Goal: Obtain resource: Download file/media

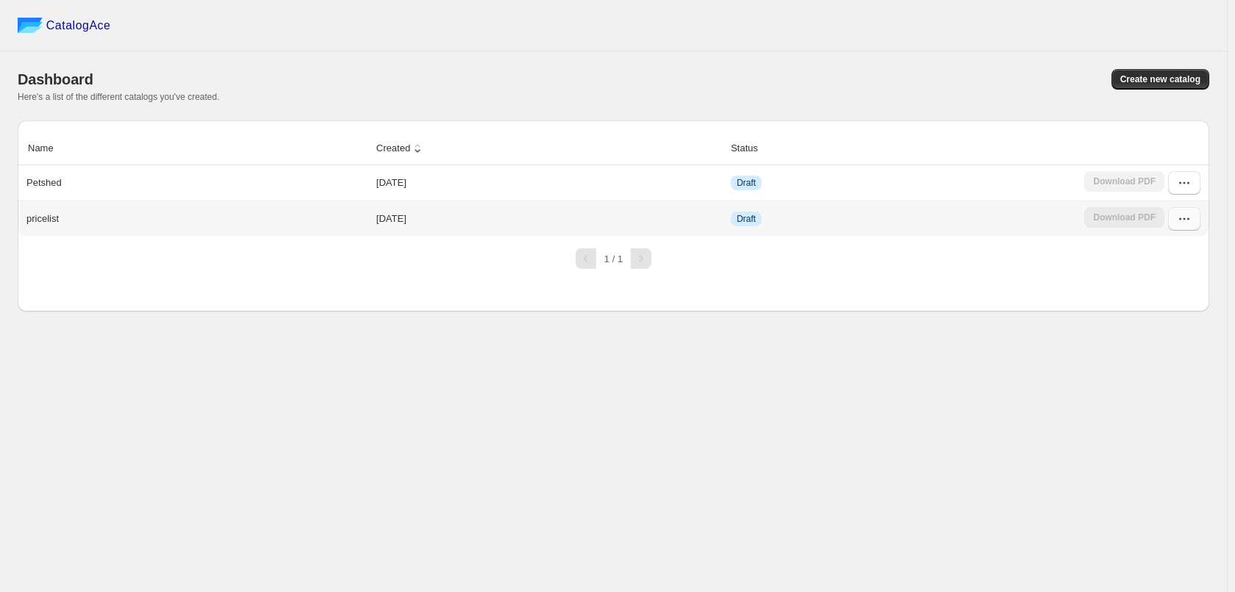
click at [1175, 224] on button "button" at bounding box center [1184, 219] width 32 height 24
click at [1165, 345] on span "Edit" at bounding box center [1182, 352] width 75 height 15
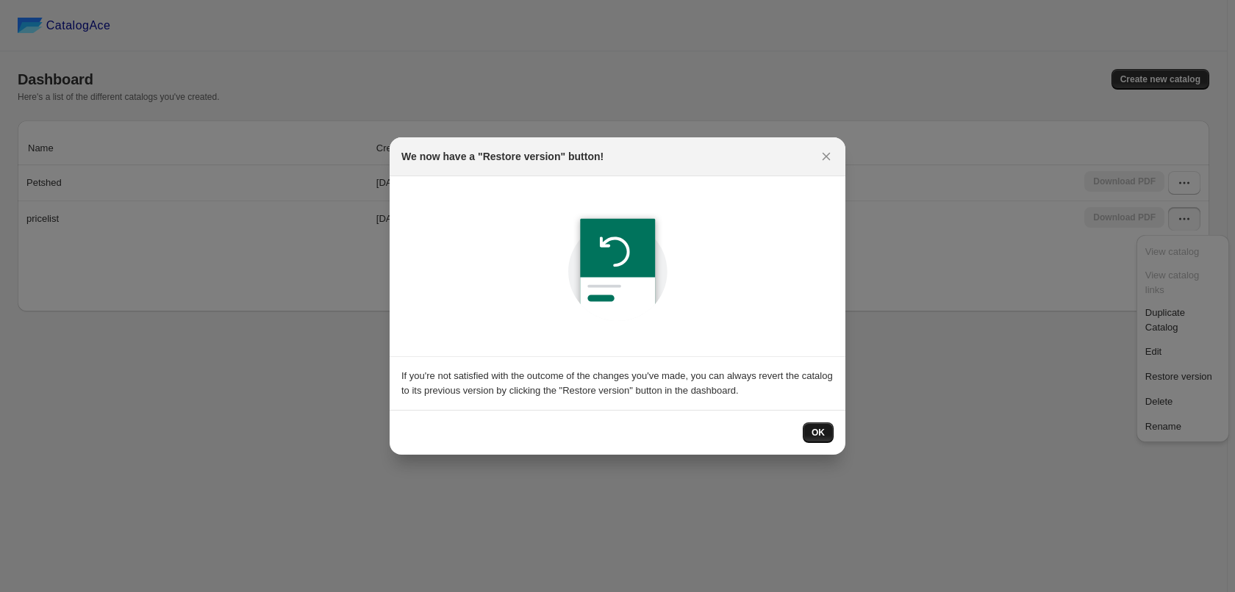
click at [815, 431] on span "OK" at bounding box center [817, 433] width 13 height 12
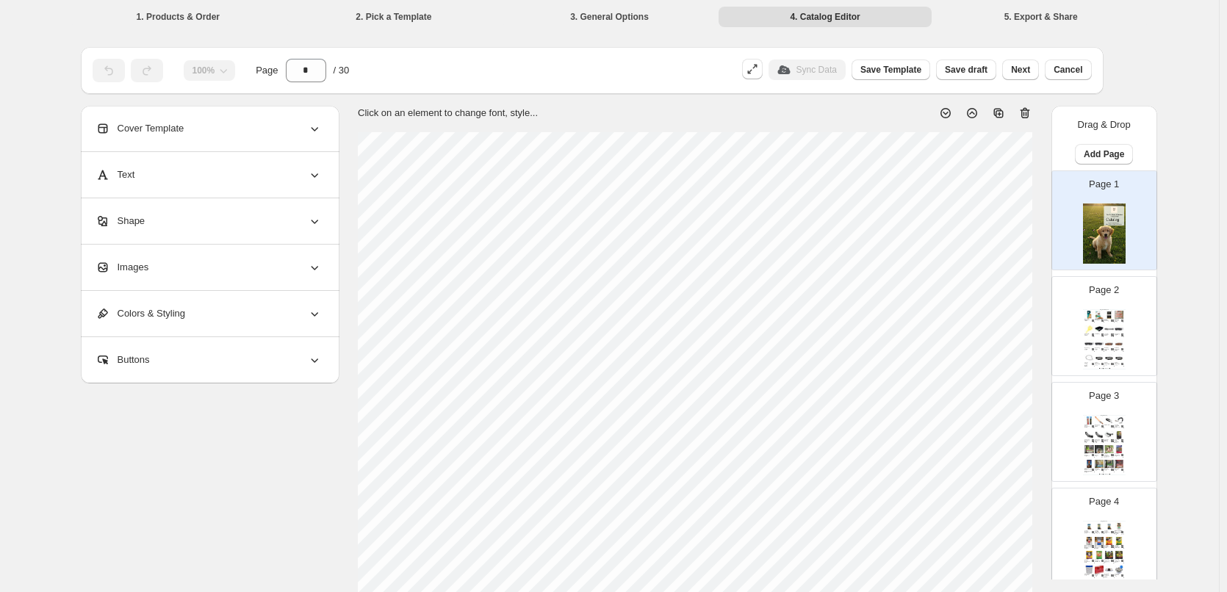
click at [1098, 314] on img at bounding box center [1100, 315] width 10 height 8
type input "*"
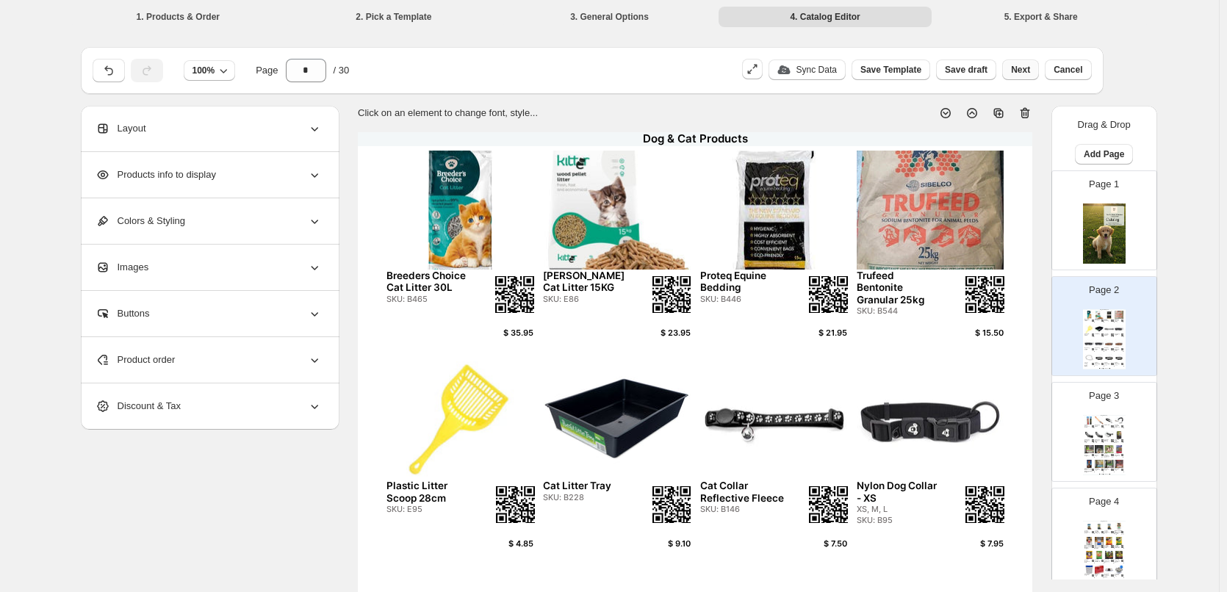
click at [1030, 68] on span "Next" at bounding box center [1020, 70] width 19 height 12
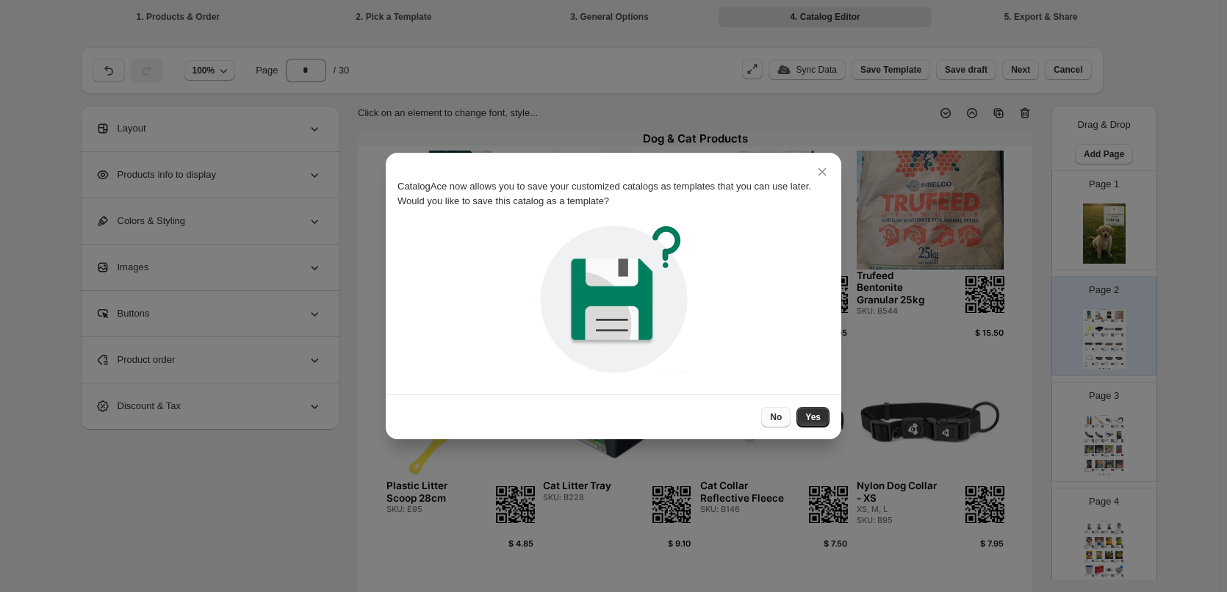
click at [786, 417] on button "No" at bounding box center [775, 417] width 29 height 21
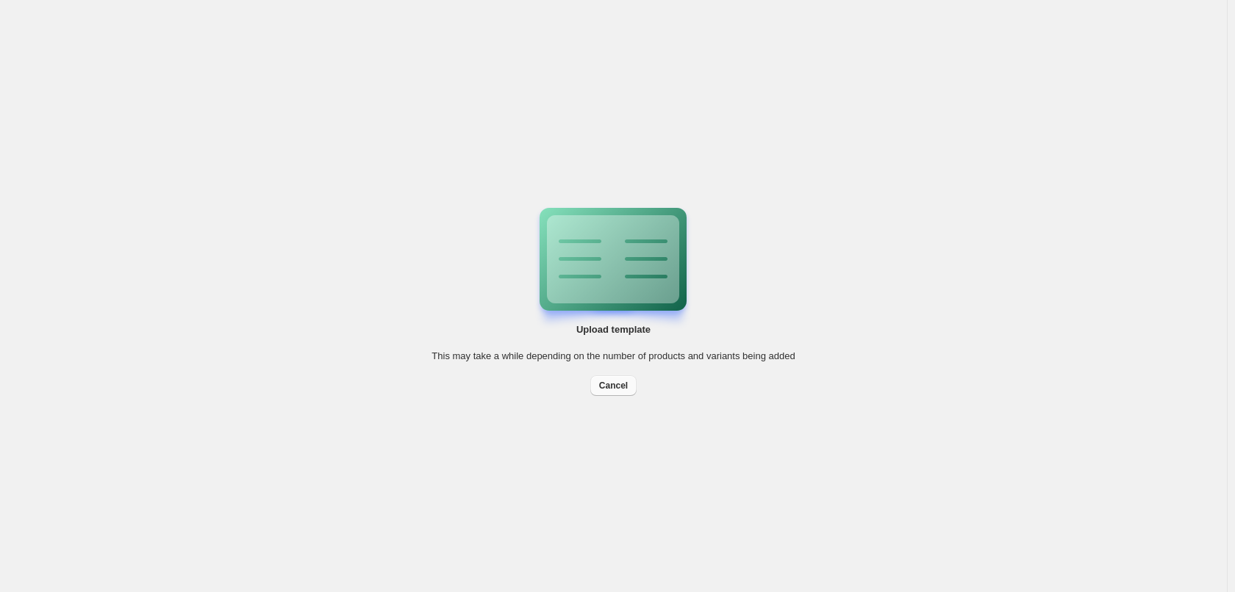
click at [623, 392] on button "Cancel" at bounding box center [613, 386] width 46 height 21
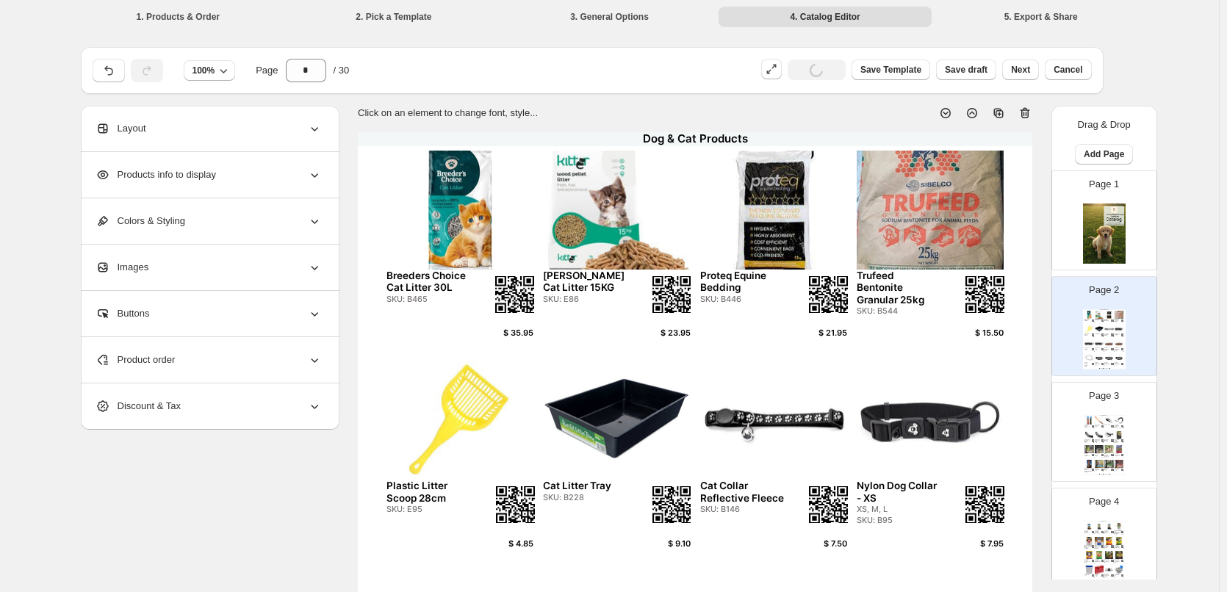
click at [842, 333] on div "$ 21.95" at bounding box center [826, 334] width 43 height 10
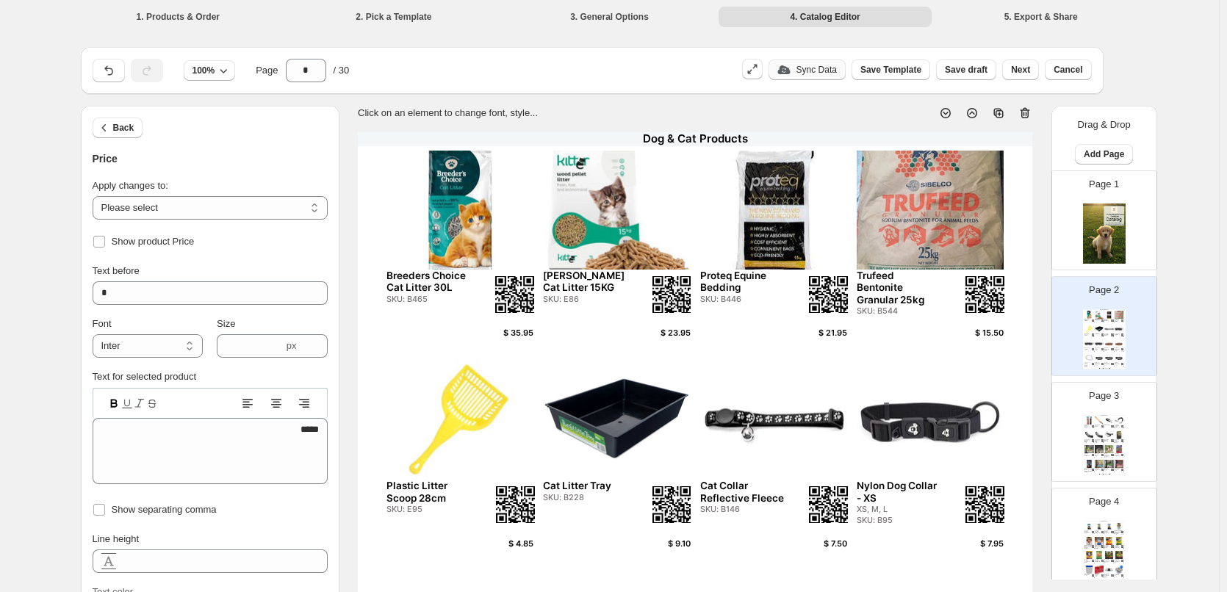
click at [822, 73] on p "Sync Data" at bounding box center [817, 70] width 40 height 12
click at [1023, 68] on span "Next" at bounding box center [1020, 70] width 19 height 12
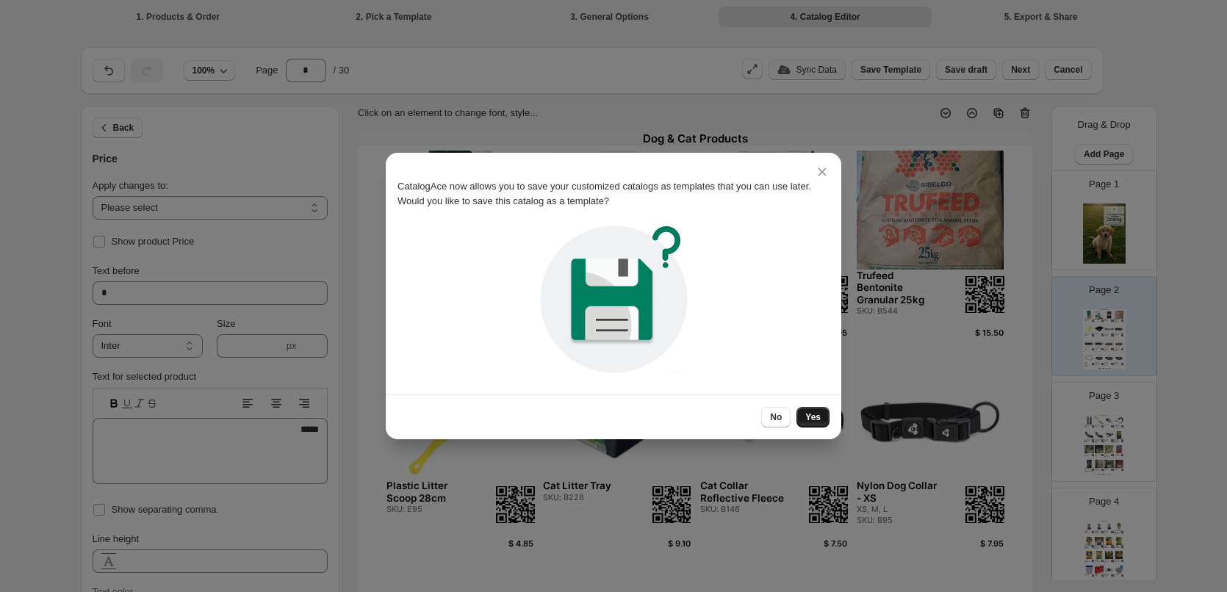
click at [806, 416] on button "Yes" at bounding box center [813, 417] width 33 height 21
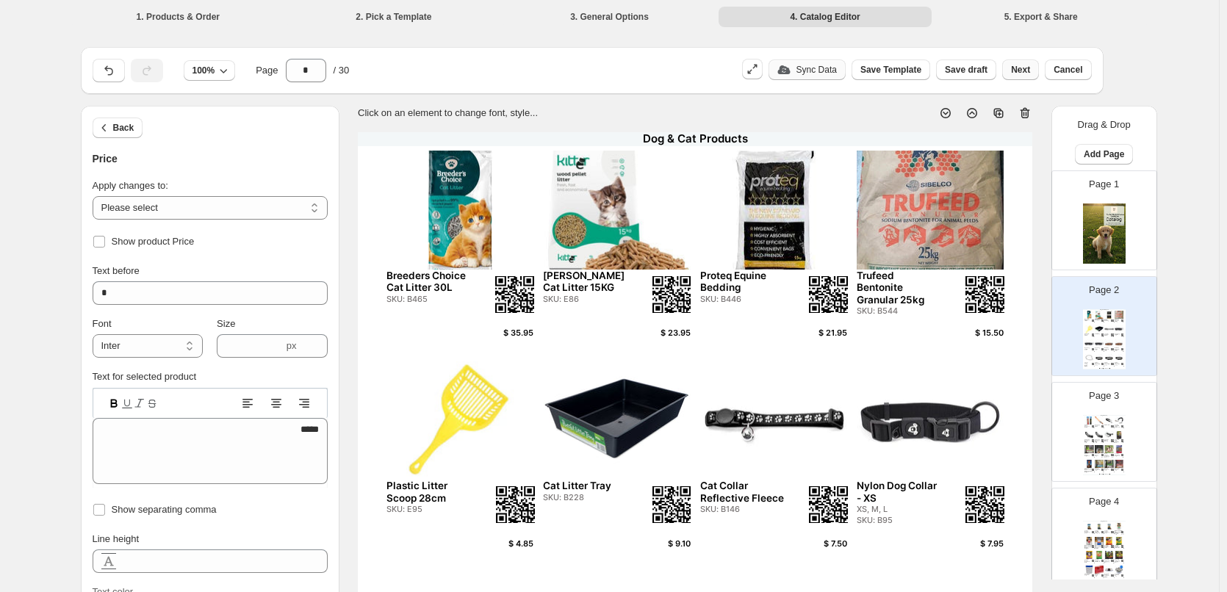
click at [1037, 65] on button "Next" at bounding box center [1021, 70] width 37 height 21
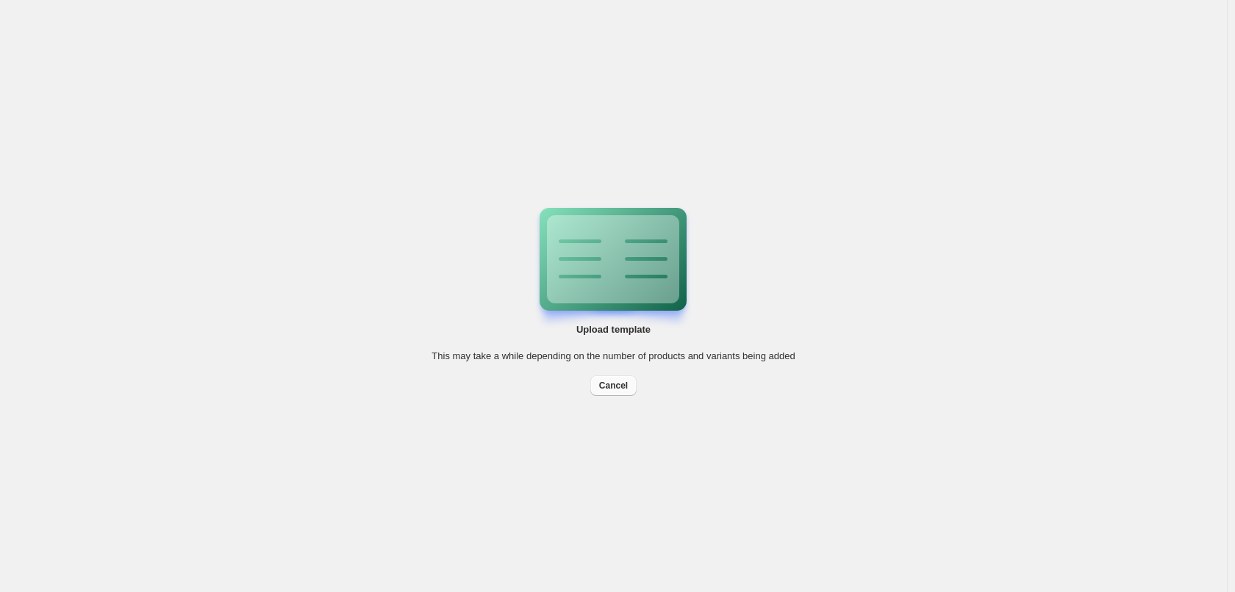
click at [631, 380] on button "Cancel" at bounding box center [613, 386] width 46 height 21
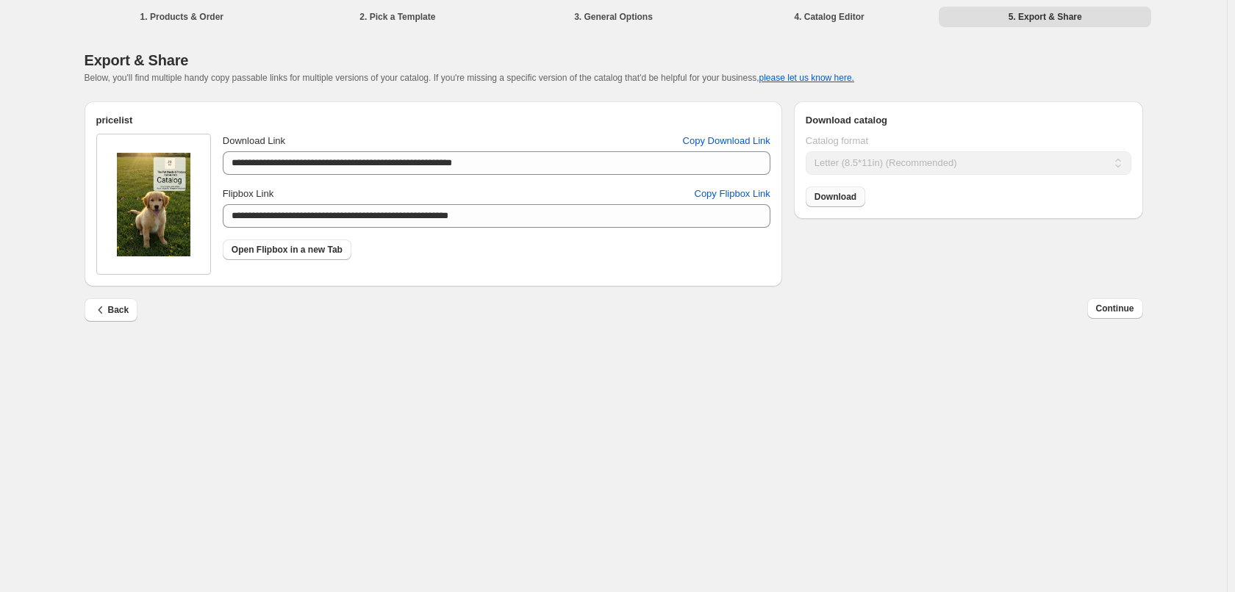
click at [837, 195] on span "Download" at bounding box center [835, 197] width 42 height 12
click at [118, 312] on span "Back" at bounding box center [111, 310] width 36 height 15
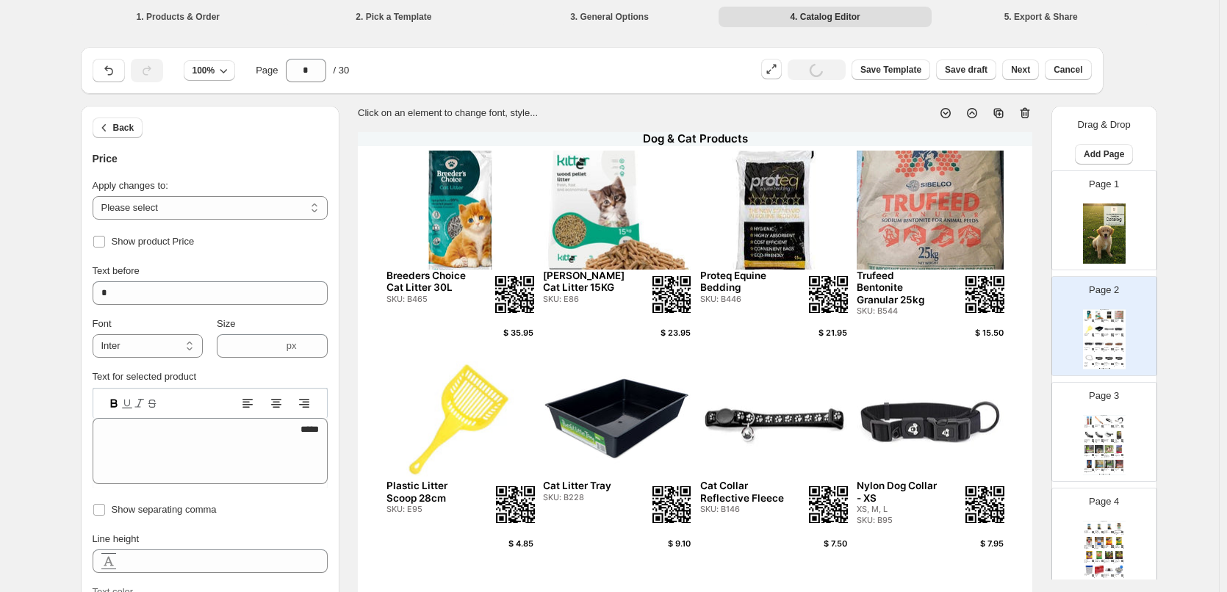
click at [1075, 243] on div "Page 1" at bounding box center [1098, 214] width 93 height 98
type input "*"
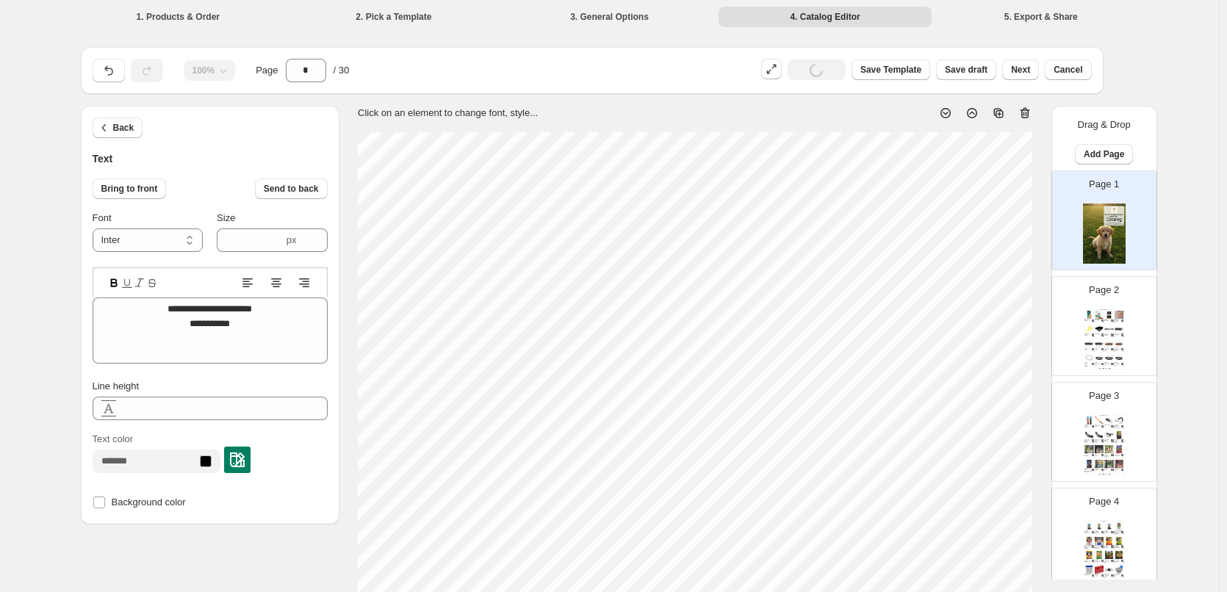
type input "****"
type textarea "**********"
type input "****"
type textarea "**********"
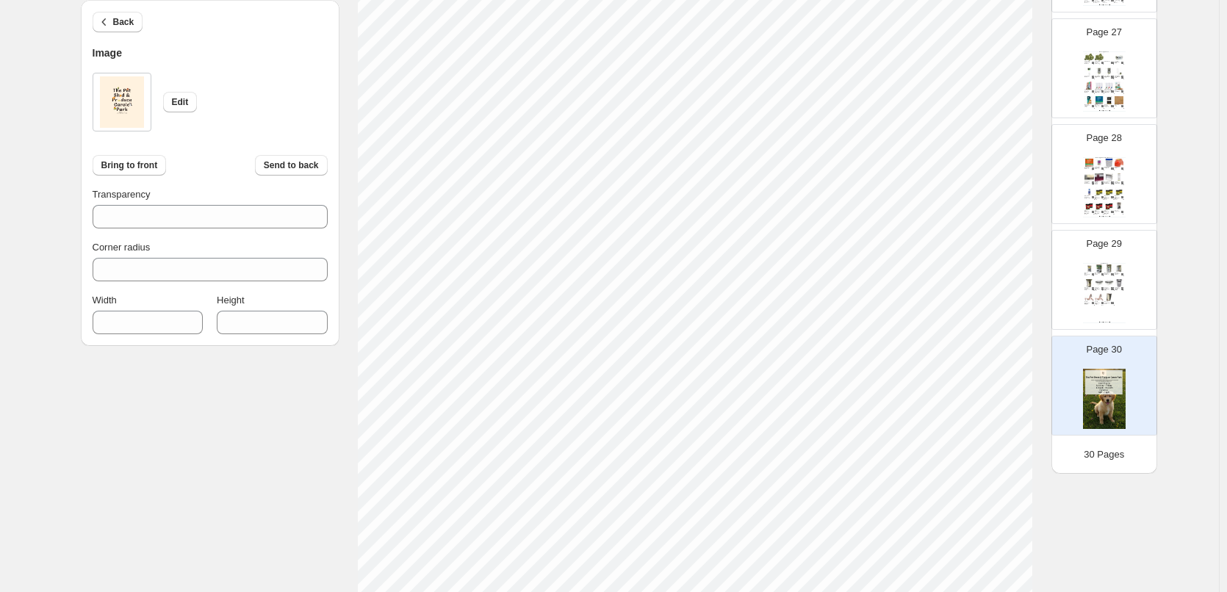
scroll to position [106, 0]
click at [1091, 294] on img at bounding box center [1090, 297] width 10 height 8
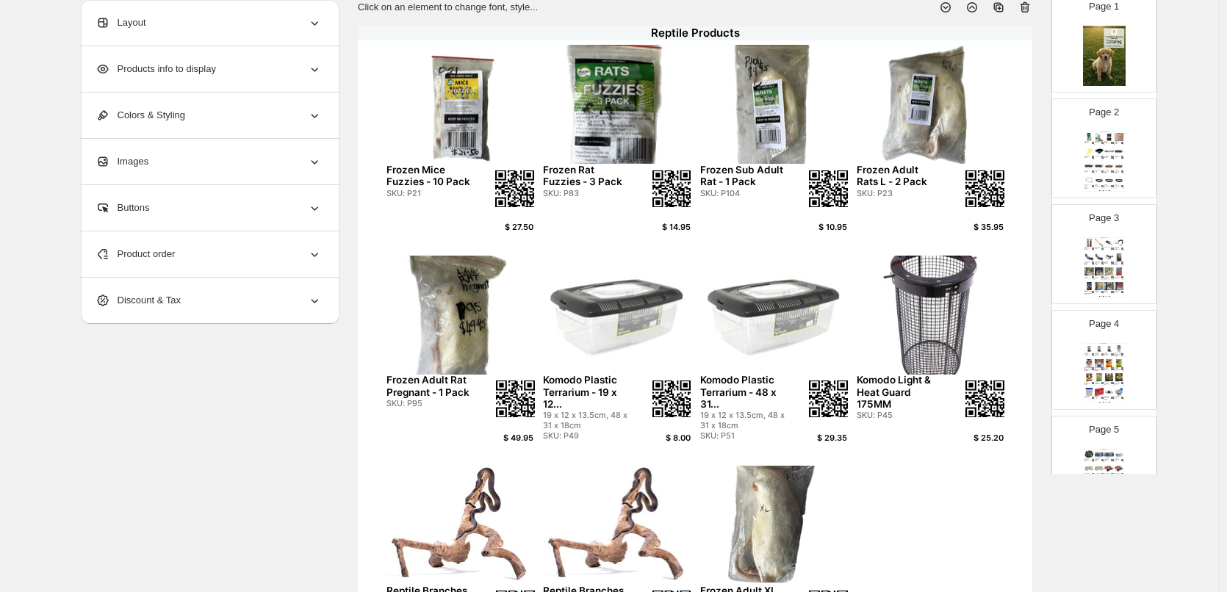
scroll to position [0, 0]
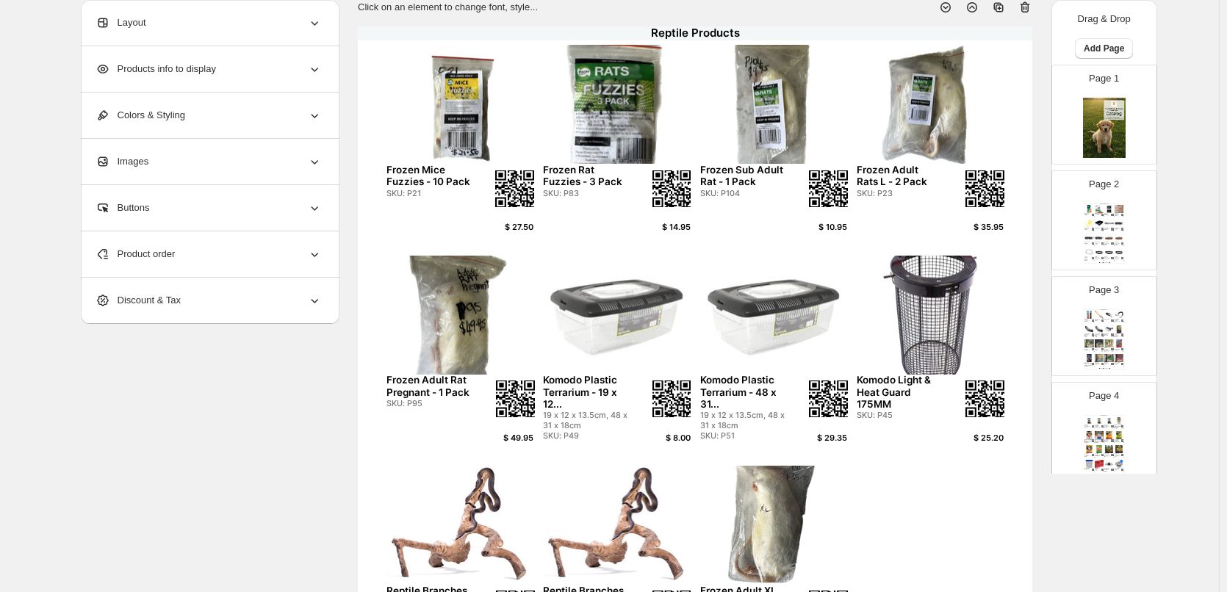
click at [1102, 135] on img at bounding box center [1104, 128] width 43 height 60
type input "*"
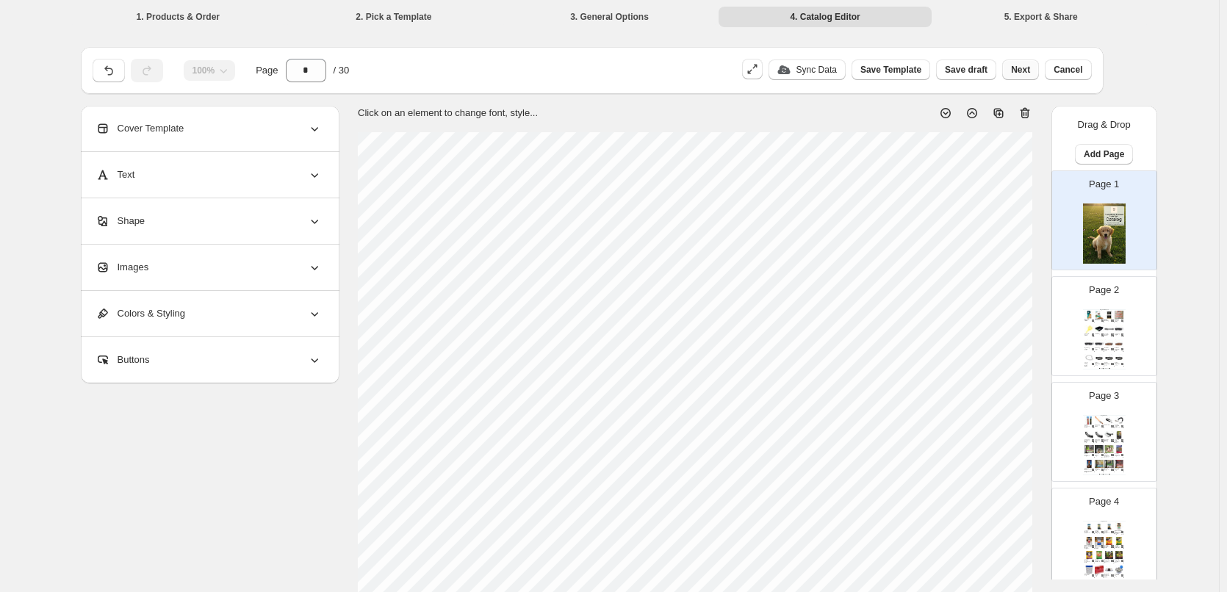
click at [1039, 73] on button "Next" at bounding box center [1021, 70] width 37 height 21
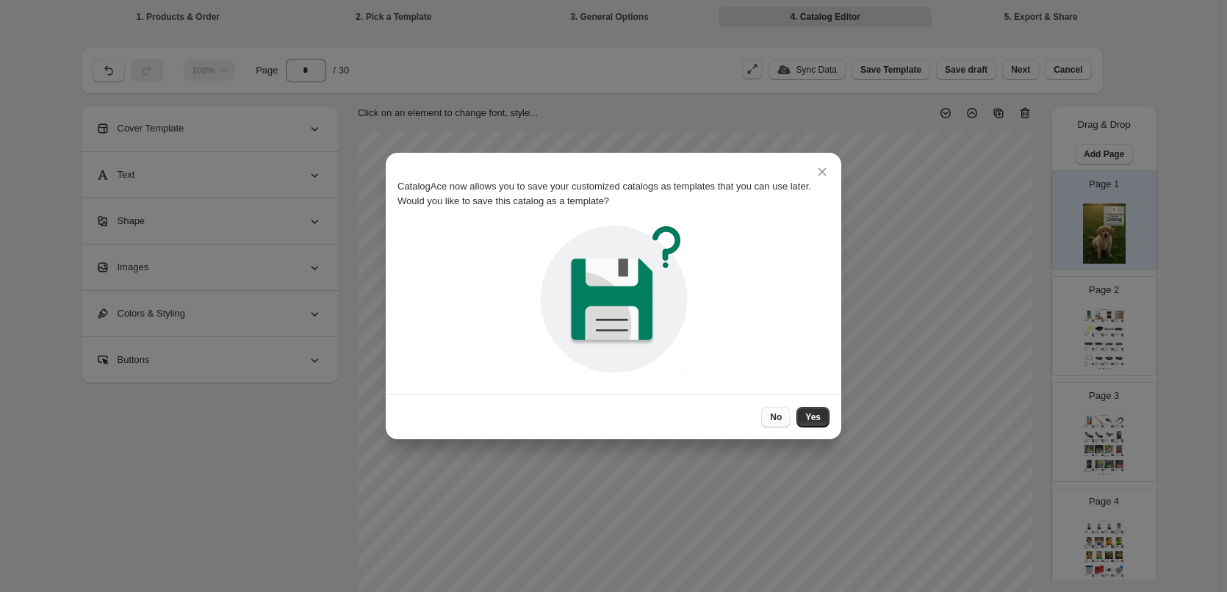
click at [782, 422] on span "No" at bounding box center [776, 418] width 12 height 12
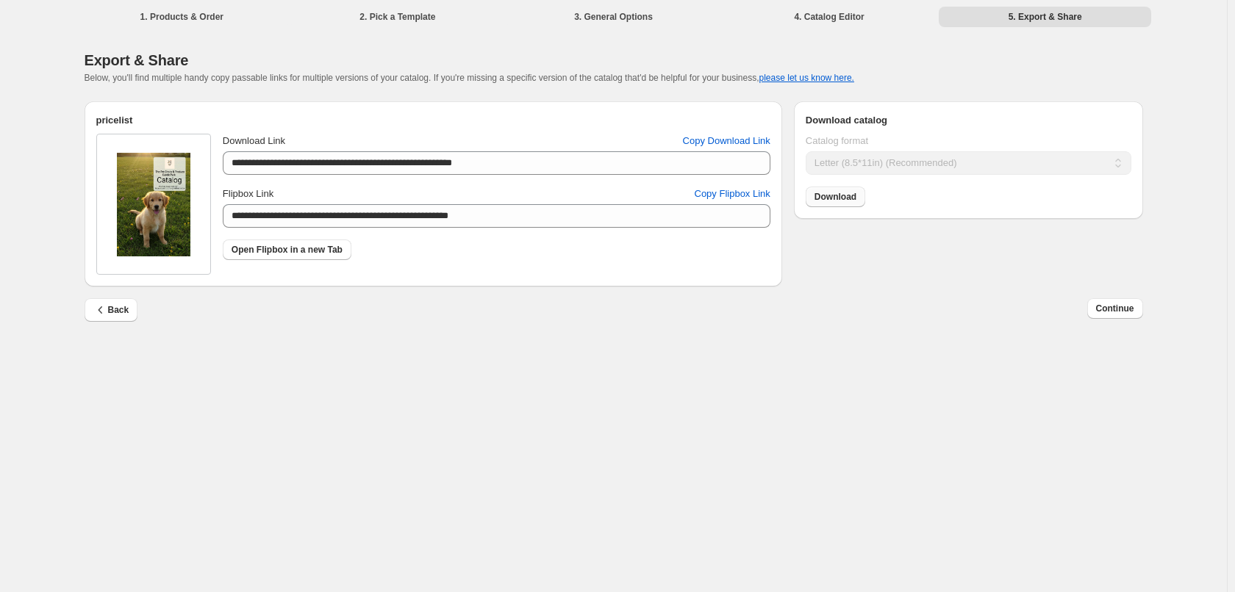
click at [857, 204] on link "Download" at bounding box center [836, 197] width 60 height 21
click at [112, 306] on span "Back" at bounding box center [111, 310] width 36 height 15
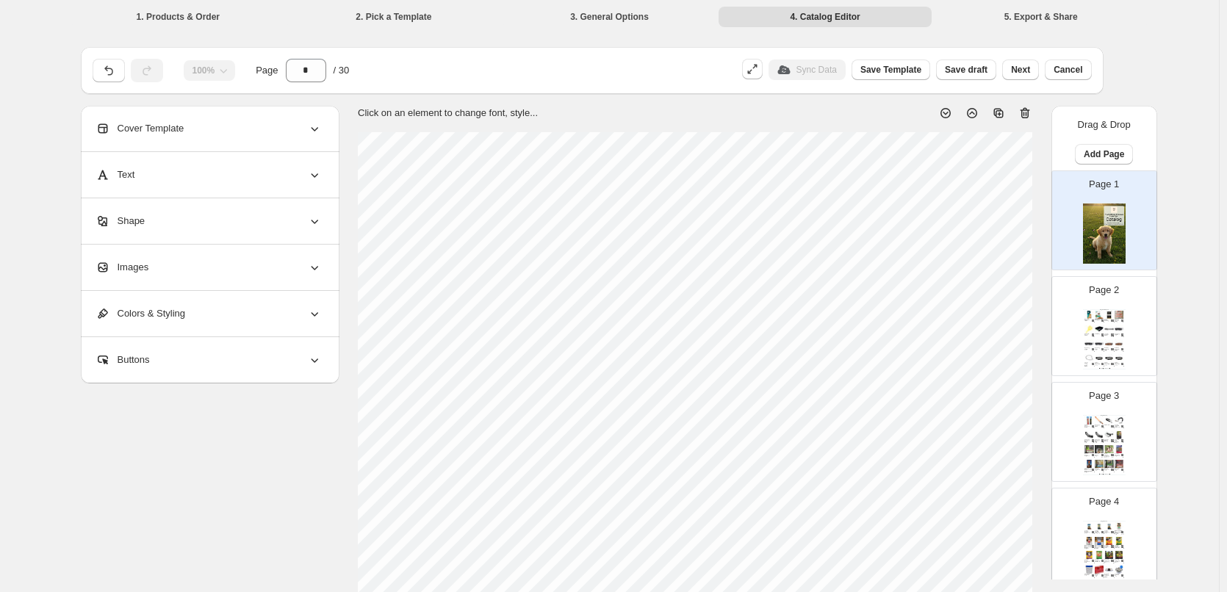
click at [1088, 335] on div "Dog & Cat Products Breeders Choice Cat Litter 30L SKU: B465 $ 35.95 Kitter Cat …" at bounding box center [1104, 339] width 43 height 60
type input "*"
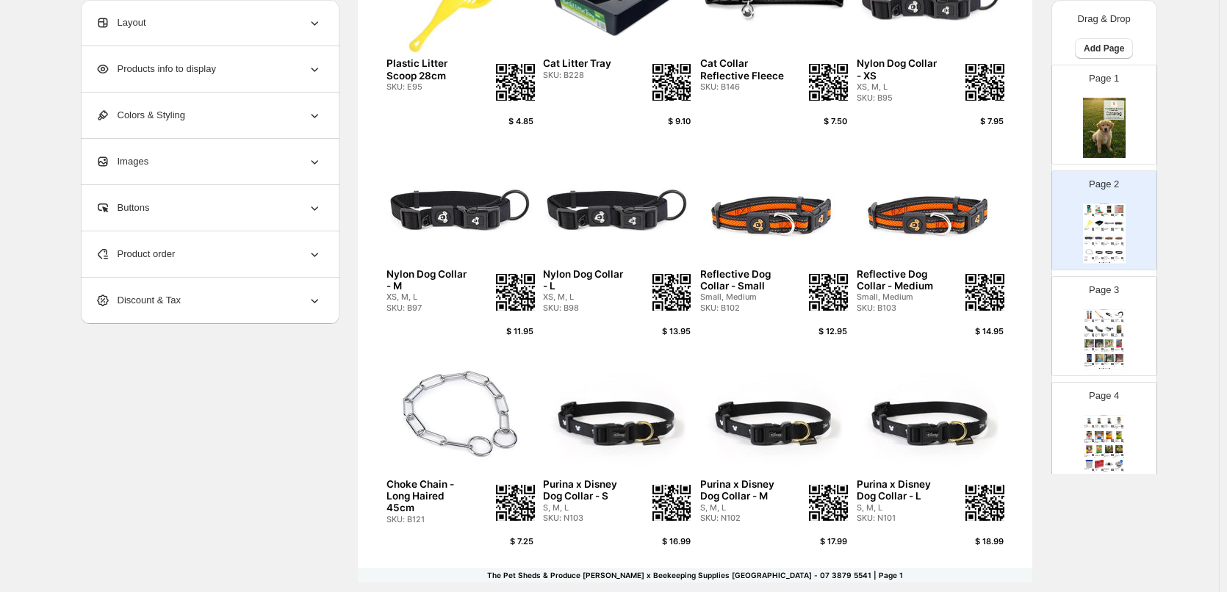
scroll to position [400, 0]
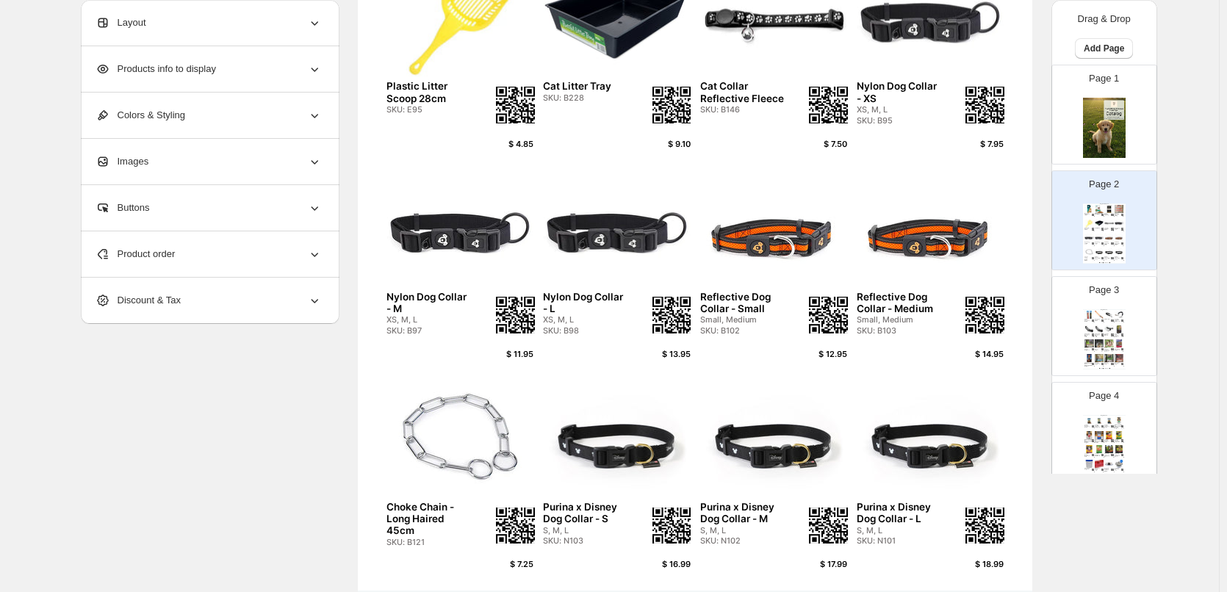
click at [747, 223] on img at bounding box center [773, 231] width 147 height 119
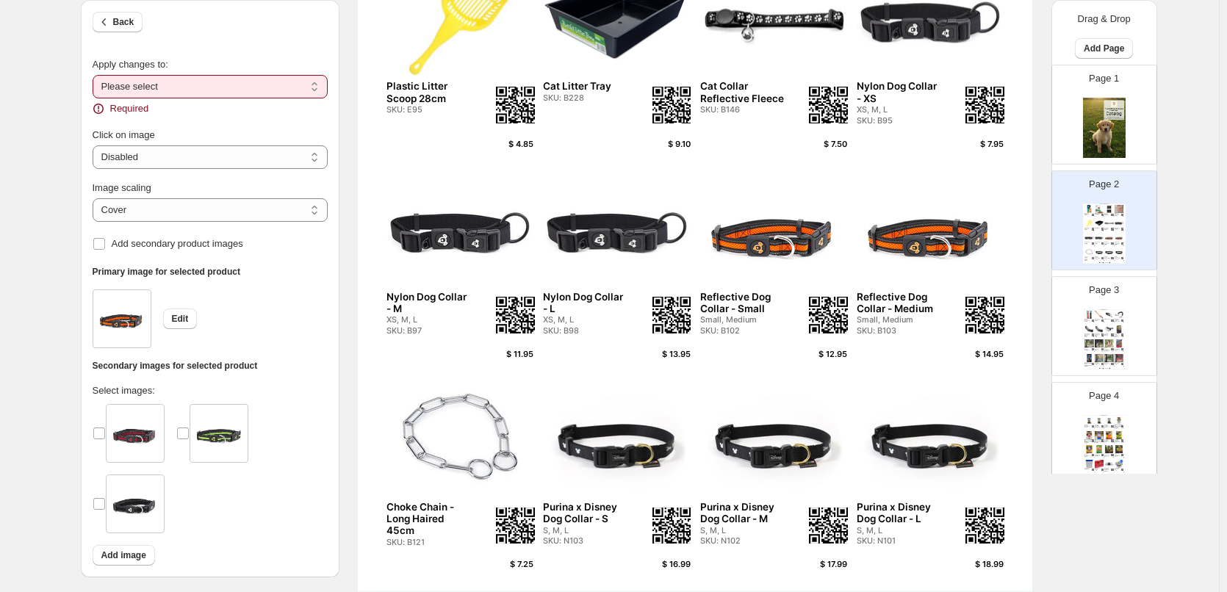
click at [209, 87] on select "**********" at bounding box center [210, 87] width 235 height 24
select select "**********"
click at [96, 75] on select "**********" at bounding box center [210, 87] width 235 height 24
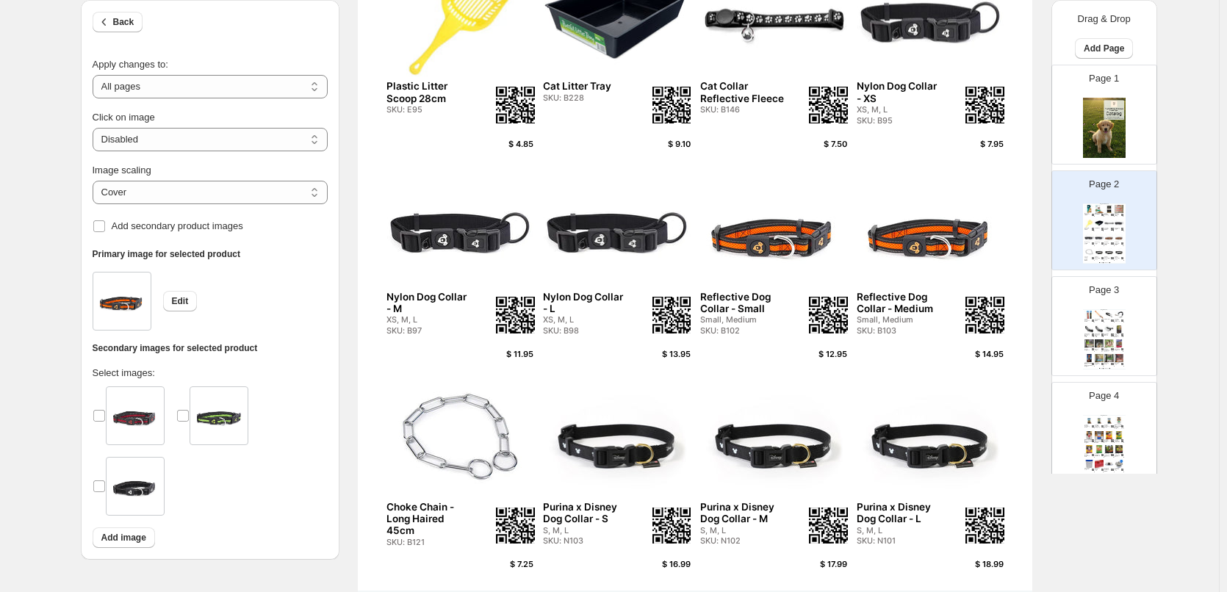
click at [620, 249] on img at bounding box center [616, 231] width 147 height 119
click at [90, 486] on div "Primary image for selected product Edit Secondary images for selected product S…" at bounding box center [210, 402] width 259 height 318
click at [448, 240] on img at bounding box center [460, 231] width 147 height 119
click at [193, 486] on div at bounding box center [219, 486] width 59 height 59
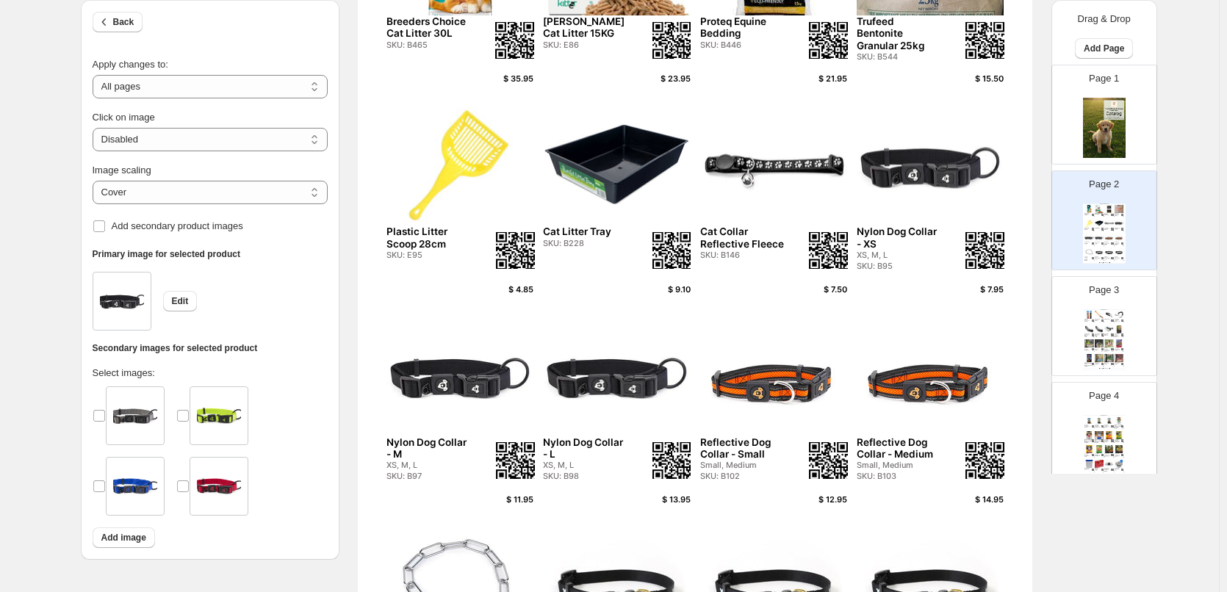
scroll to position [253, 0]
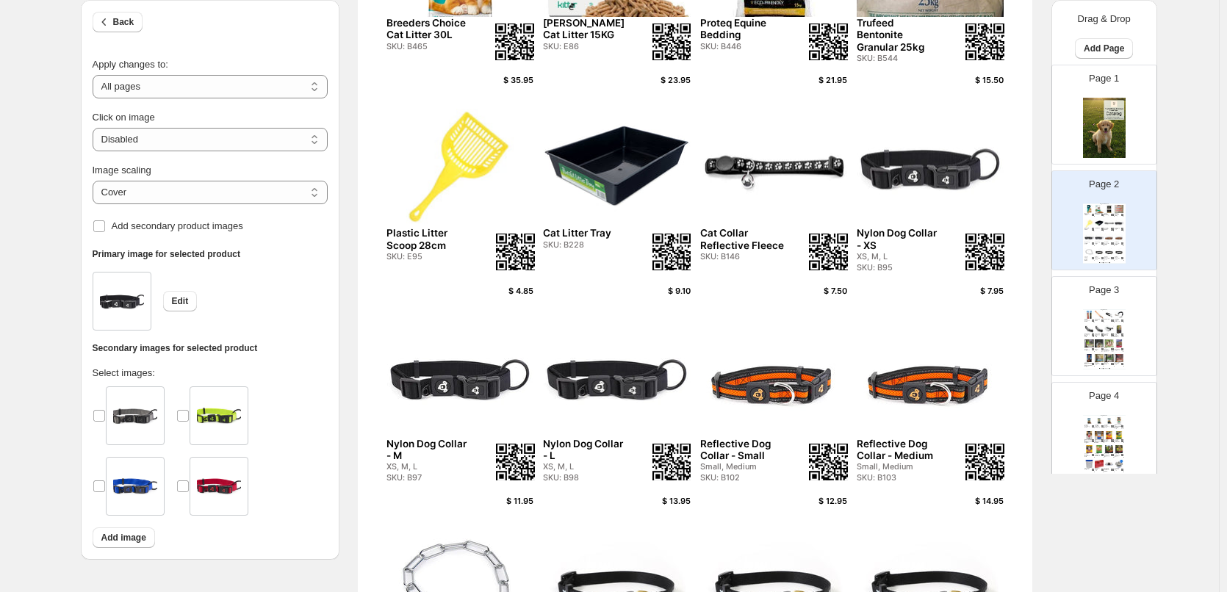
click at [918, 209] on img at bounding box center [930, 168] width 147 height 119
click at [94, 481] on div "Primary image for selected product Edit Secondary images for selected product S…" at bounding box center [210, 402] width 259 height 318
click at [185, 480] on span at bounding box center [182, 486] width 13 height 13
click at [807, 181] on img at bounding box center [773, 168] width 147 height 119
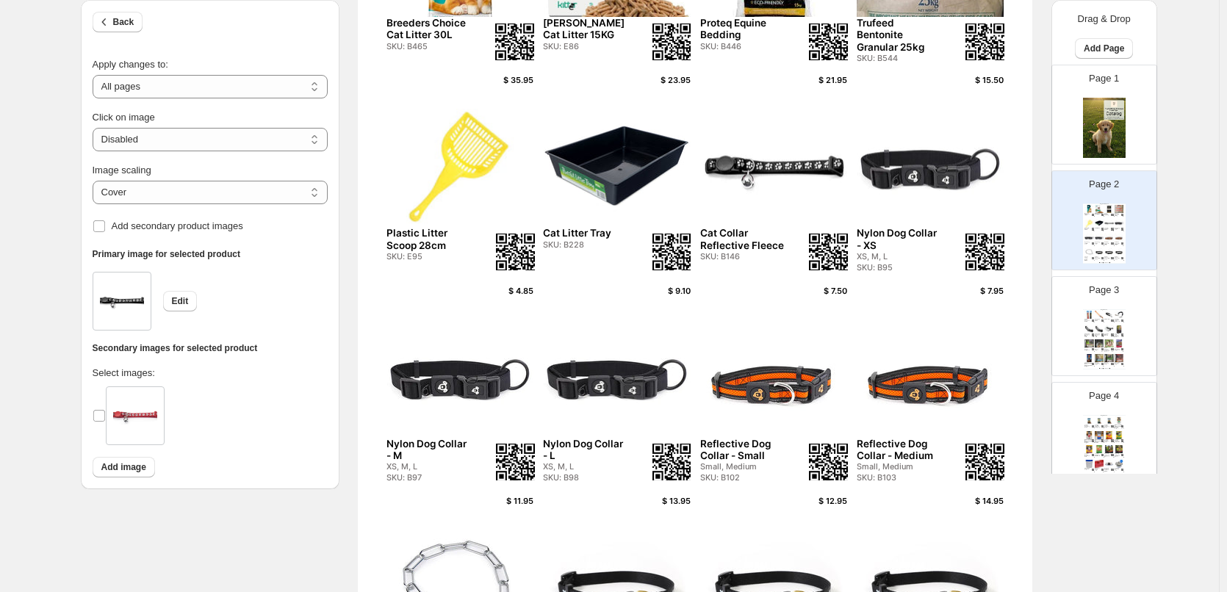
click at [103, 409] on span at bounding box center [99, 415] width 13 height 13
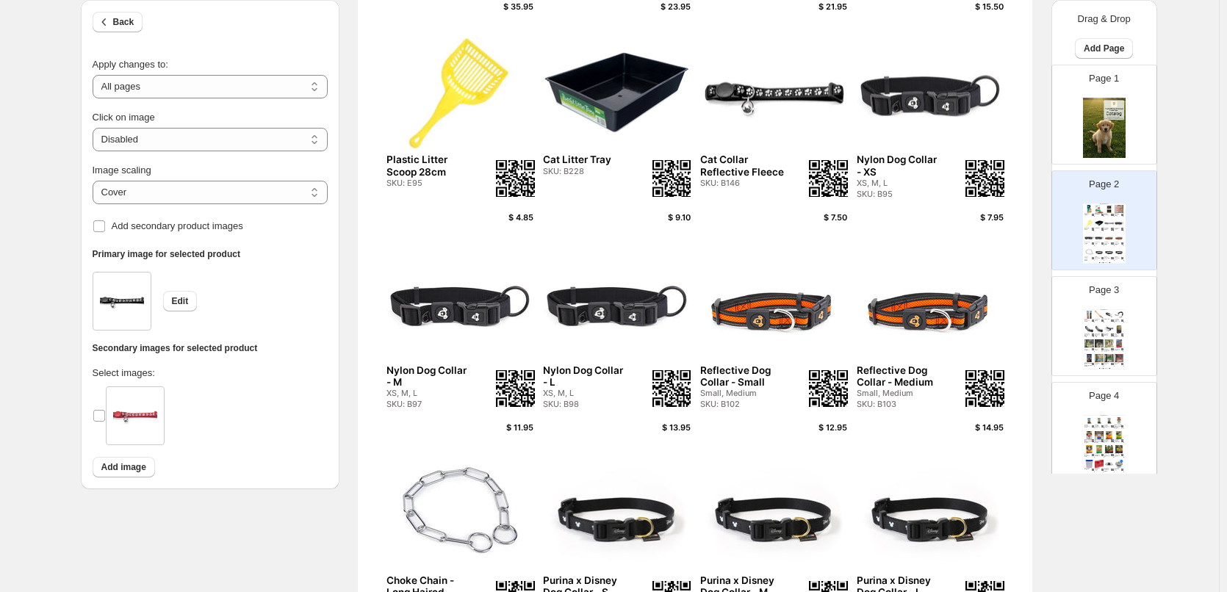
click at [806, 303] on img at bounding box center [773, 304] width 147 height 119
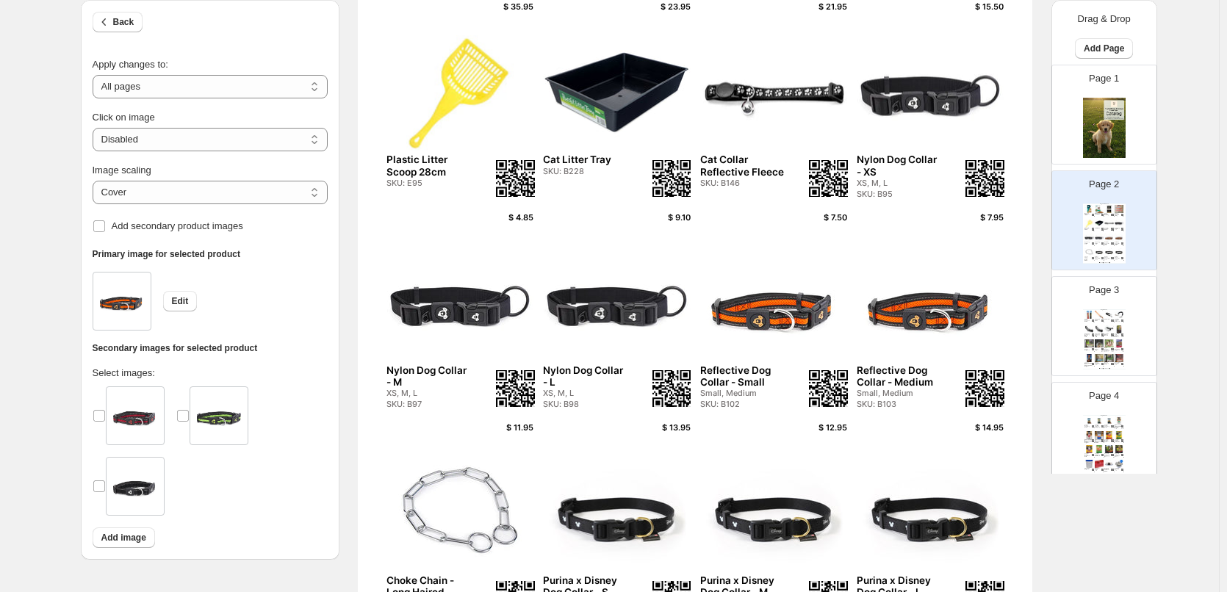
scroll to position [473, 0]
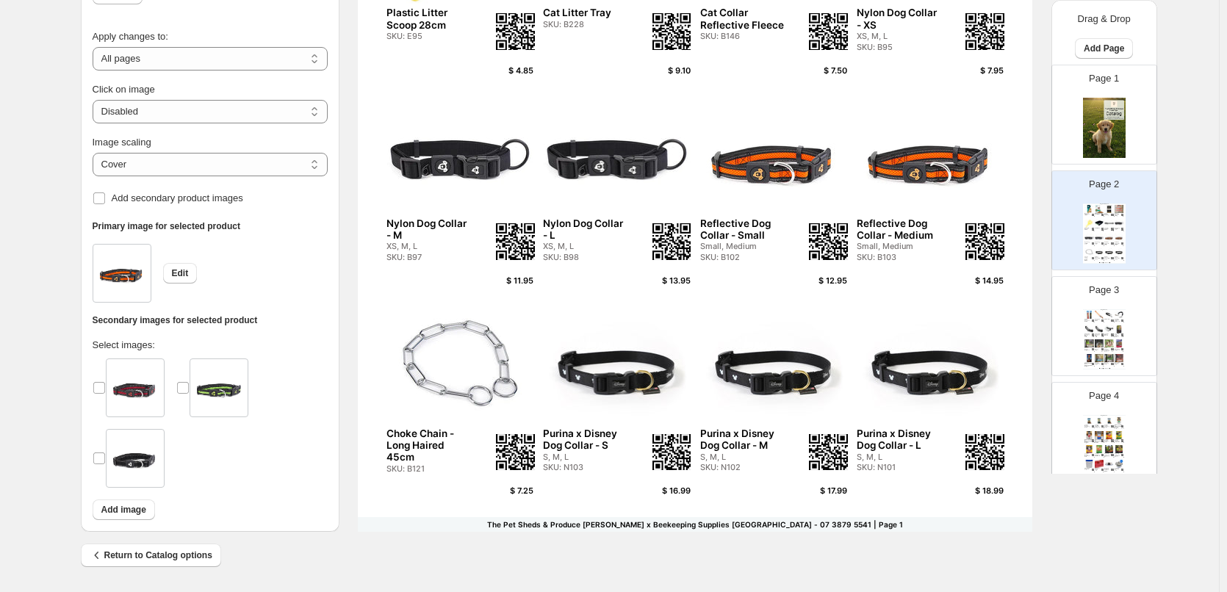
click at [623, 379] on img at bounding box center [616, 368] width 147 height 119
click at [190, 379] on label at bounding box center [182, 388] width 13 height 59
click at [771, 385] on img at bounding box center [773, 368] width 147 height 119
click at [176, 381] on div at bounding box center [135, 388] width 84 height 59
drag, startPoint x: 906, startPoint y: 370, endPoint x: 761, endPoint y: 376, distance: 145.6
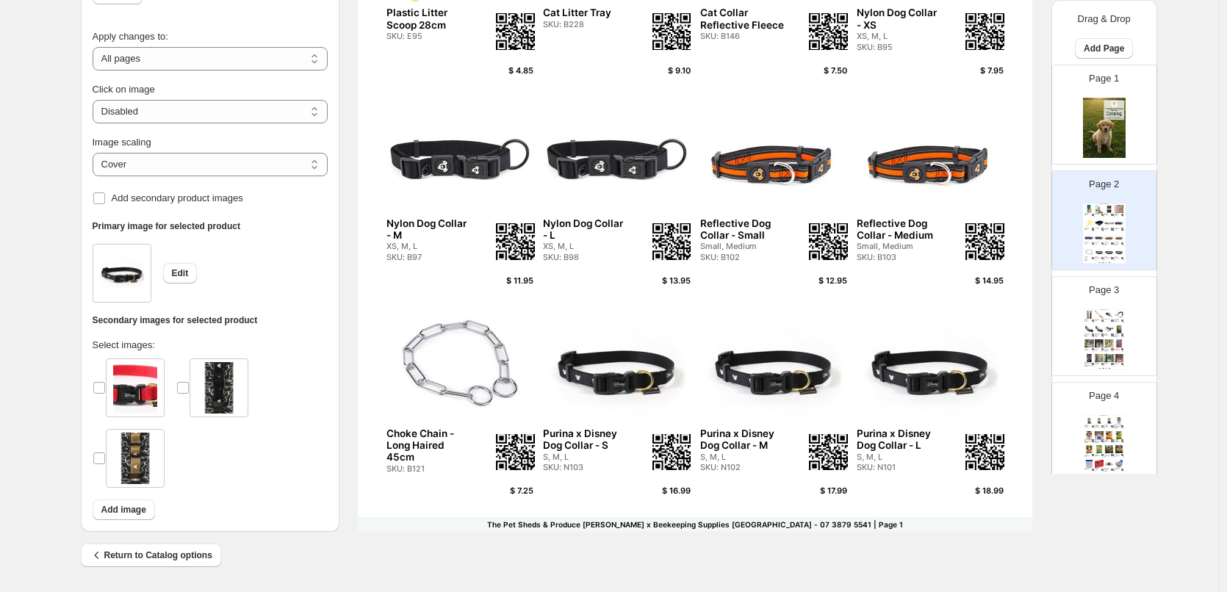
click at [906, 370] on img at bounding box center [930, 368] width 147 height 119
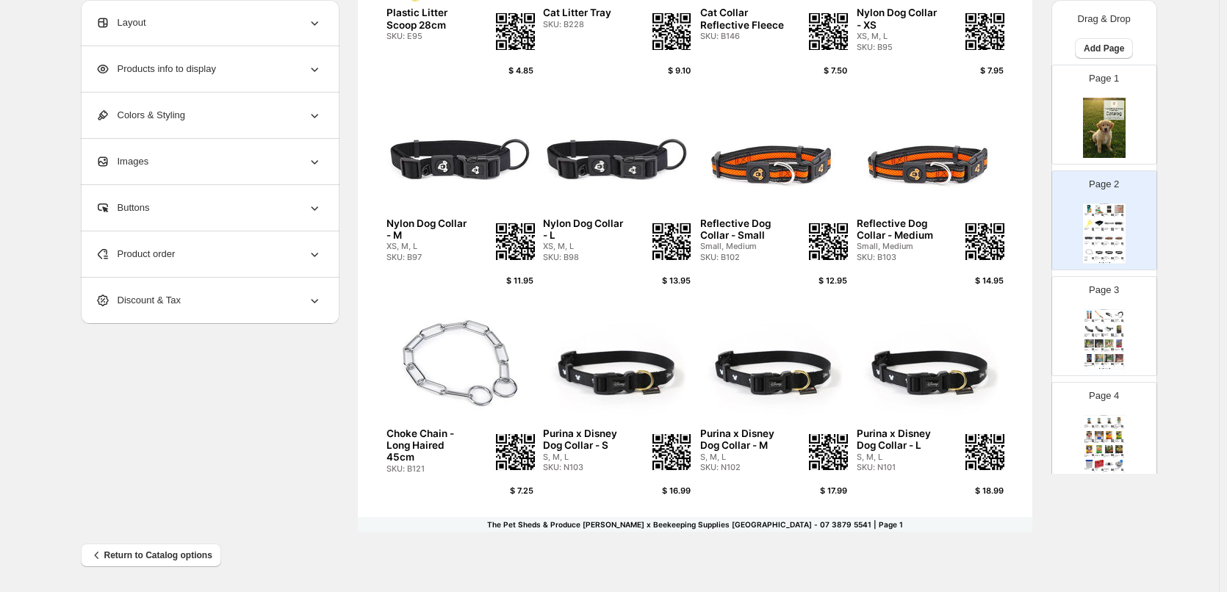
scroll to position [473, 0]
click at [760, 371] on img at bounding box center [773, 368] width 147 height 119
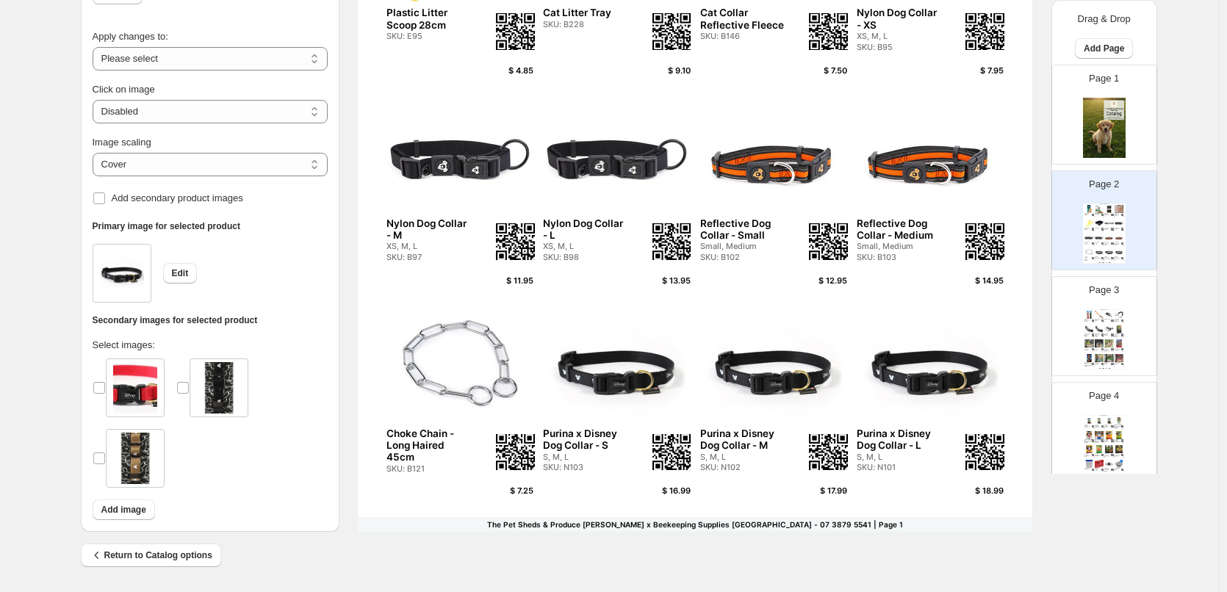
drag, startPoint x: 642, startPoint y: 371, endPoint x: 625, endPoint y: 376, distance: 17.5
click at [642, 371] on img at bounding box center [616, 368] width 147 height 119
click at [467, 356] on img at bounding box center [460, 368] width 147 height 119
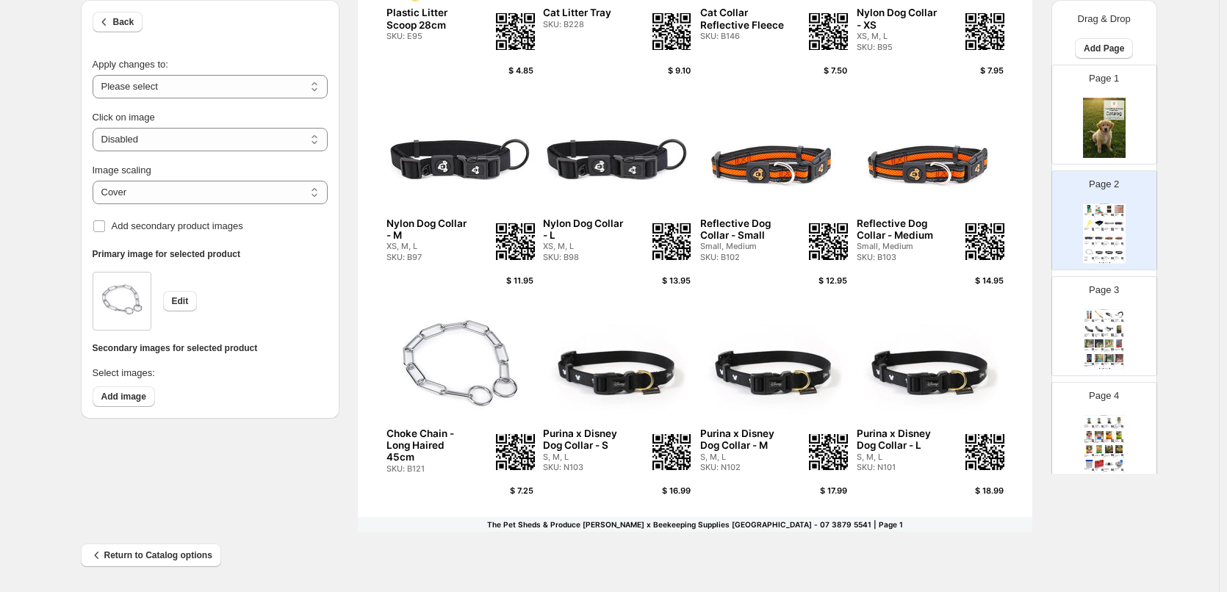
click at [894, 161] on img at bounding box center [930, 157] width 147 height 119
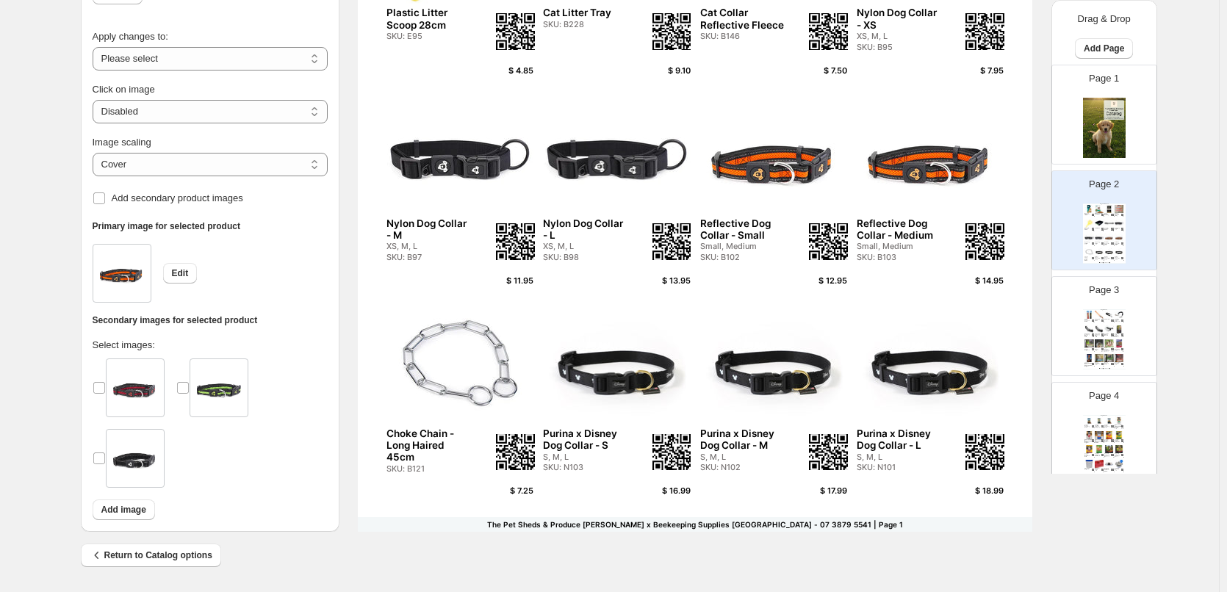
click at [642, 168] on img at bounding box center [616, 157] width 147 height 119
click at [890, 170] on img at bounding box center [930, 157] width 147 height 119
click at [100, 384] on label at bounding box center [99, 388] width 13 height 59
click at [211, 46] on select "**********" at bounding box center [210, 41] width 235 height 24
select select "**********"
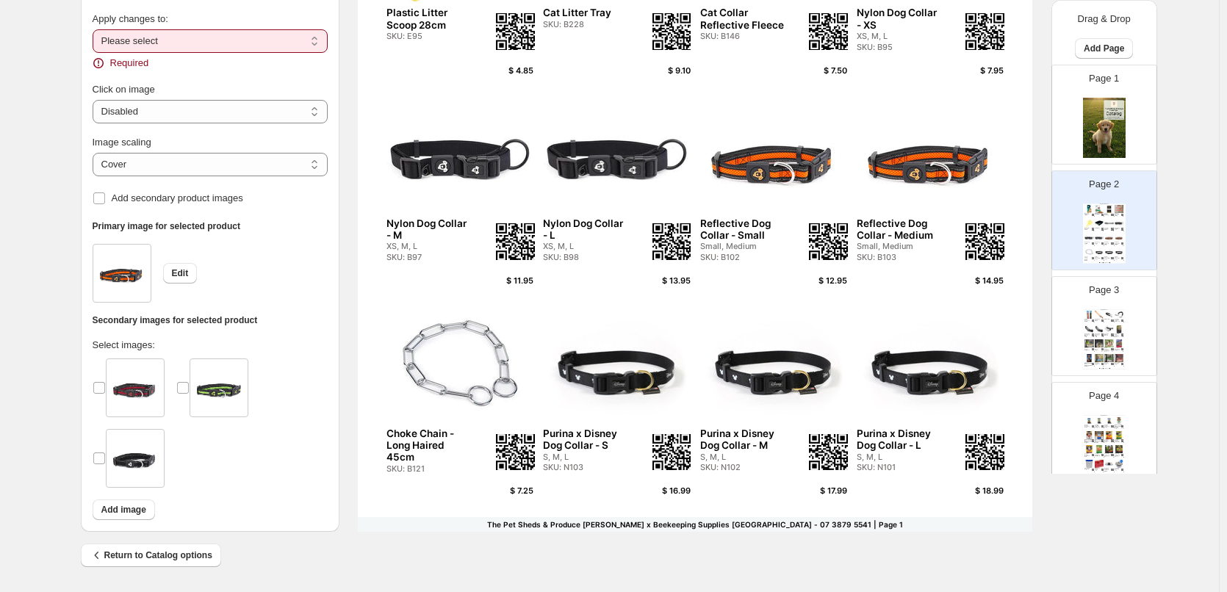
click at [96, 47] on select "**********" at bounding box center [210, 41] width 235 height 24
click at [103, 467] on label at bounding box center [99, 458] width 13 height 59
click at [804, 162] on img at bounding box center [773, 157] width 147 height 119
click at [656, 152] on img at bounding box center [616, 157] width 147 height 119
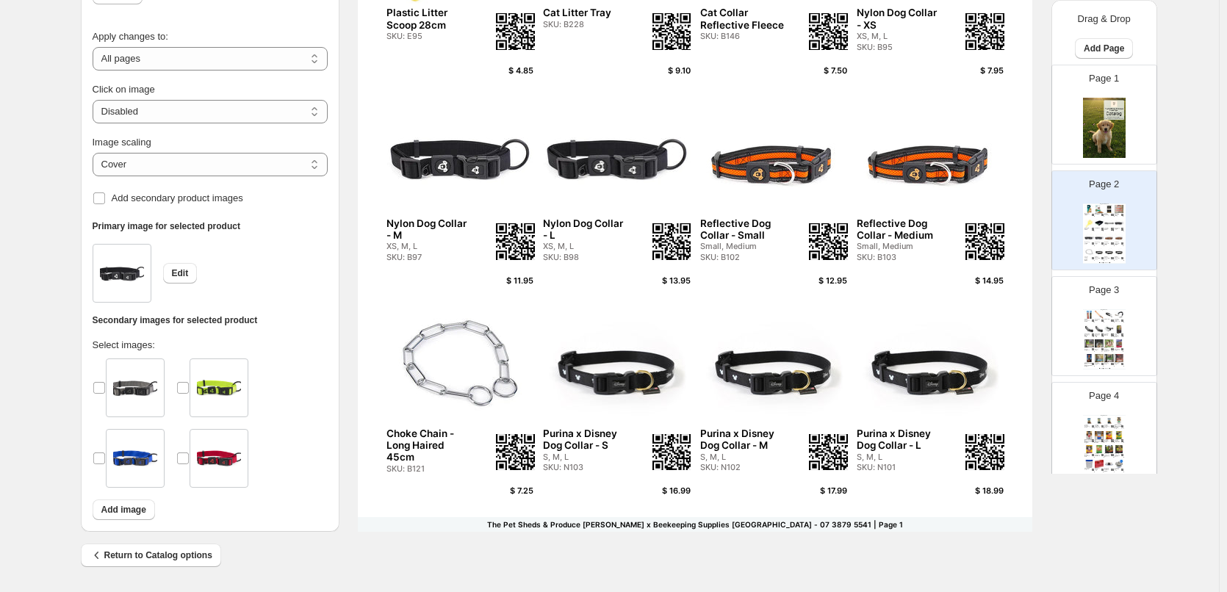
click at [472, 158] on img at bounding box center [460, 157] width 147 height 119
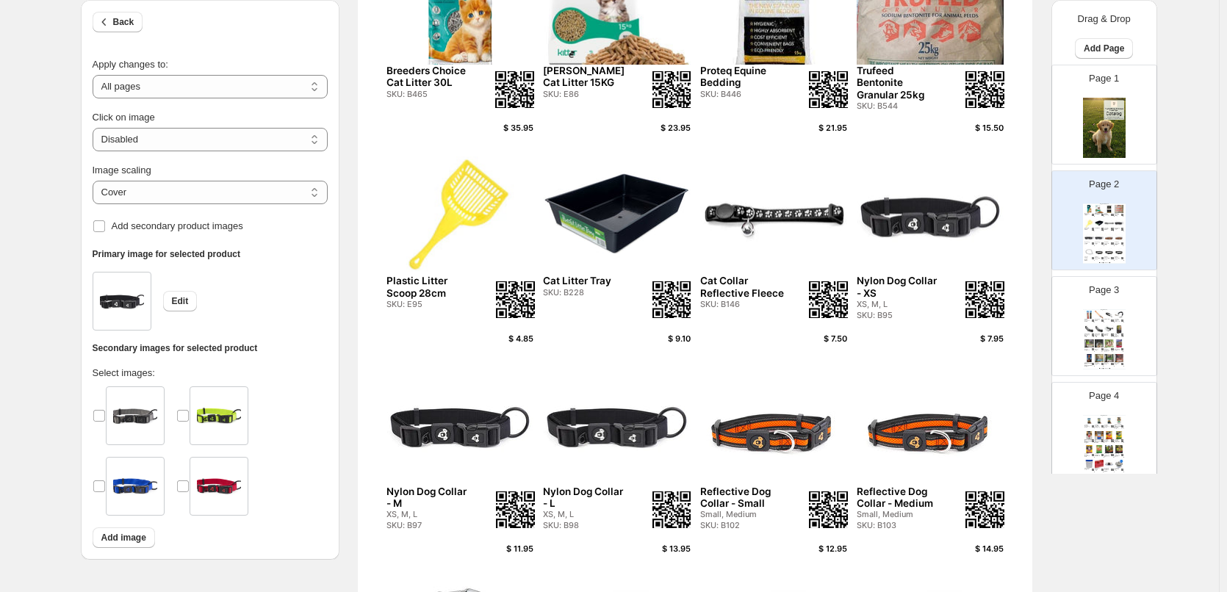
scroll to position [179, 0]
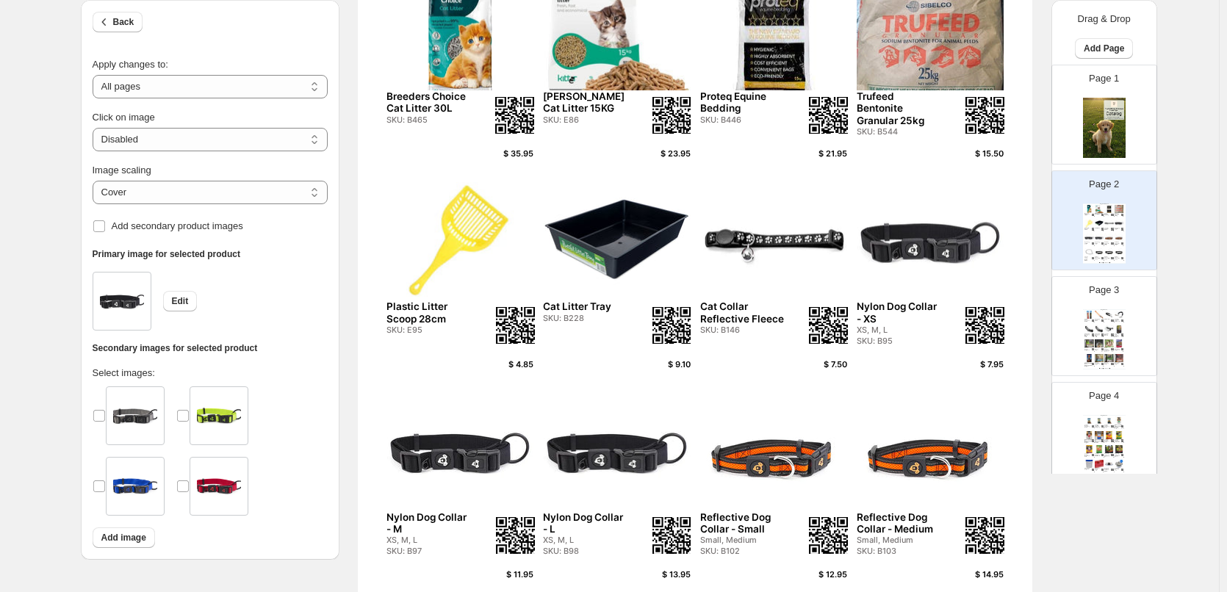
click at [900, 242] on img at bounding box center [930, 241] width 147 height 119
drag, startPoint x: 745, startPoint y: 249, endPoint x: 708, endPoint y: 250, distance: 36.8
click at [745, 249] on img at bounding box center [773, 241] width 147 height 119
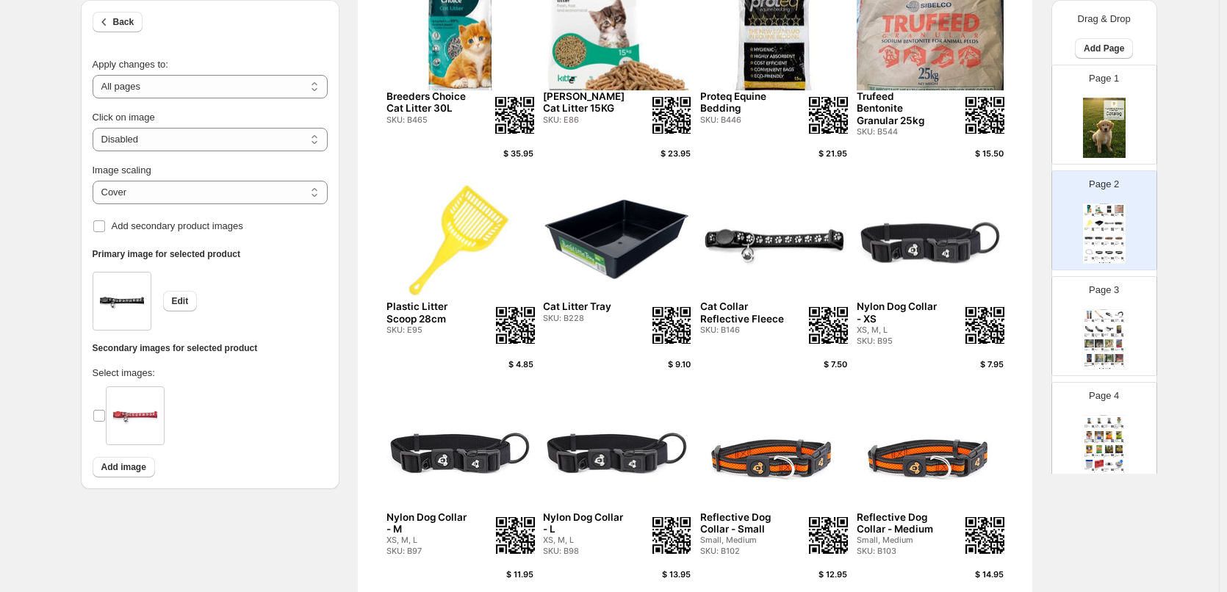
click at [603, 244] on img at bounding box center [616, 241] width 147 height 119
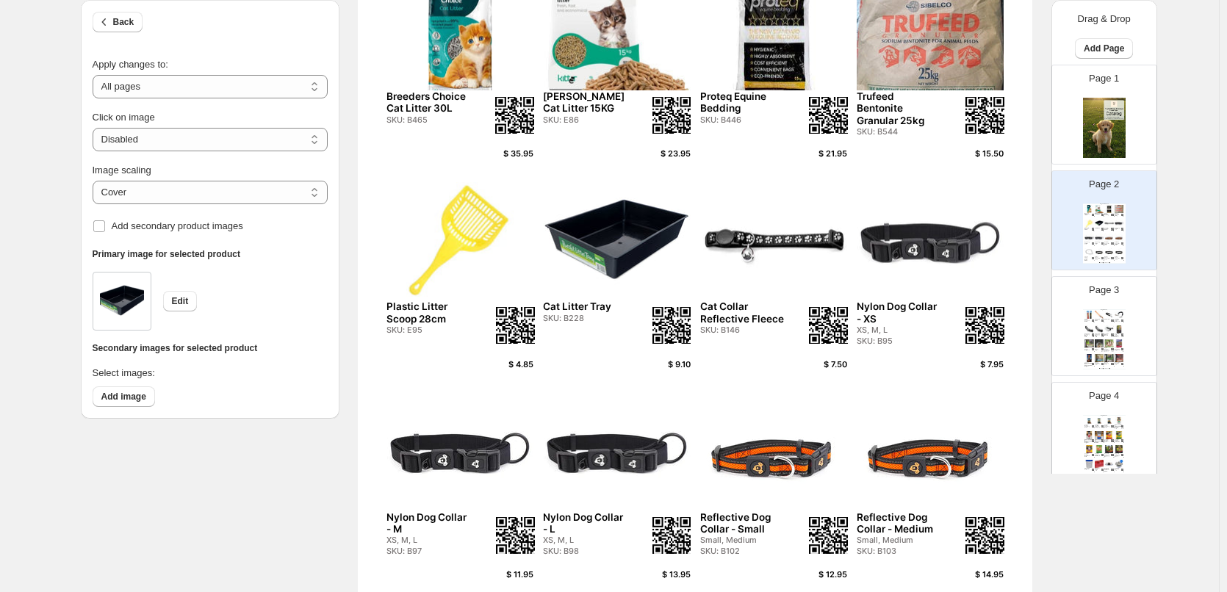
click at [384, 249] on div "Dog & Cat Products Breeders Choice Cat Litter 30L SKU: B465 $ 35.95 [PERSON_NAM…" at bounding box center [695, 389] width 675 height 873
click at [462, 235] on img at bounding box center [460, 241] width 147 height 119
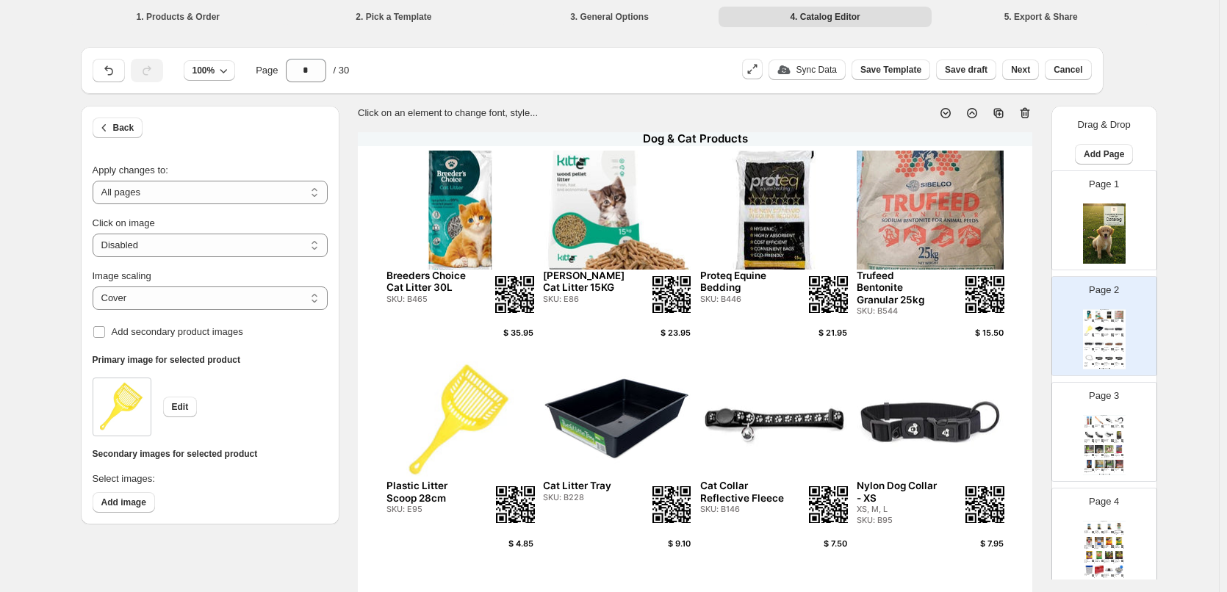
click at [458, 204] on img at bounding box center [460, 210] width 147 height 119
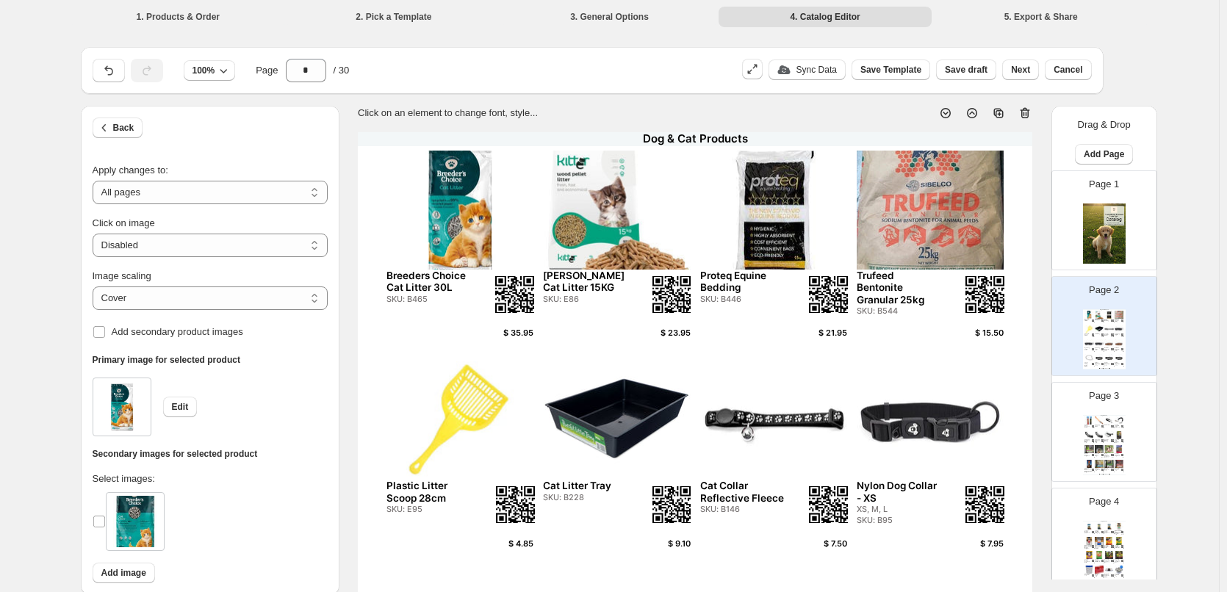
scroll to position [73, 0]
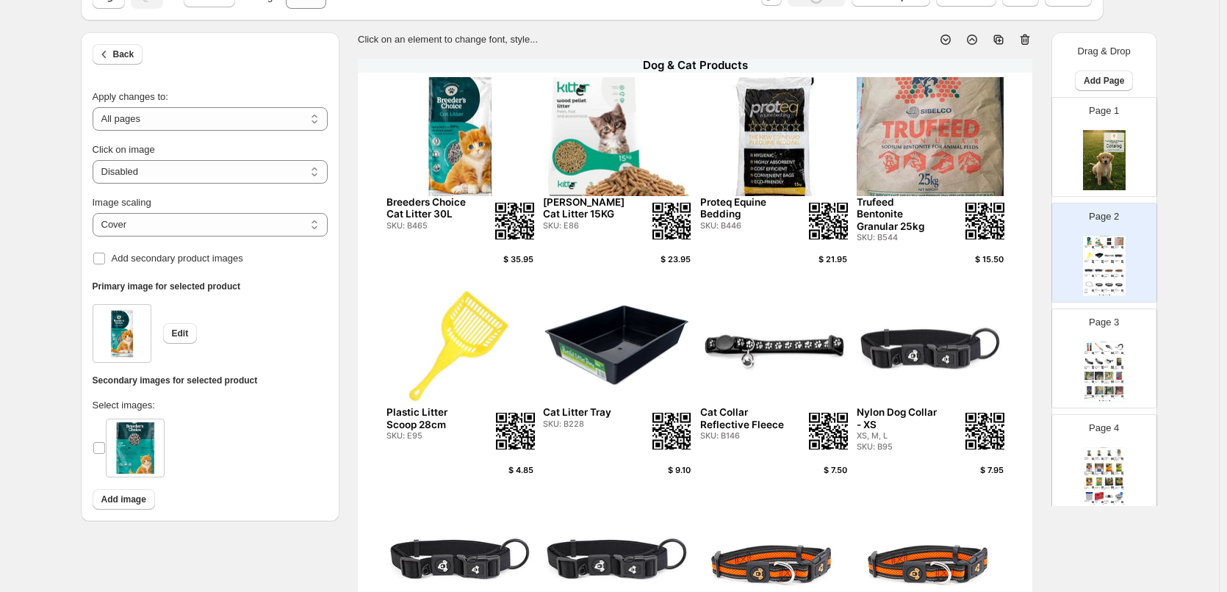
click at [617, 151] on img at bounding box center [616, 136] width 147 height 119
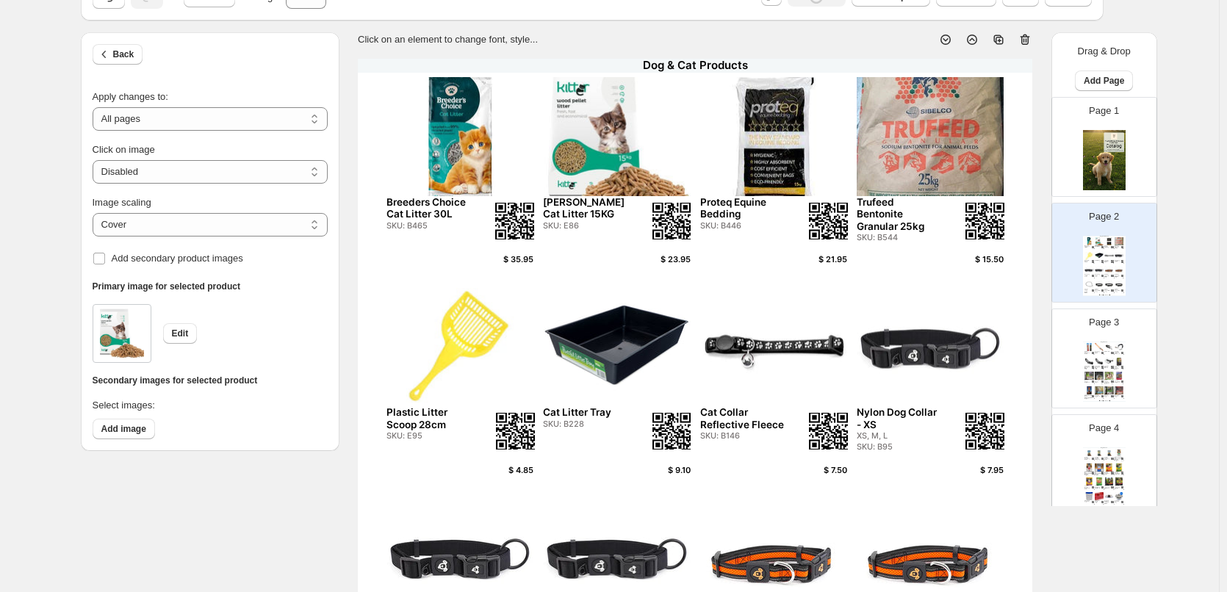
click at [793, 139] on img at bounding box center [773, 136] width 147 height 119
click at [960, 137] on img at bounding box center [930, 136] width 147 height 119
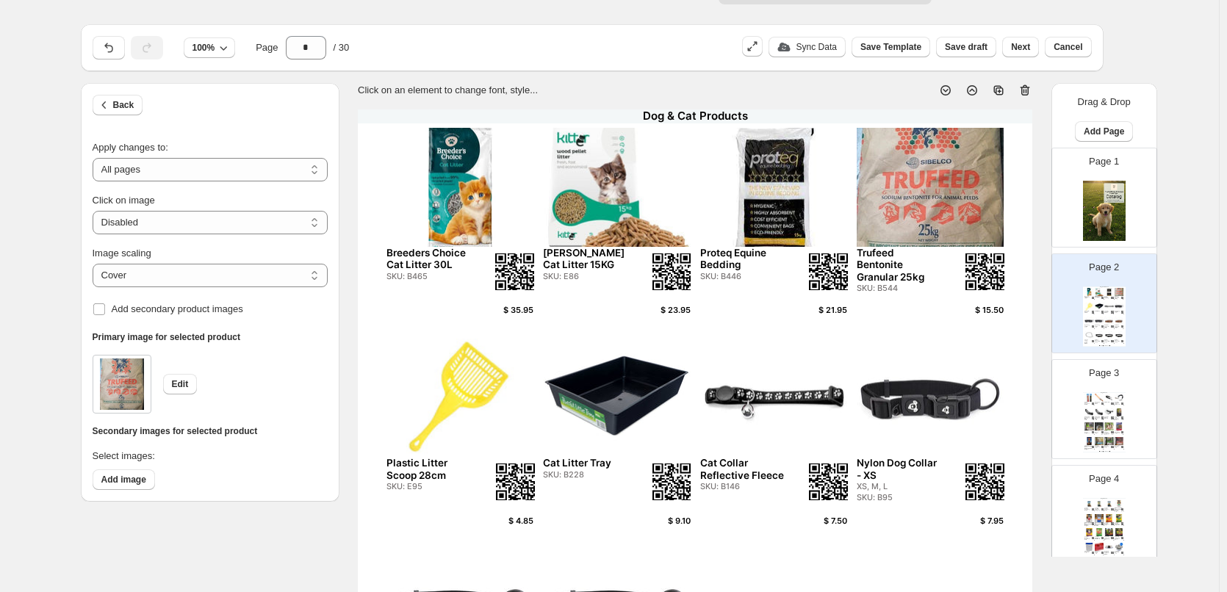
scroll to position [0, 0]
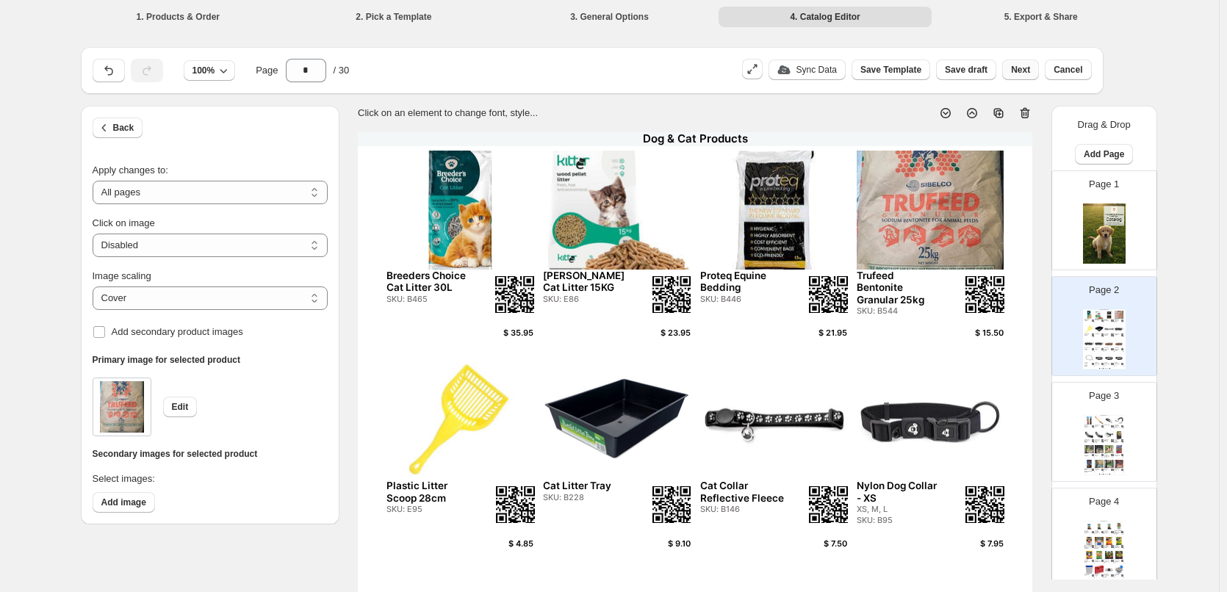
click at [1032, 76] on button "Next" at bounding box center [1021, 70] width 37 height 21
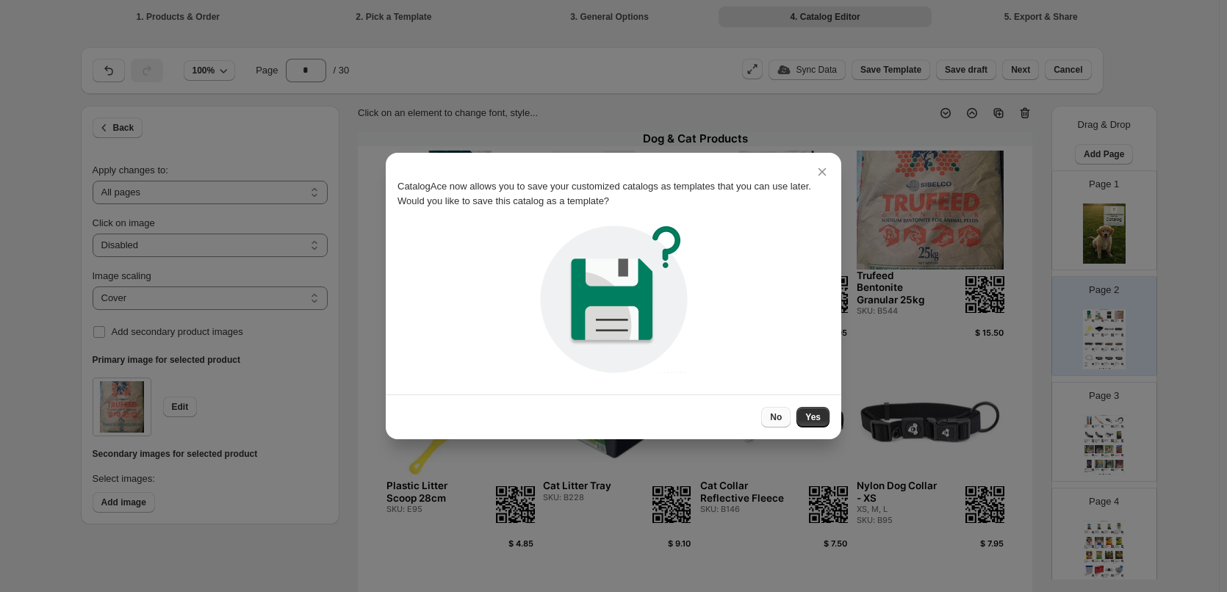
click at [778, 414] on span "No" at bounding box center [776, 418] width 12 height 12
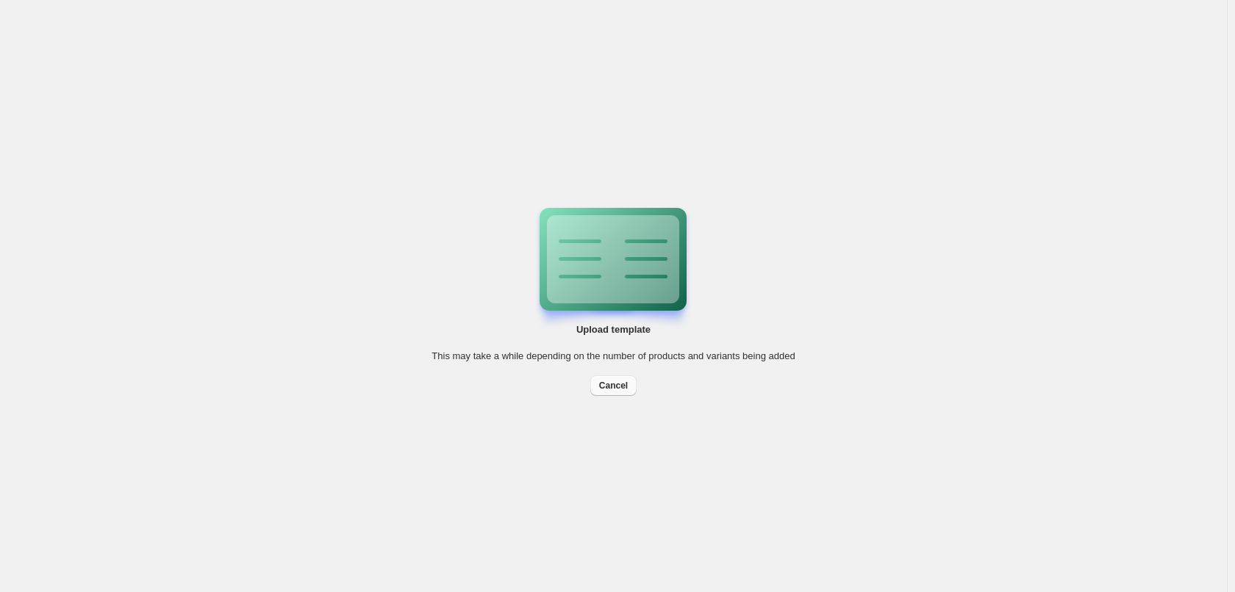
click at [631, 388] on button "Cancel" at bounding box center [613, 386] width 46 height 21
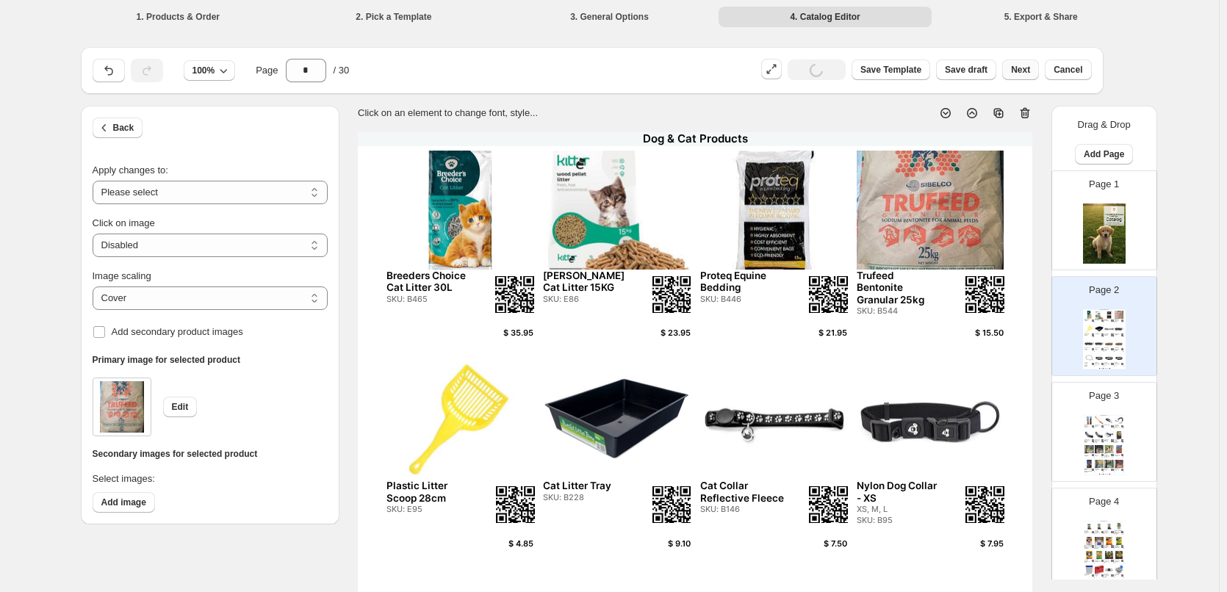
click at [1030, 65] on span "Next" at bounding box center [1020, 70] width 19 height 12
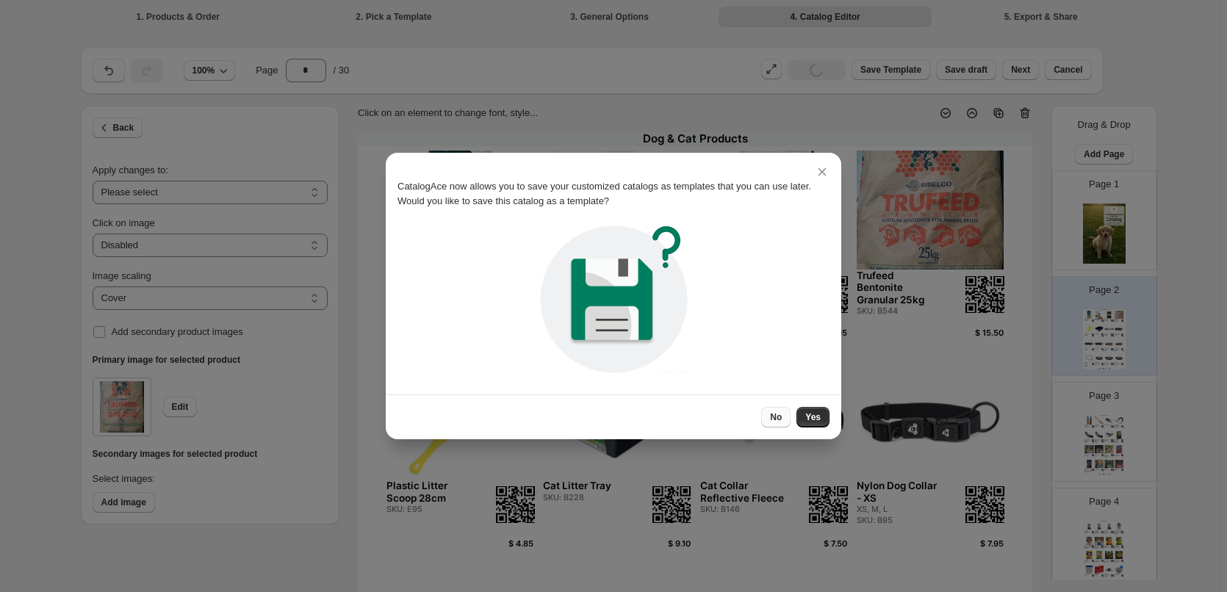
click at [789, 419] on button "No" at bounding box center [775, 417] width 29 height 21
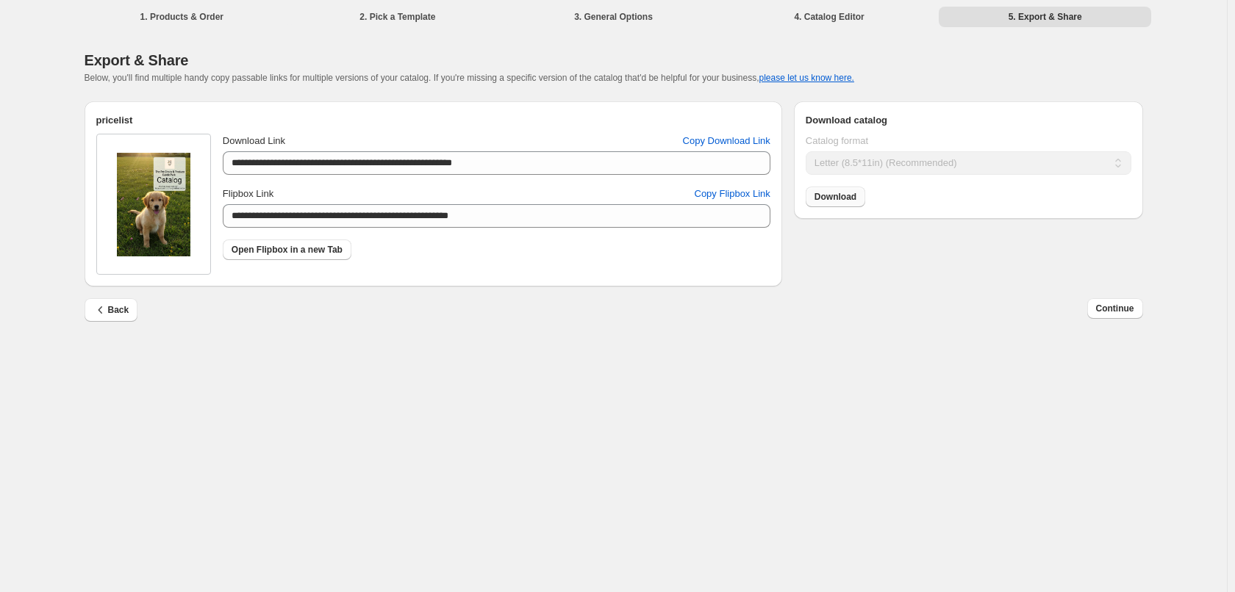
click at [822, 198] on span "Download" at bounding box center [835, 197] width 42 height 12
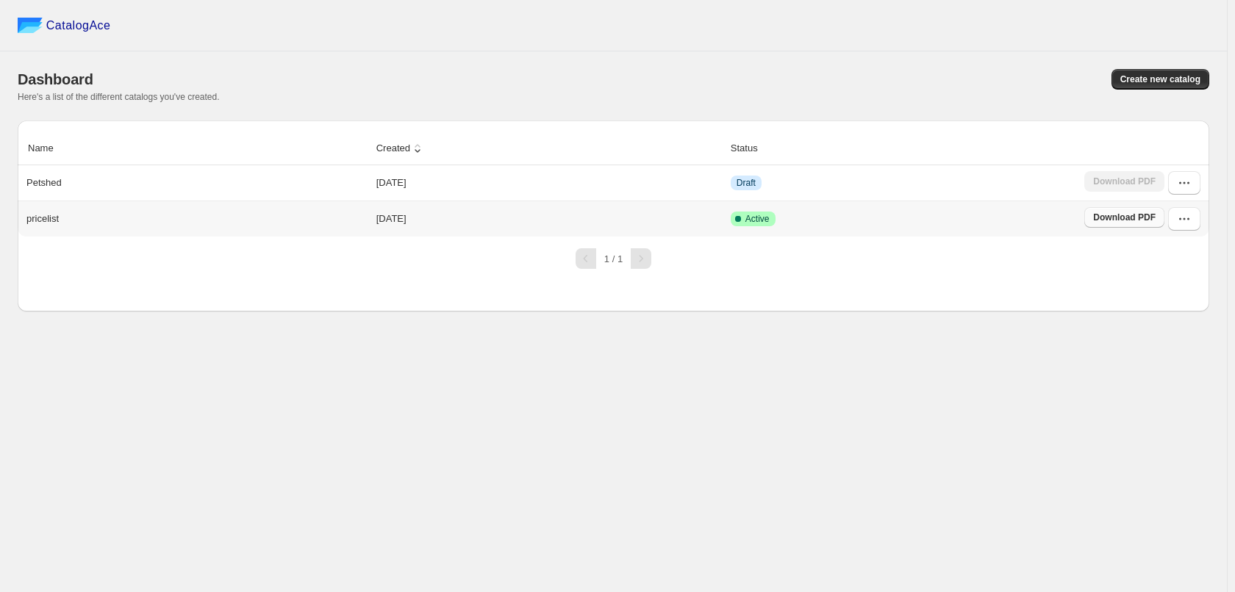
click at [1131, 222] on span "Download PDF" at bounding box center [1124, 218] width 62 height 12
click at [1179, 215] on icon "button" at bounding box center [1184, 219] width 15 height 15
click at [1188, 345] on span "Edit" at bounding box center [1182, 352] width 75 height 15
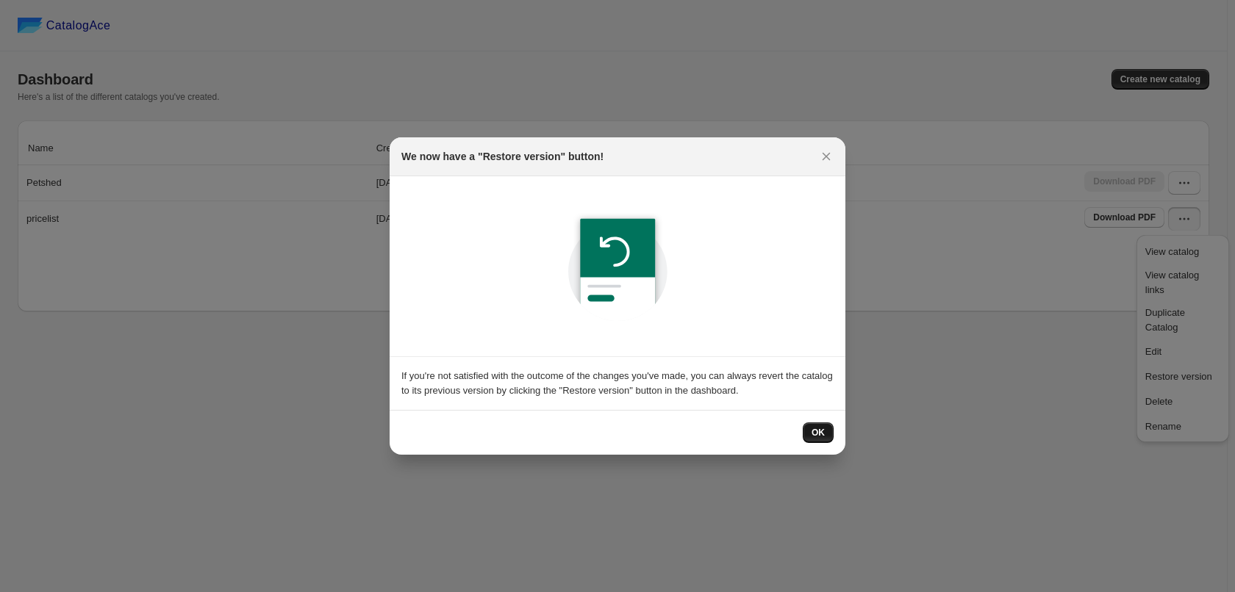
click at [817, 434] on span "OK" at bounding box center [817, 433] width 13 height 12
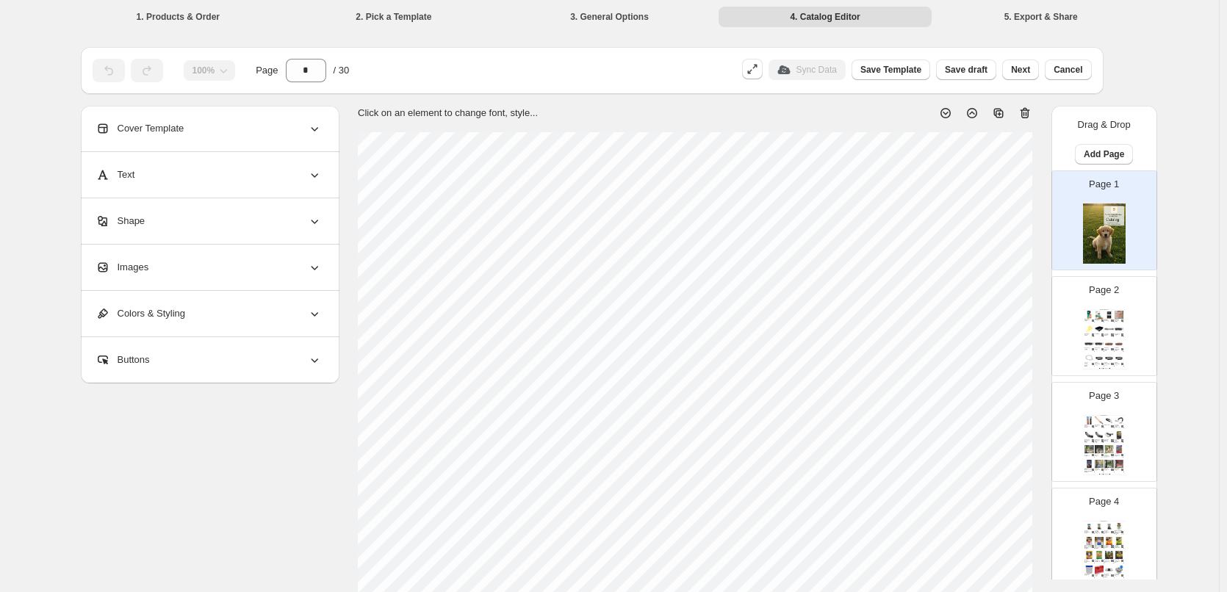
click at [1079, 328] on div "Page 2 Dog & Cat Products Breeders Choice Cat Litter 30L SKU: B465 $ 35.95 [PER…" at bounding box center [1098, 320] width 93 height 98
type input "*"
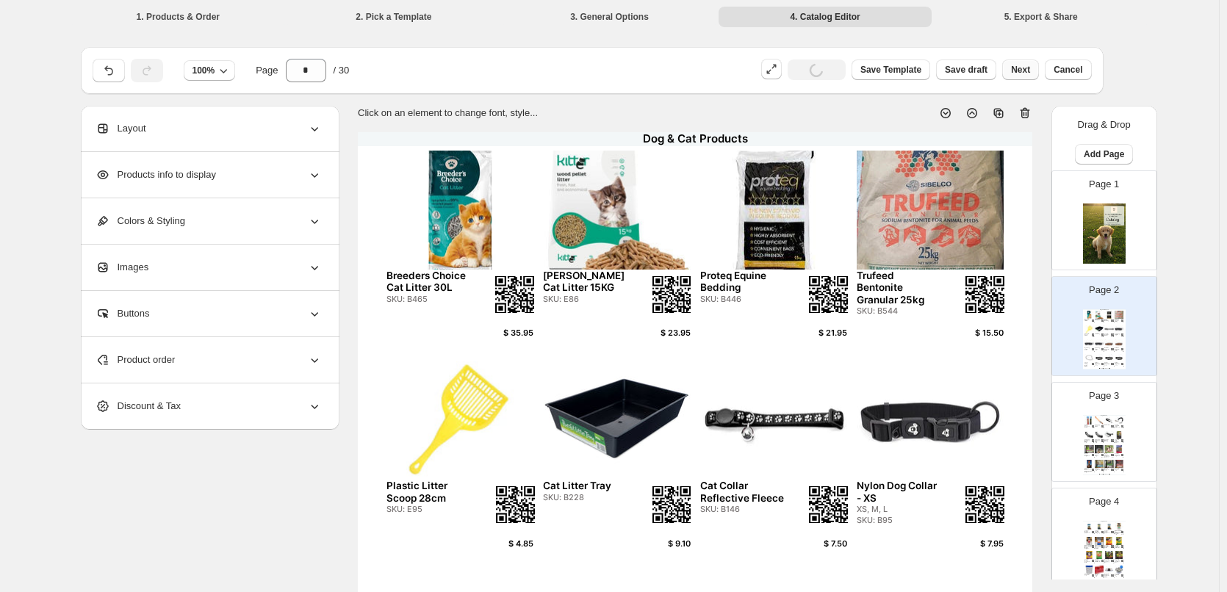
click at [1022, 64] on span "Next" at bounding box center [1020, 70] width 19 height 12
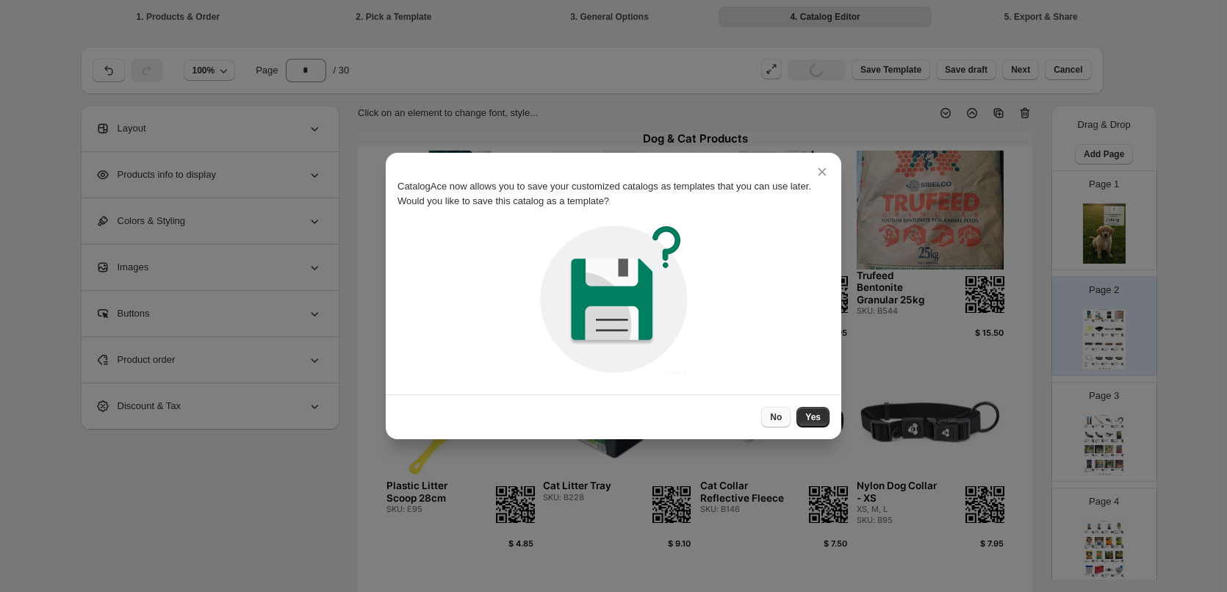
click at [781, 416] on span "No" at bounding box center [776, 418] width 12 height 12
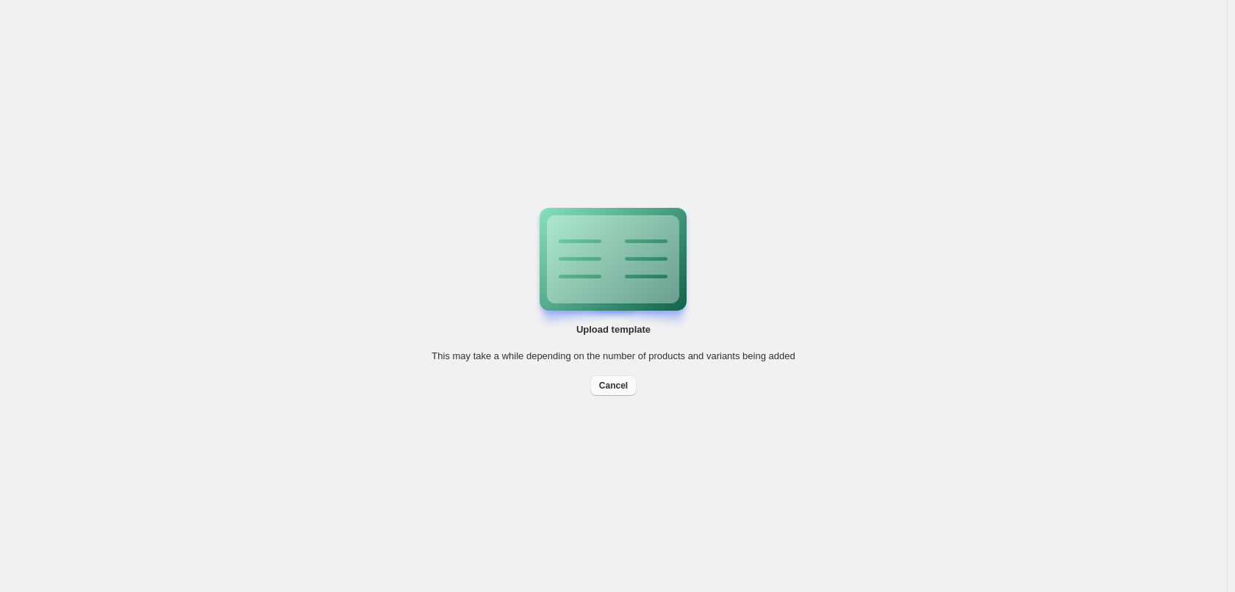
click at [618, 387] on span "Cancel" at bounding box center [613, 386] width 29 height 12
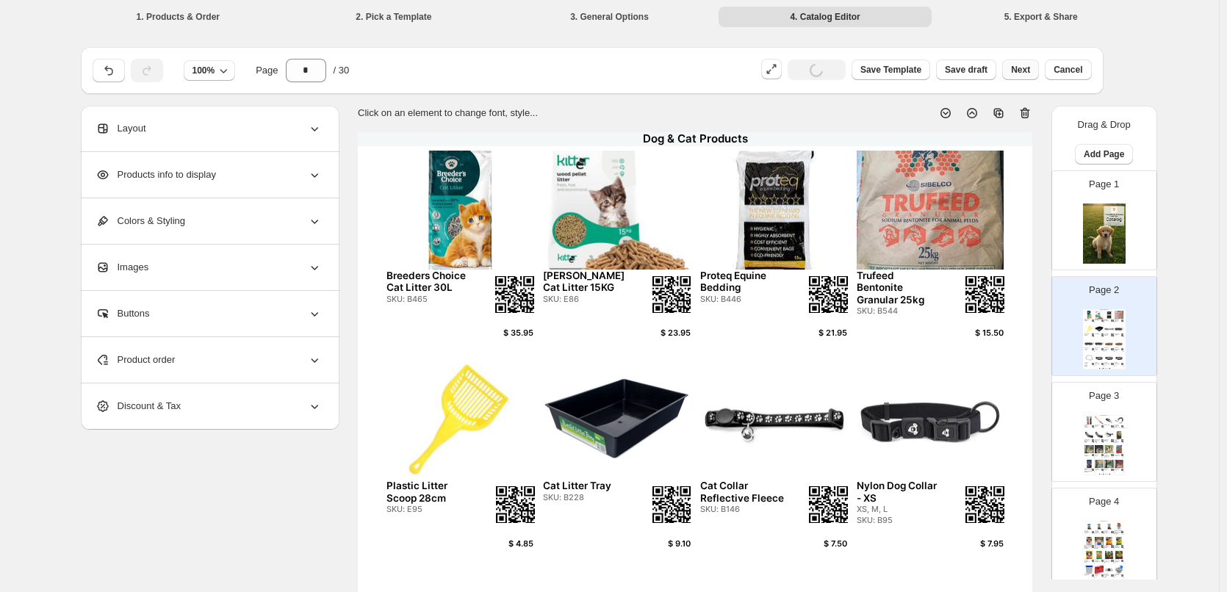
click at [1015, 66] on button "Next" at bounding box center [1021, 70] width 37 height 21
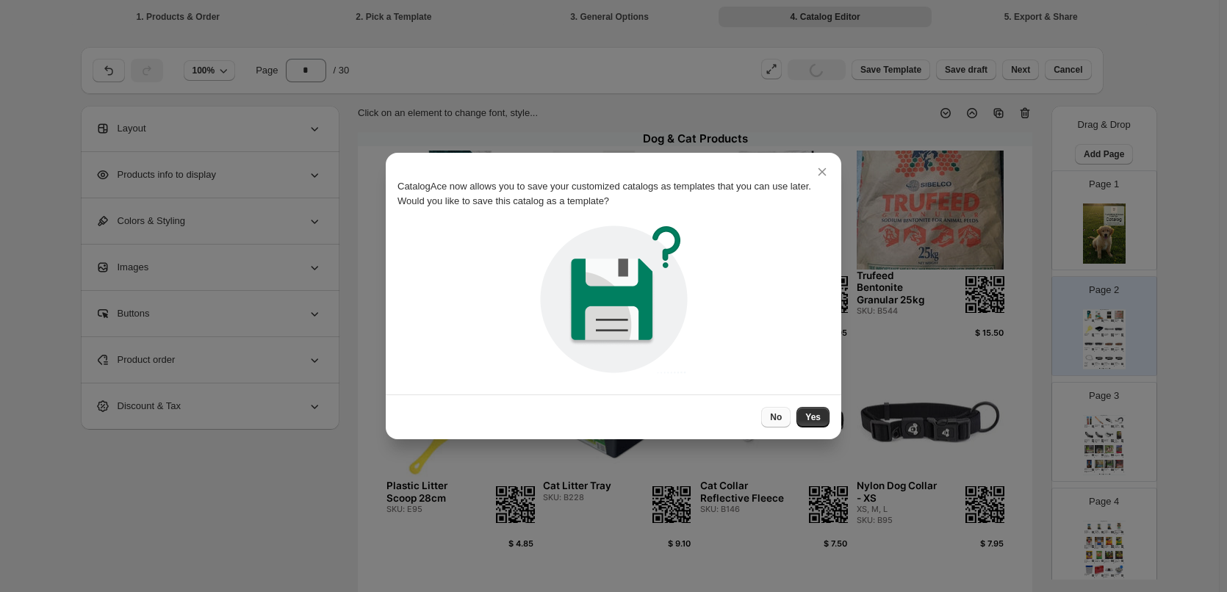
click at [782, 424] on button "No" at bounding box center [775, 417] width 29 height 21
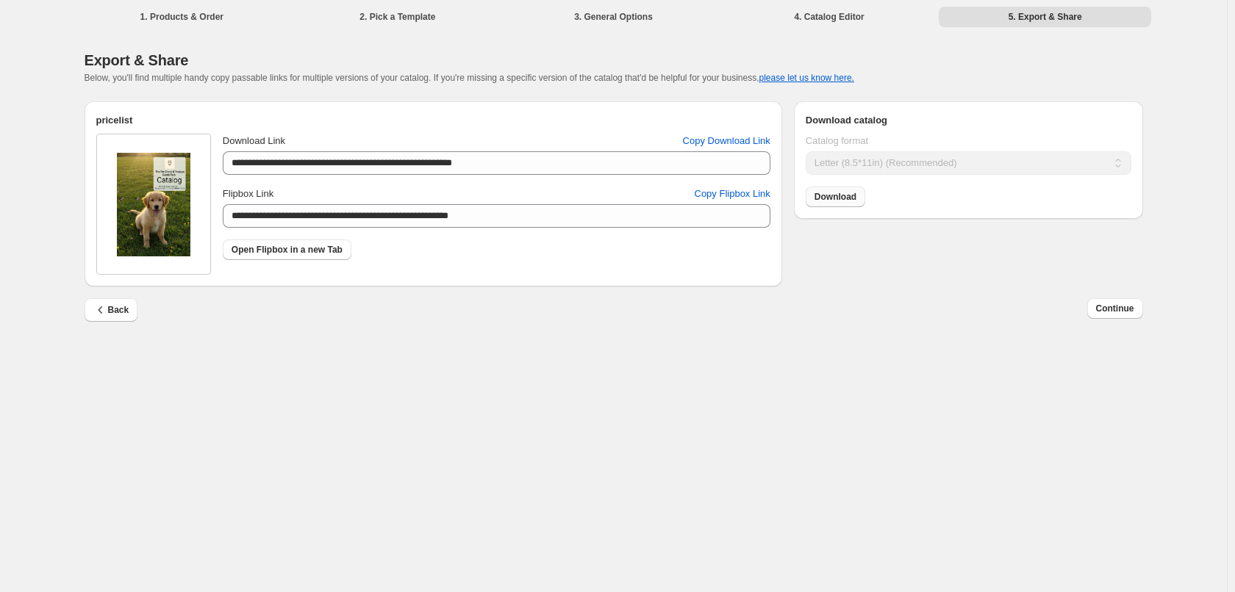
click at [853, 193] on span "Download" at bounding box center [835, 197] width 42 height 12
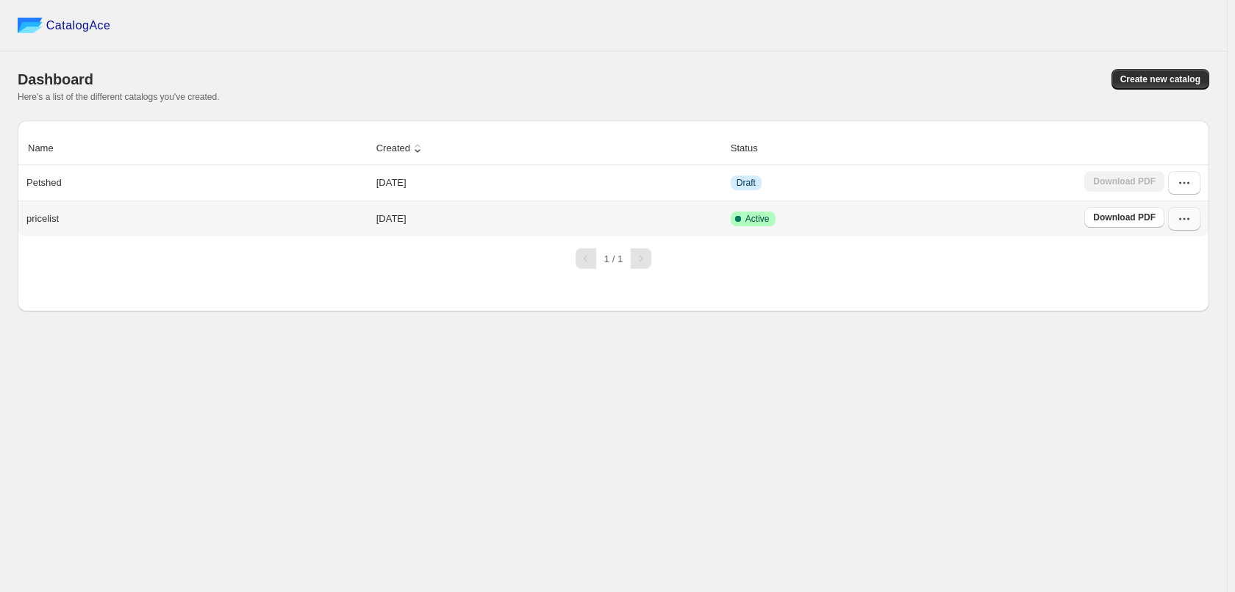
click at [1194, 218] on button "button" at bounding box center [1184, 219] width 32 height 24
click at [1175, 345] on span "Edit" at bounding box center [1182, 352] width 75 height 15
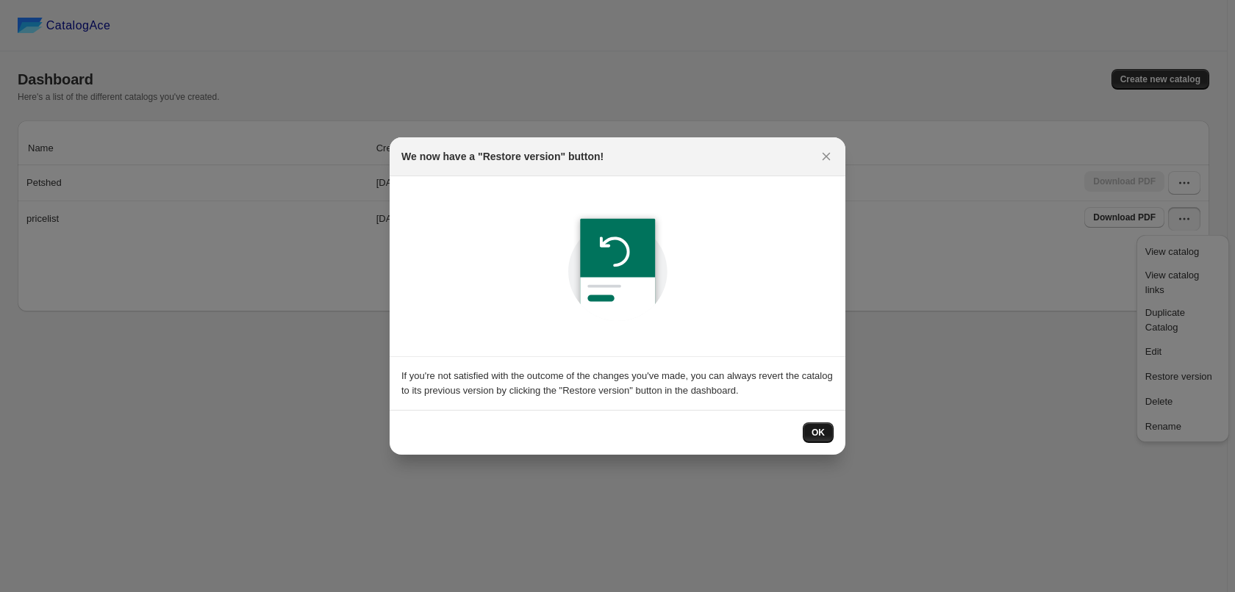
click at [817, 428] on span "OK" at bounding box center [817, 433] width 13 height 12
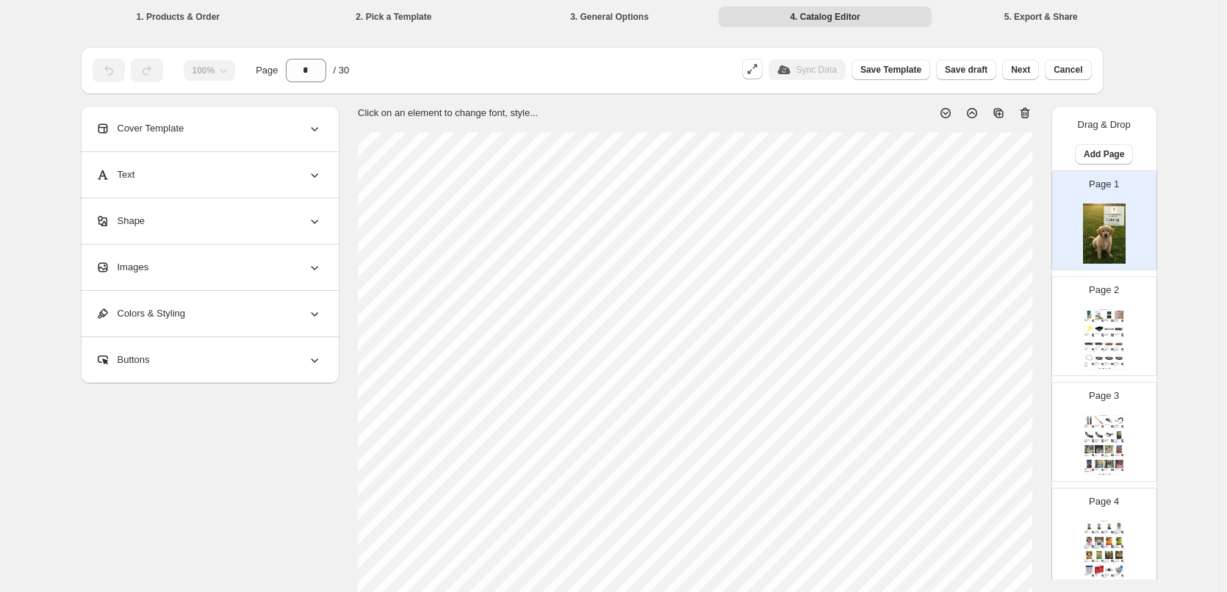
click at [1095, 328] on img at bounding box center [1100, 330] width 10 height 8
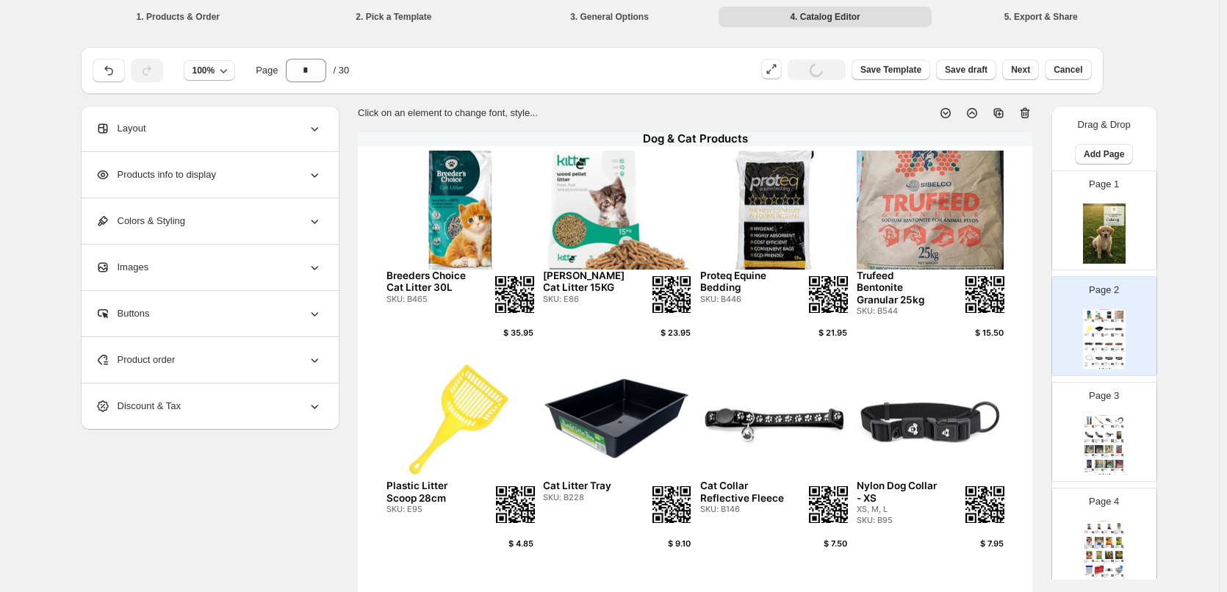
click at [810, 421] on img at bounding box center [773, 421] width 147 height 119
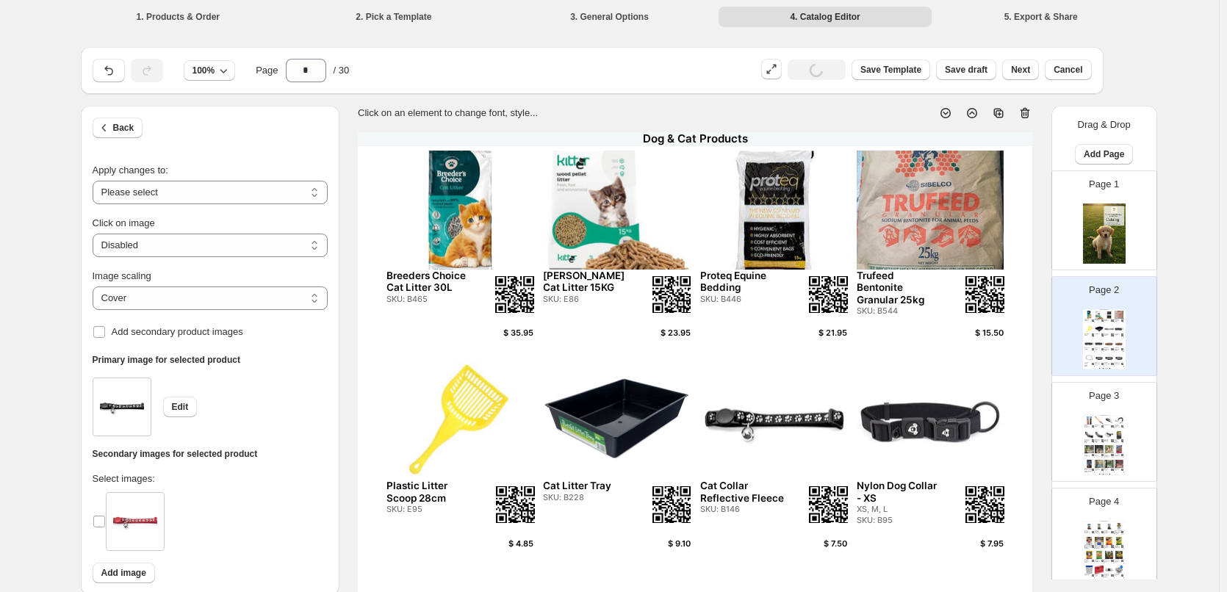
click at [473, 442] on img at bounding box center [460, 421] width 147 height 119
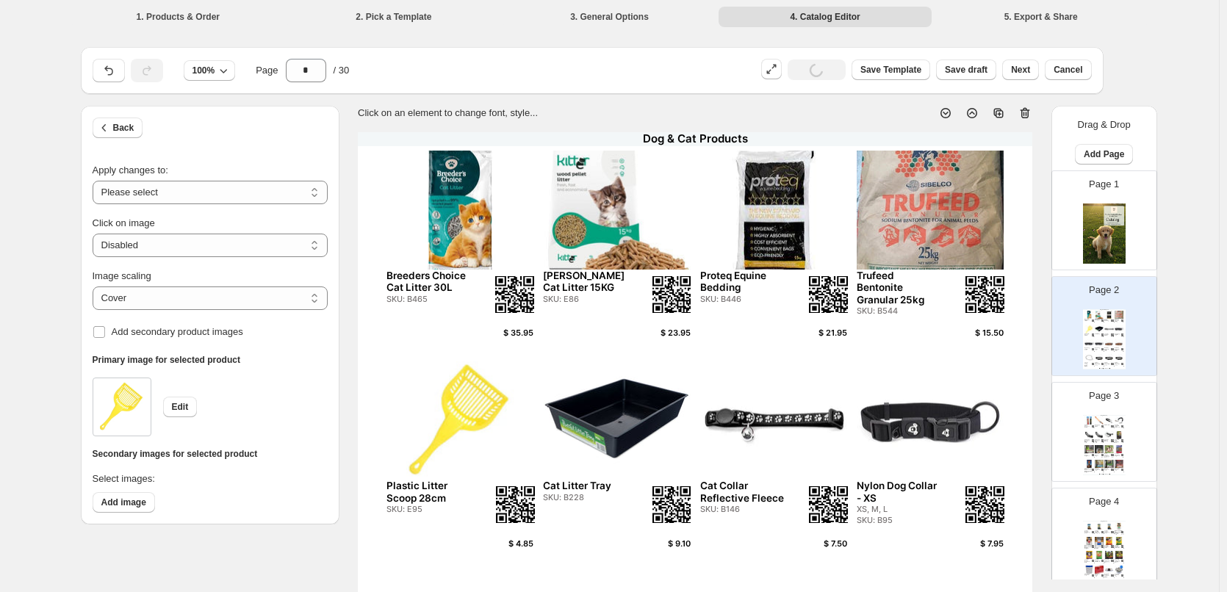
click at [552, 423] on img at bounding box center [616, 421] width 147 height 119
click at [463, 224] on img at bounding box center [460, 210] width 147 height 119
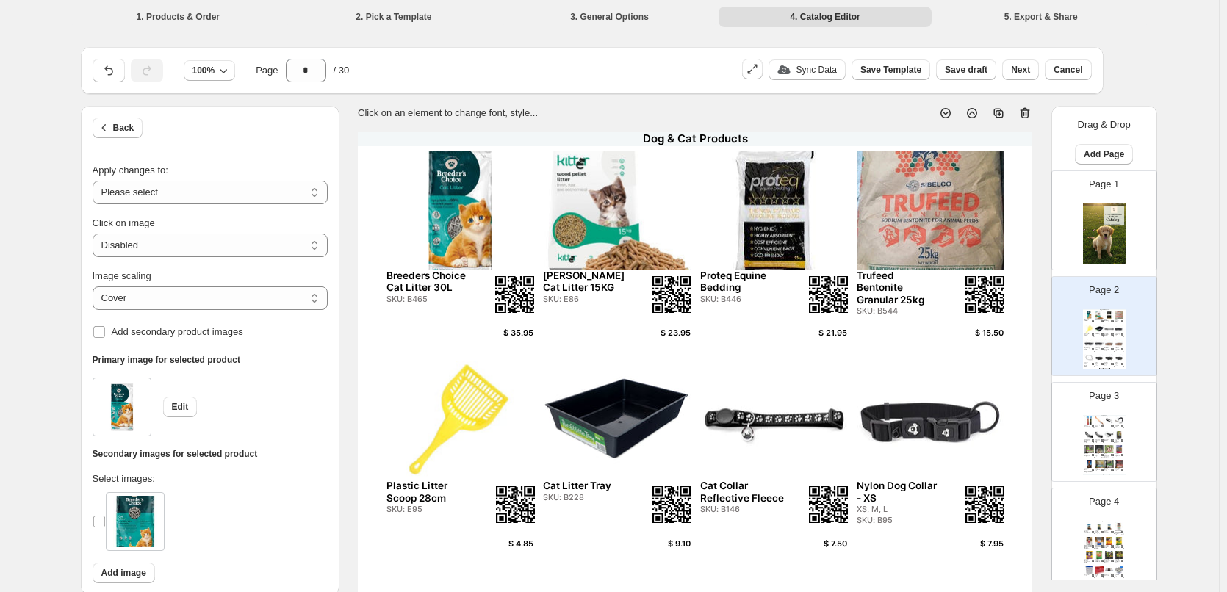
click at [595, 230] on img at bounding box center [616, 210] width 147 height 119
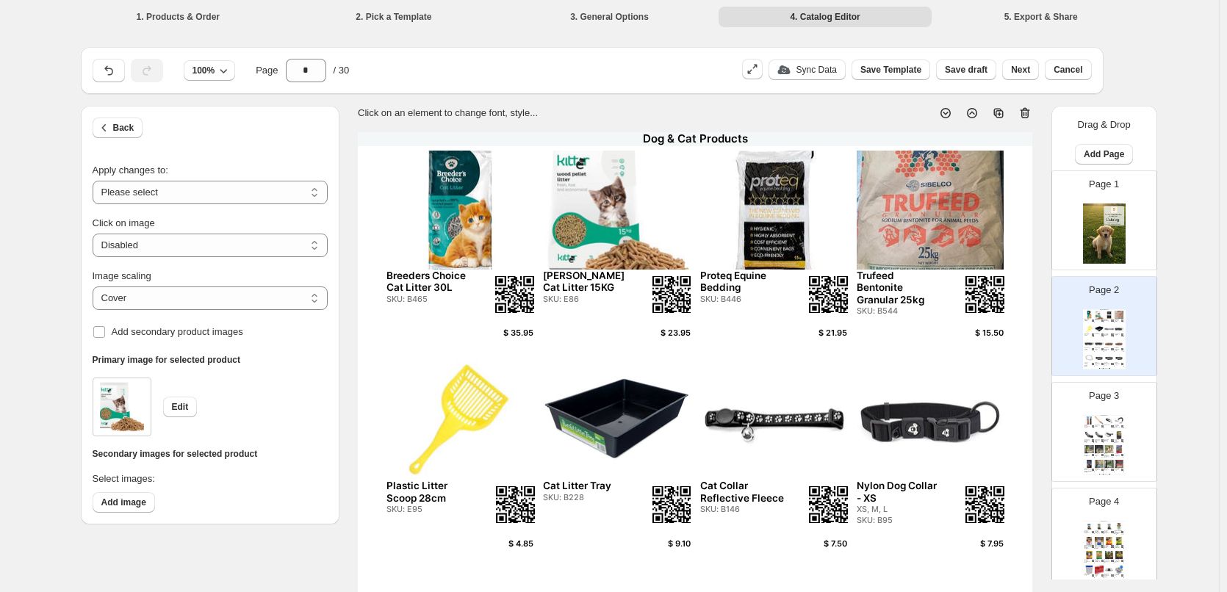
click at [739, 239] on img at bounding box center [773, 210] width 147 height 119
click at [899, 226] on img at bounding box center [930, 210] width 147 height 119
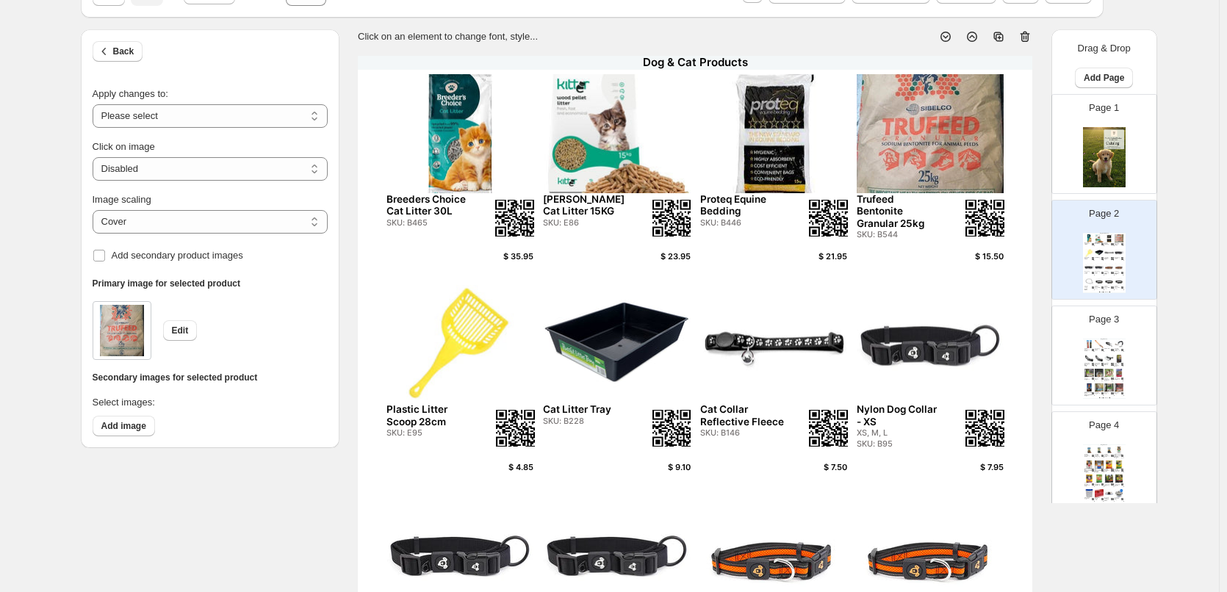
scroll to position [220, 0]
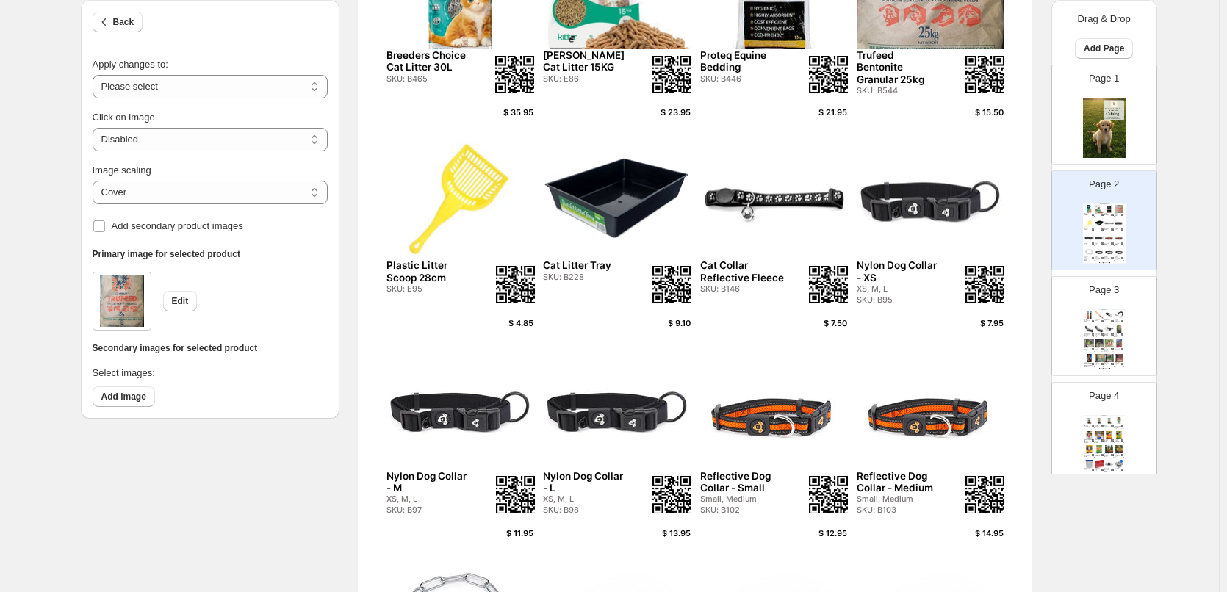
click at [445, 416] on img at bounding box center [460, 410] width 147 height 119
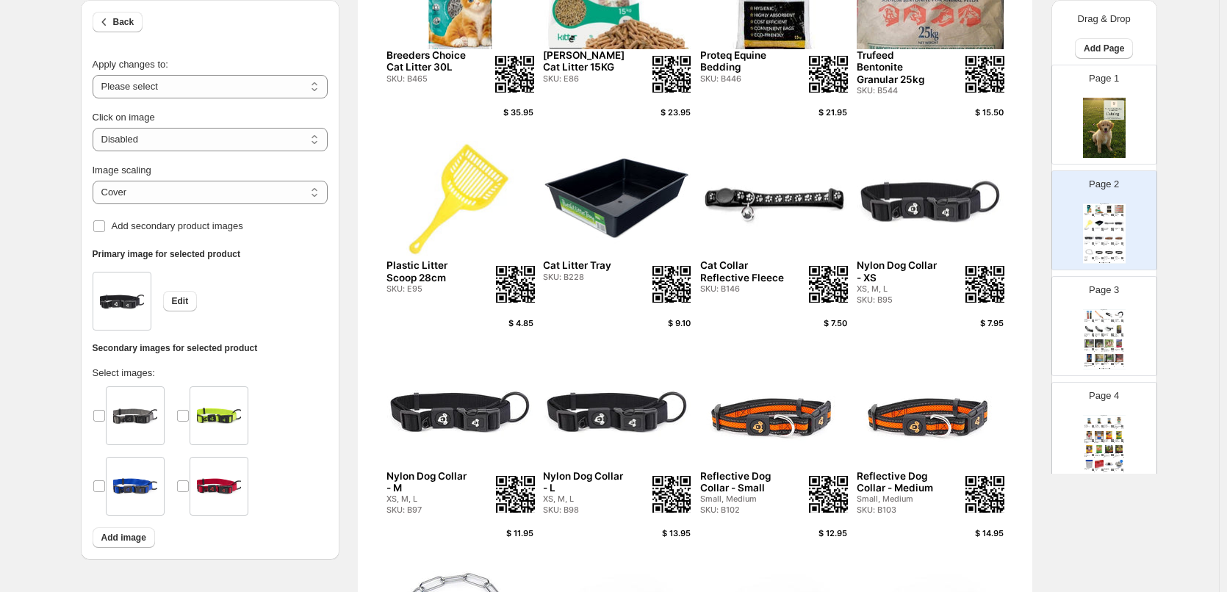
click at [612, 404] on img at bounding box center [616, 410] width 147 height 119
click at [800, 420] on img at bounding box center [773, 410] width 147 height 119
click at [891, 416] on img at bounding box center [930, 410] width 147 height 119
click at [857, 186] on div "Dog & Cat Products Breeders Choice Cat Litter 30L SKU: B465 $ 35.95 Kitter Cat …" at bounding box center [695, 348] width 675 height 873
click at [754, 198] on img at bounding box center [773, 200] width 147 height 119
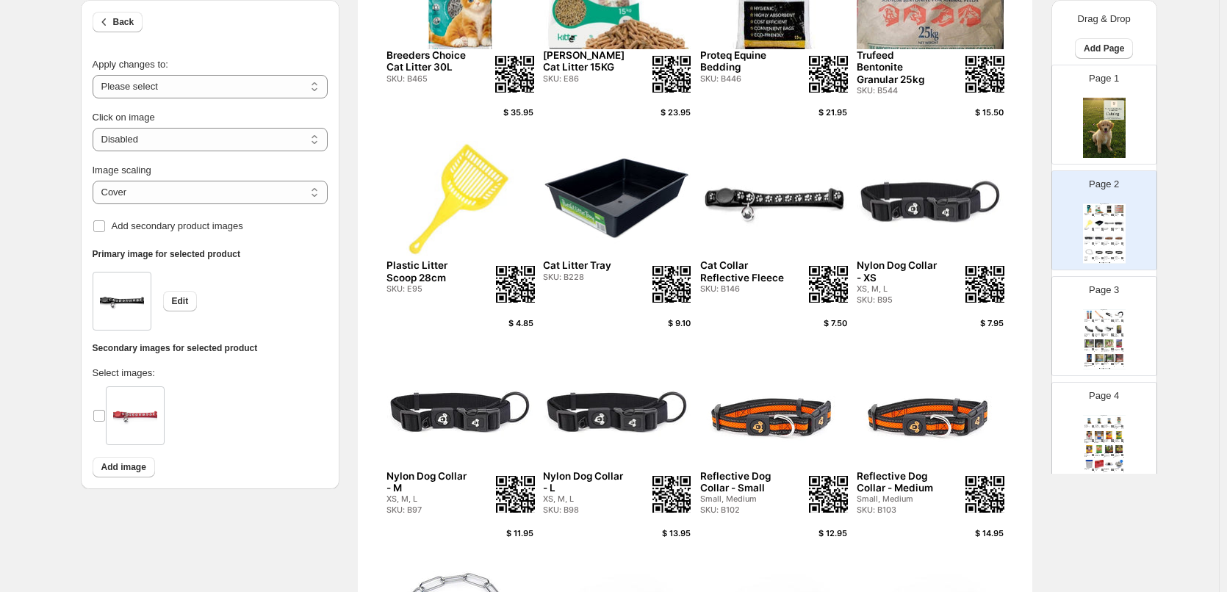
click at [644, 196] on img at bounding box center [616, 200] width 147 height 119
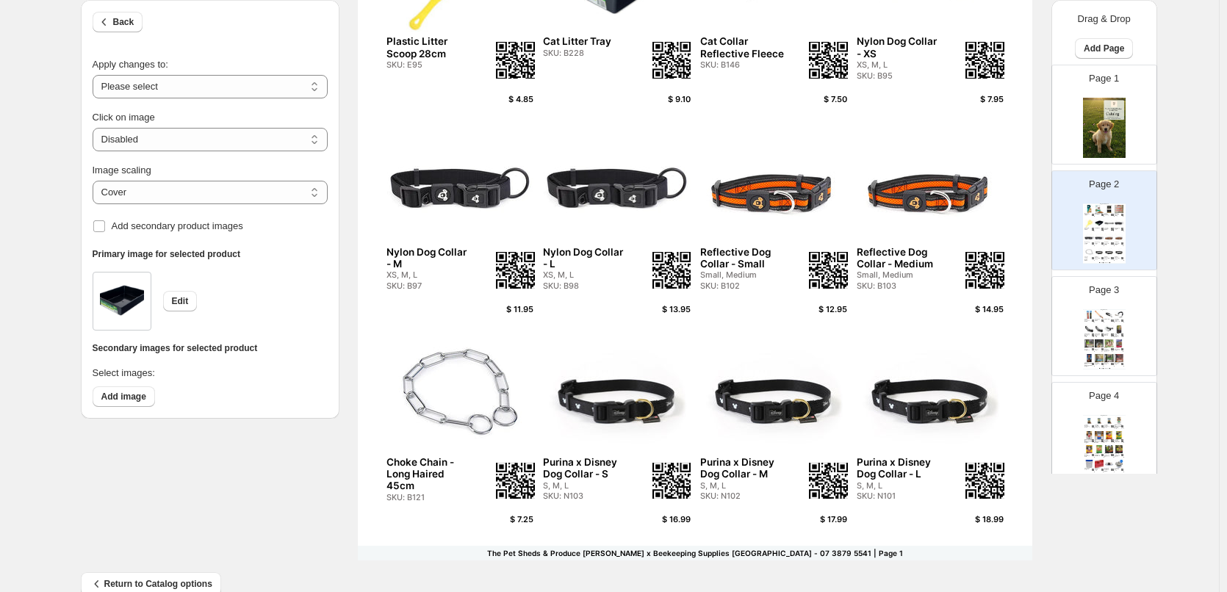
scroll to position [473, 0]
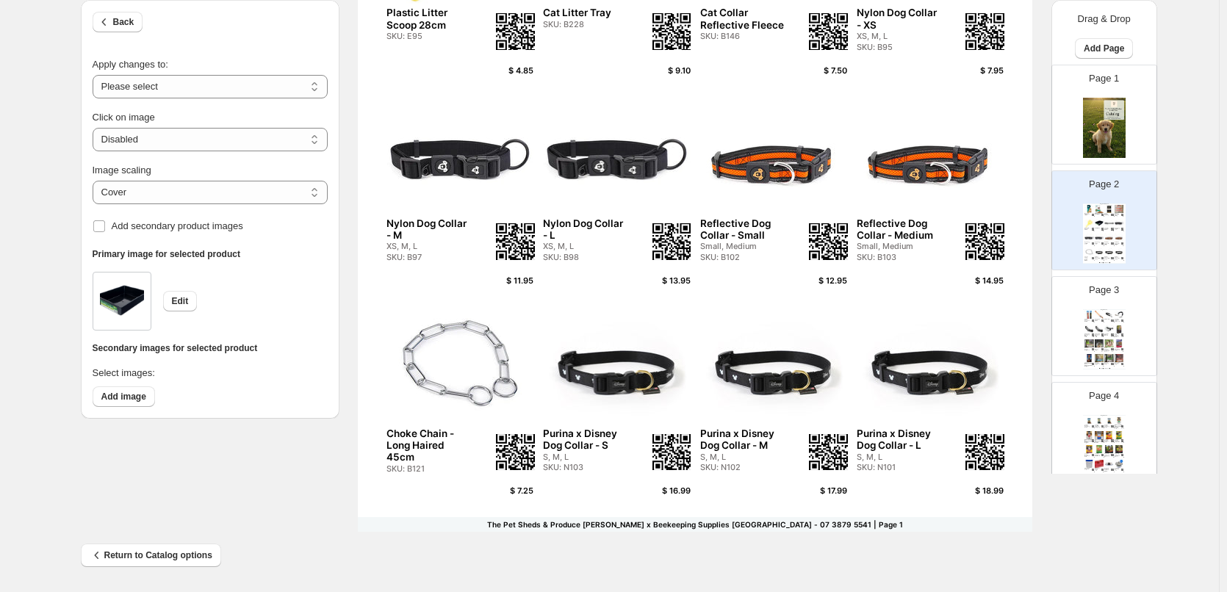
click at [447, 386] on img at bounding box center [460, 368] width 147 height 119
click at [631, 391] on img at bounding box center [616, 368] width 147 height 119
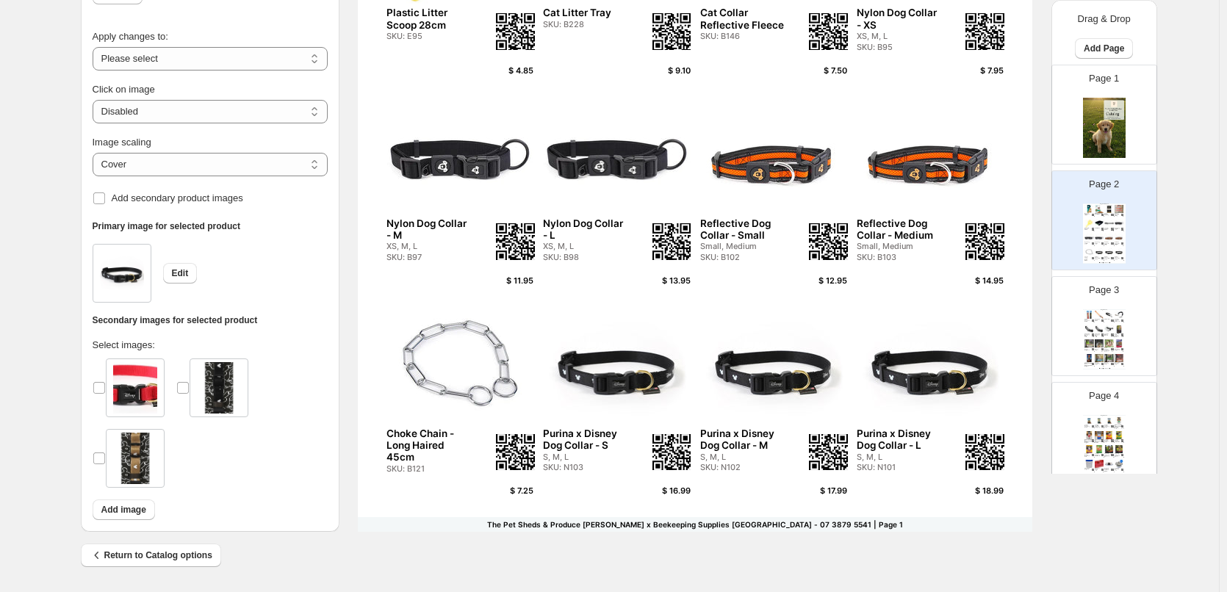
click at [783, 389] on img at bounding box center [773, 368] width 147 height 119
click at [932, 382] on img at bounding box center [930, 368] width 147 height 119
click at [1122, 323] on div "$ 23.95" at bounding box center [1123, 323] width 3 height 1
type input "*"
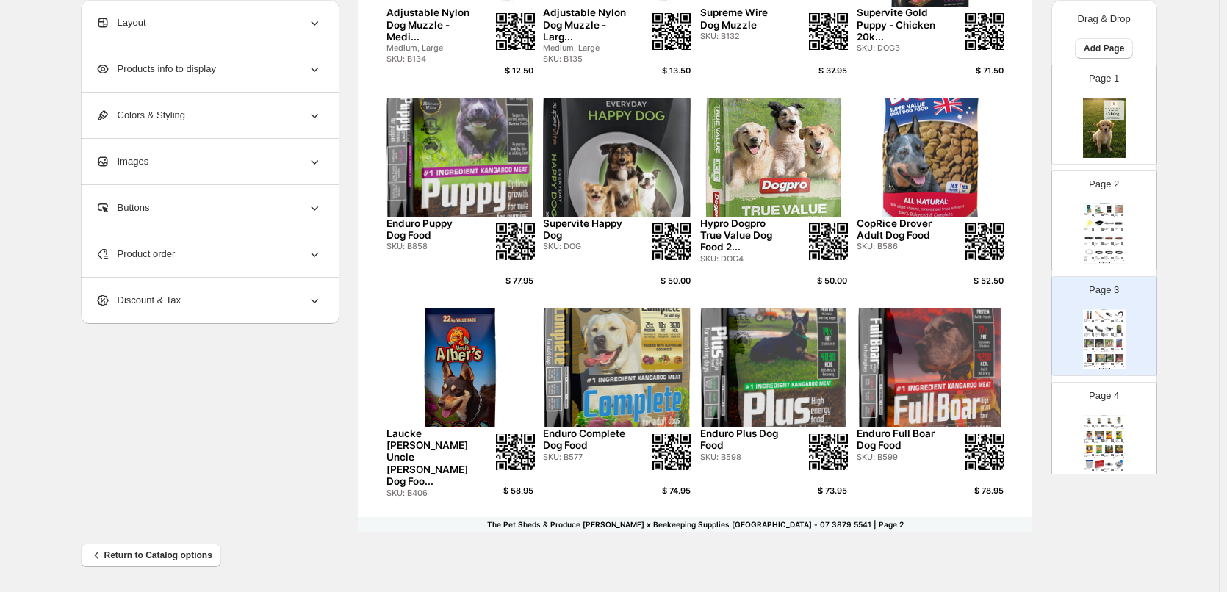
click at [154, 145] on div "Images" at bounding box center [209, 162] width 226 height 46
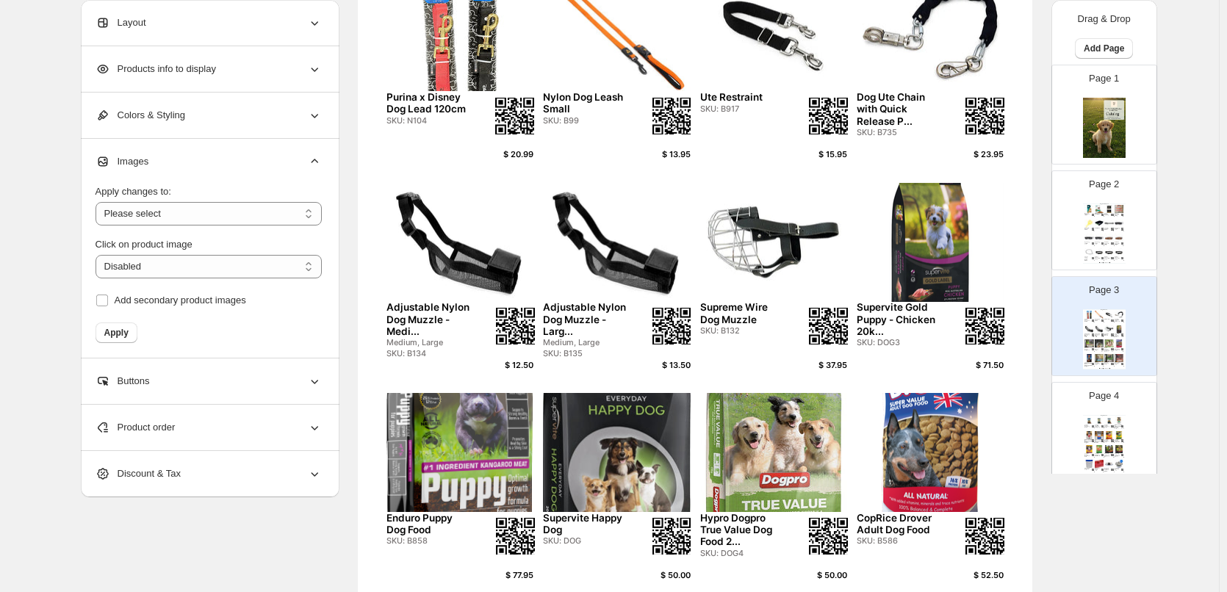
scroll to position [0, 0]
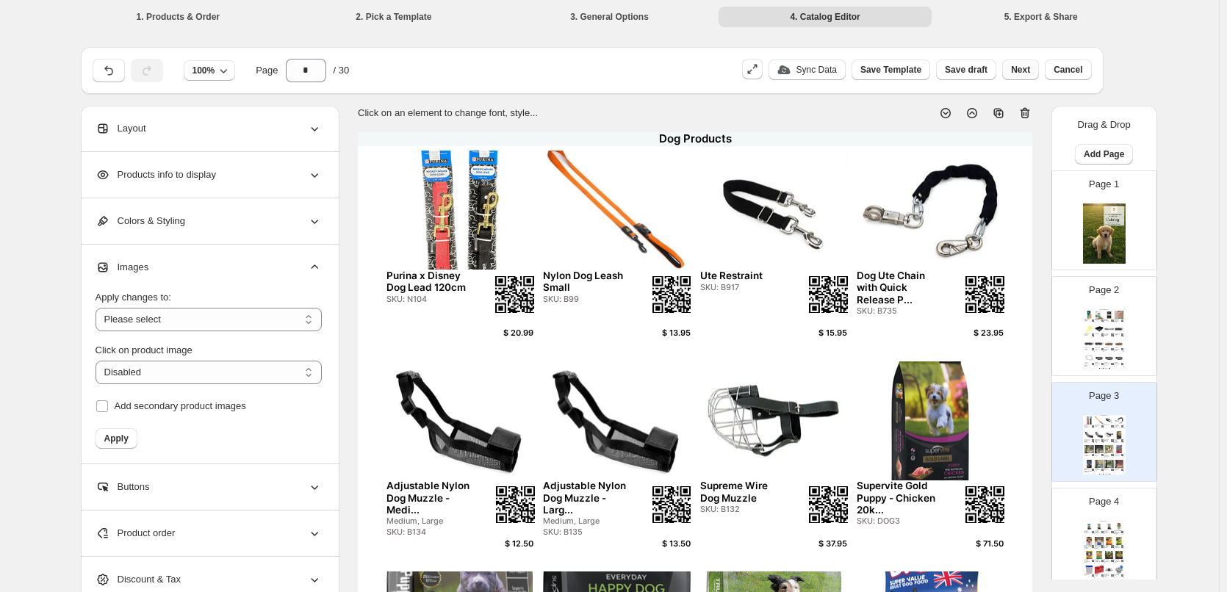
click at [1027, 68] on span "Next" at bounding box center [1020, 70] width 19 height 12
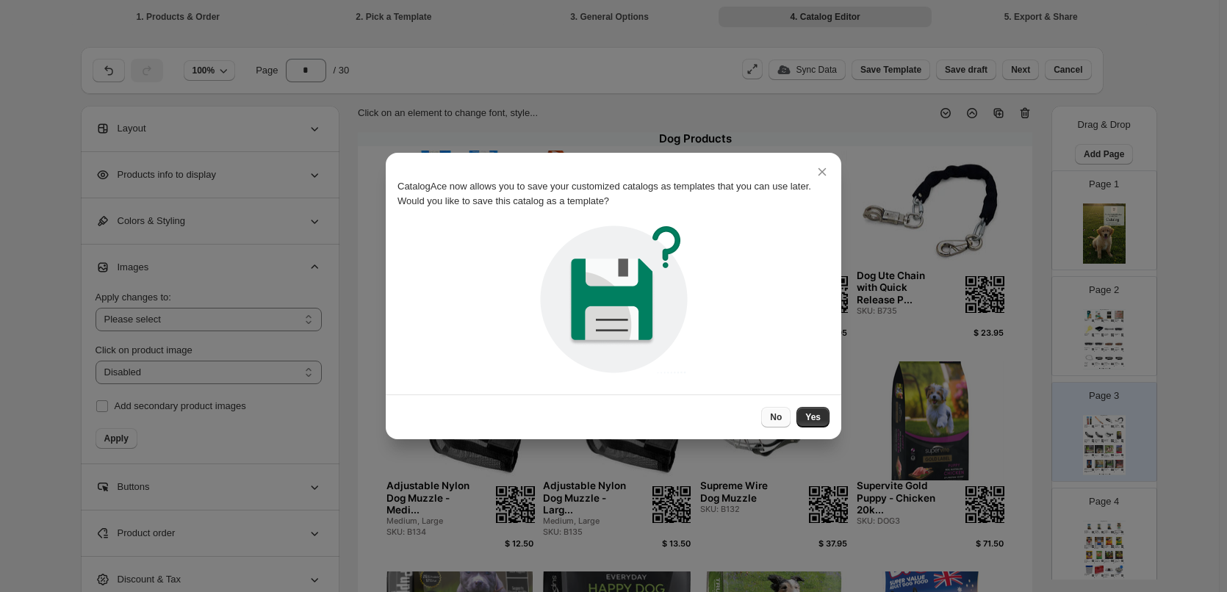
click at [782, 417] on span "No" at bounding box center [776, 418] width 12 height 12
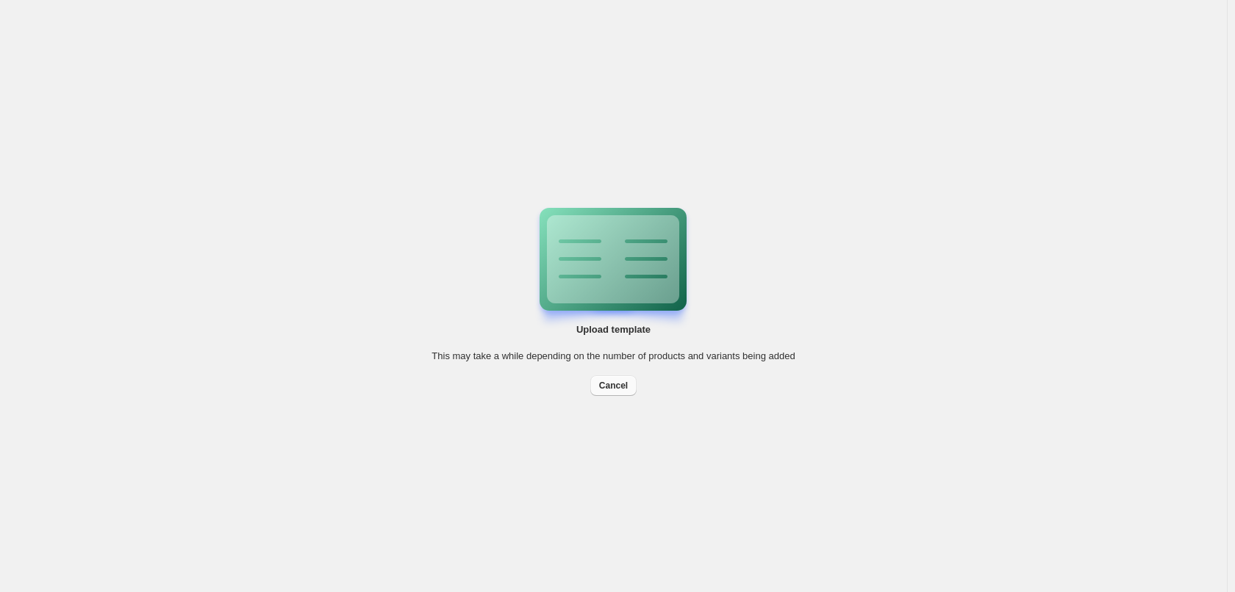
click at [617, 388] on span "Cancel" at bounding box center [613, 386] width 29 height 12
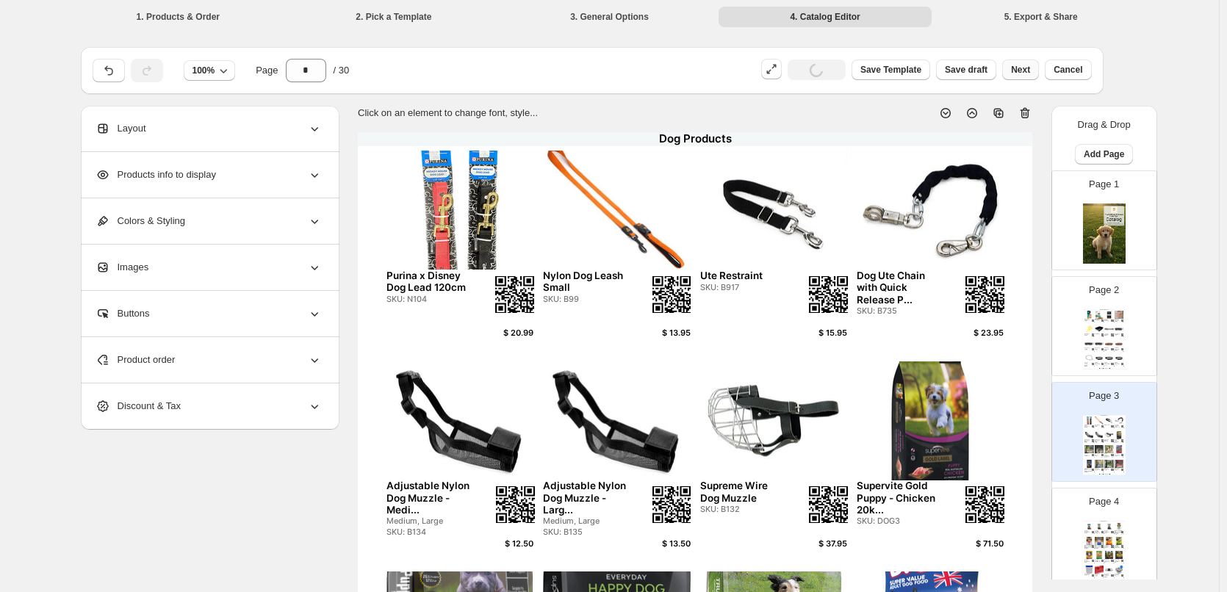
click at [1028, 61] on button "Next" at bounding box center [1021, 70] width 37 height 21
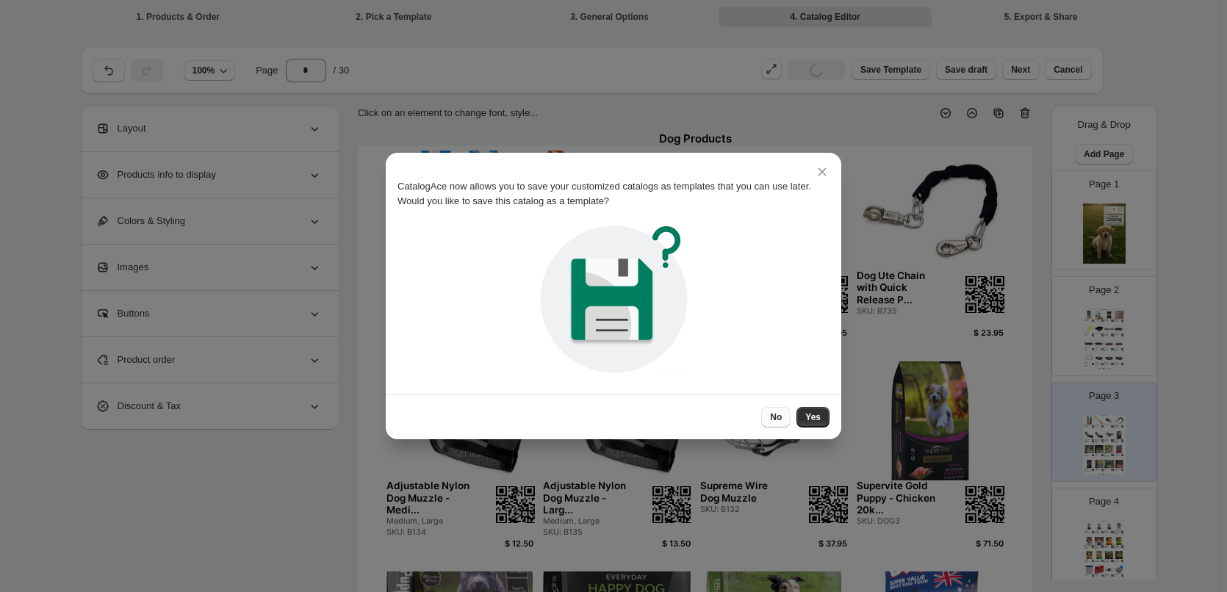
click at [765, 412] on button "No" at bounding box center [775, 417] width 29 height 21
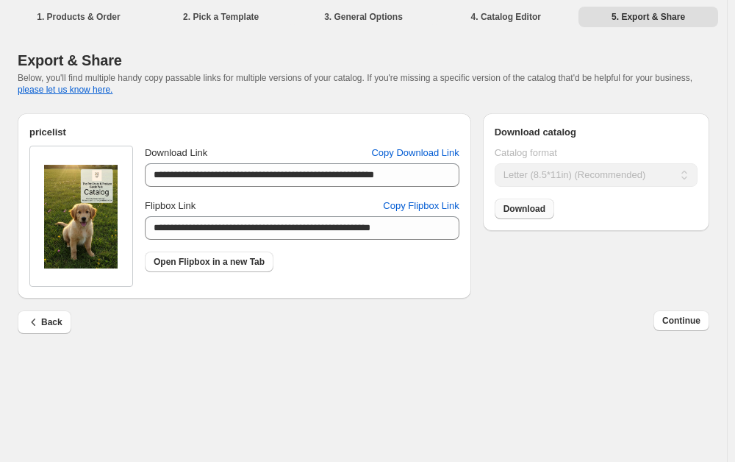
click at [521, 209] on span "Download" at bounding box center [524, 209] width 42 height 12
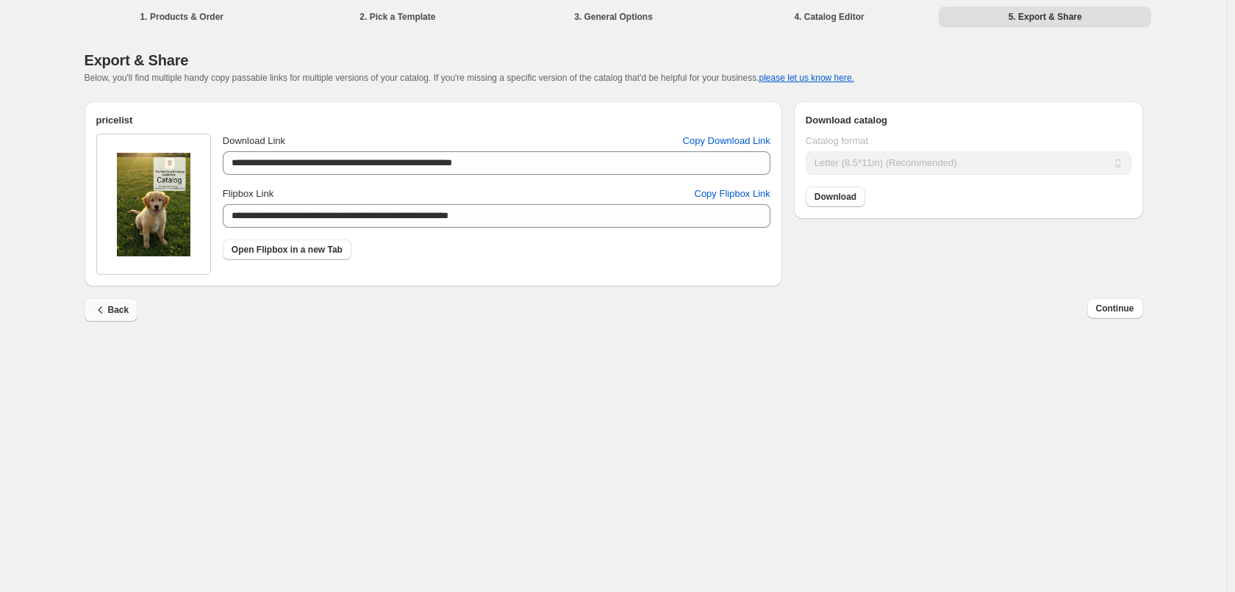
click at [105, 316] on icon "button" at bounding box center [100, 310] width 15 height 15
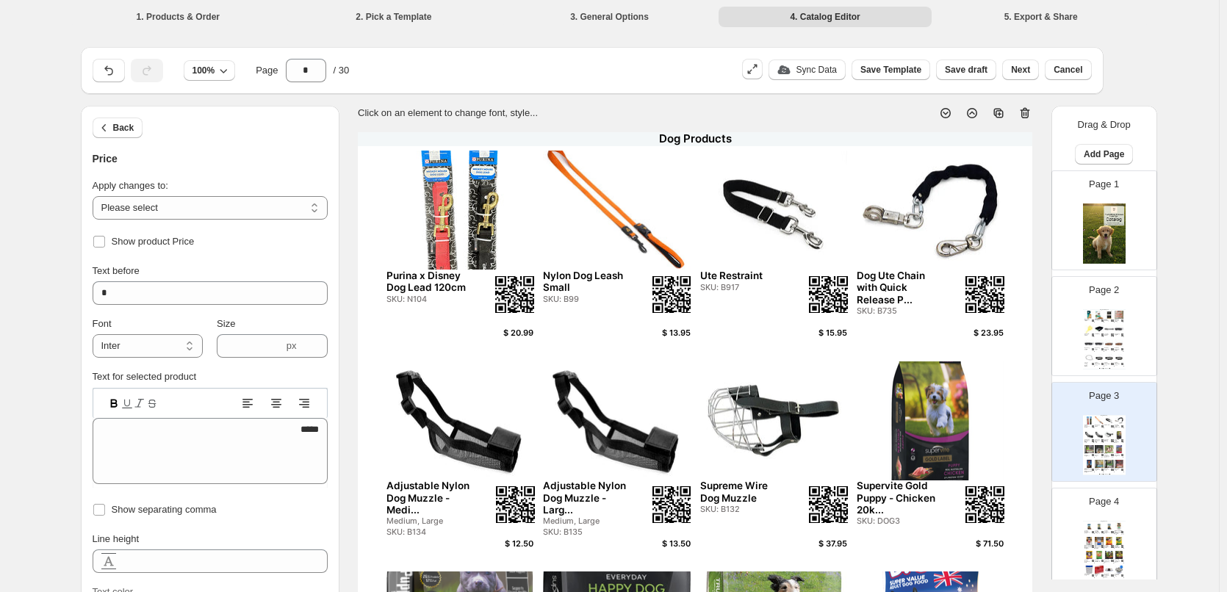
select select "**********"
click at [96, 196] on select "**********" at bounding box center [210, 208] width 235 height 24
click at [320, 340] on icon at bounding box center [316, 342] width 7 height 4
click at [321, 348] on icon at bounding box center [316, 350] width 15 height 15
type input "****"
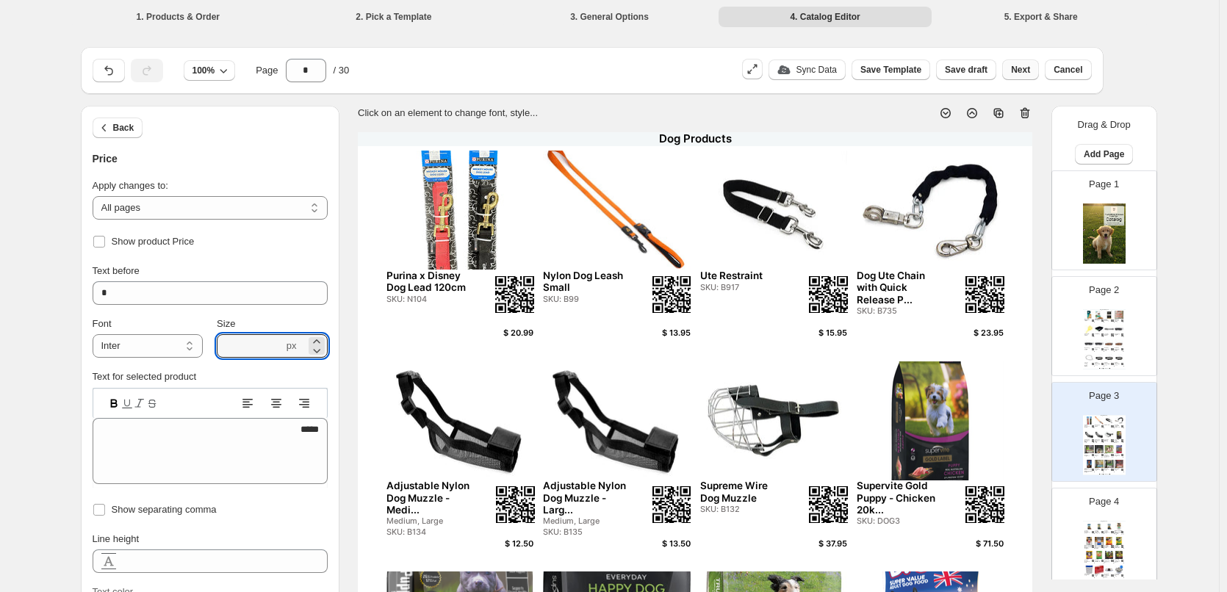
click at [1025, 73] on span "Next" at bounding box center [1020, 70] width 19 height 12
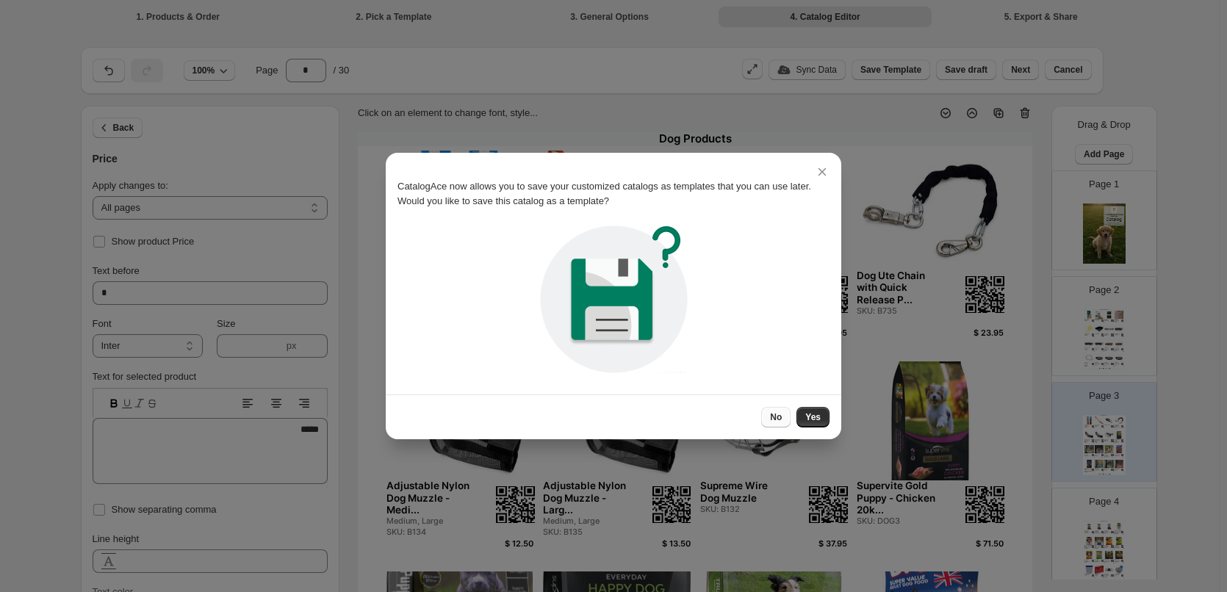
click at [778, 417] on span "No" at bounding box center [776, 418] width 12 height 12
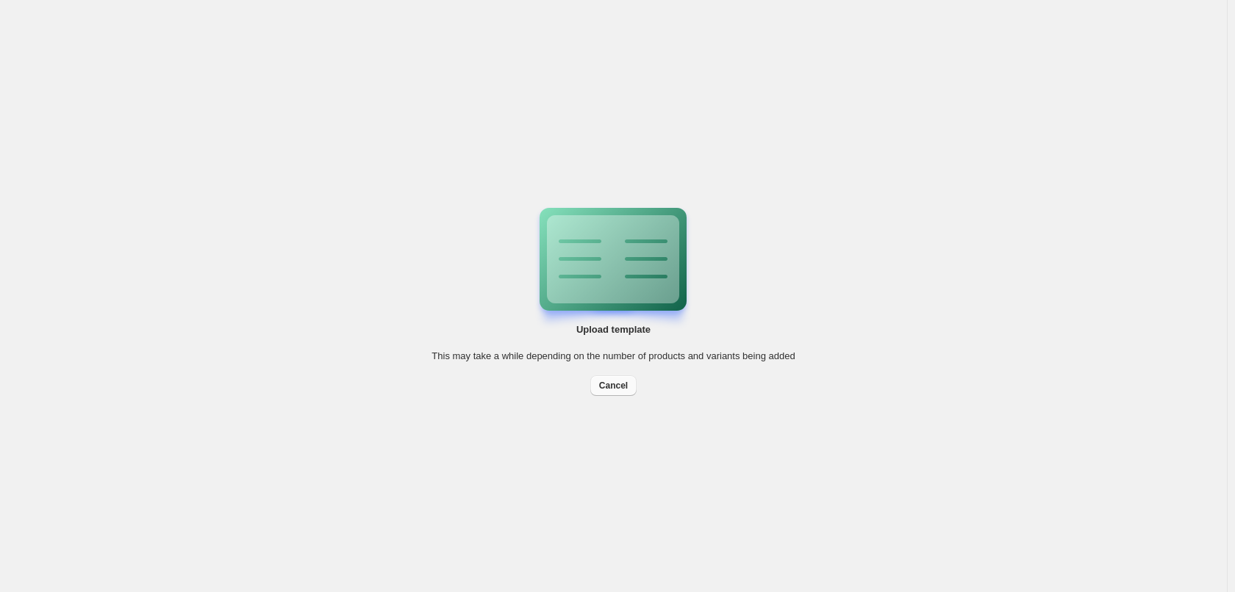
click at [603, 387] on span "Cancel" at bounding box center [613, 386] width 29 height 12
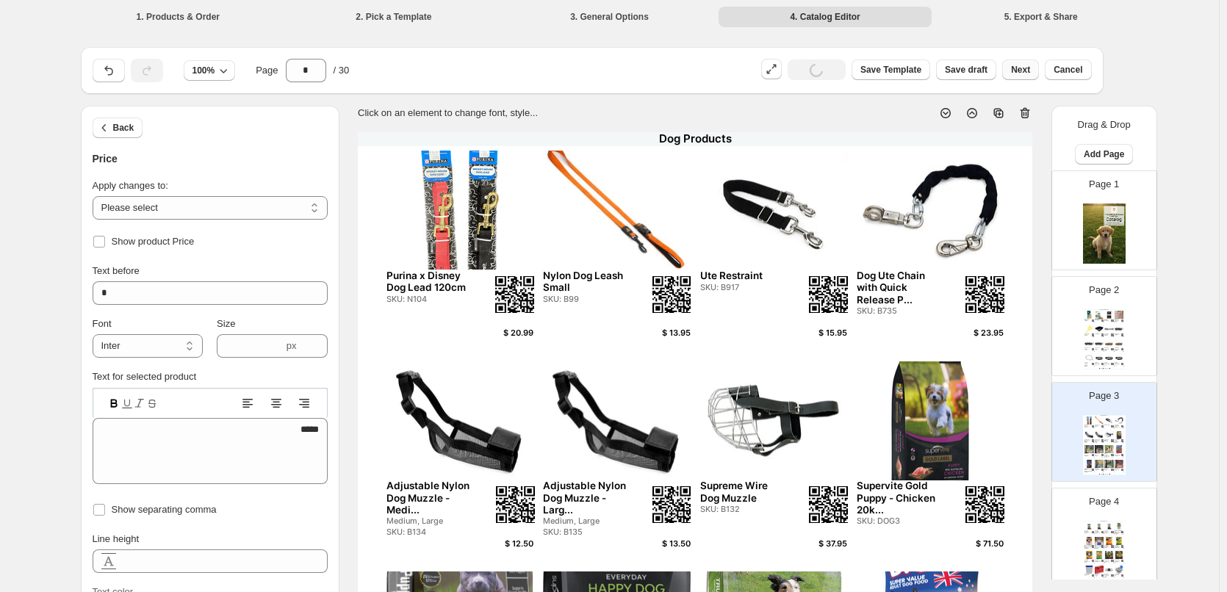
click at [1018, 68] on span "Next" at bounding box center [1020, 70] width 19 height 12
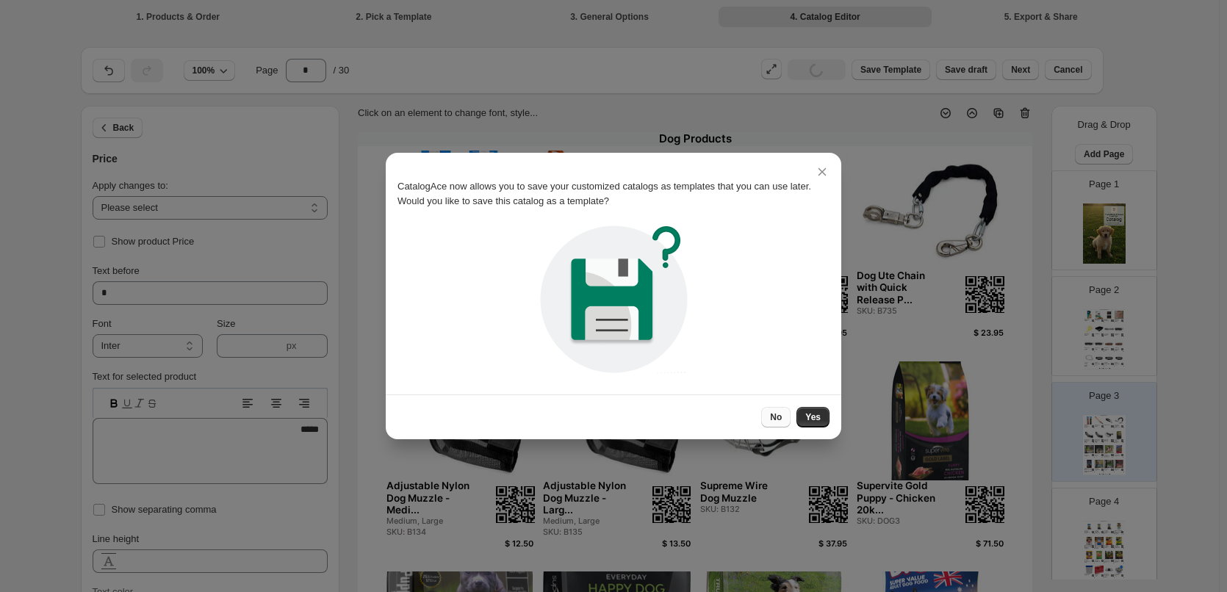
click at [772, 426] on button "No" at bounding box center [775, 417] width 29 height 21
